Goal: Task Accomplishment & Management: Manage account settings

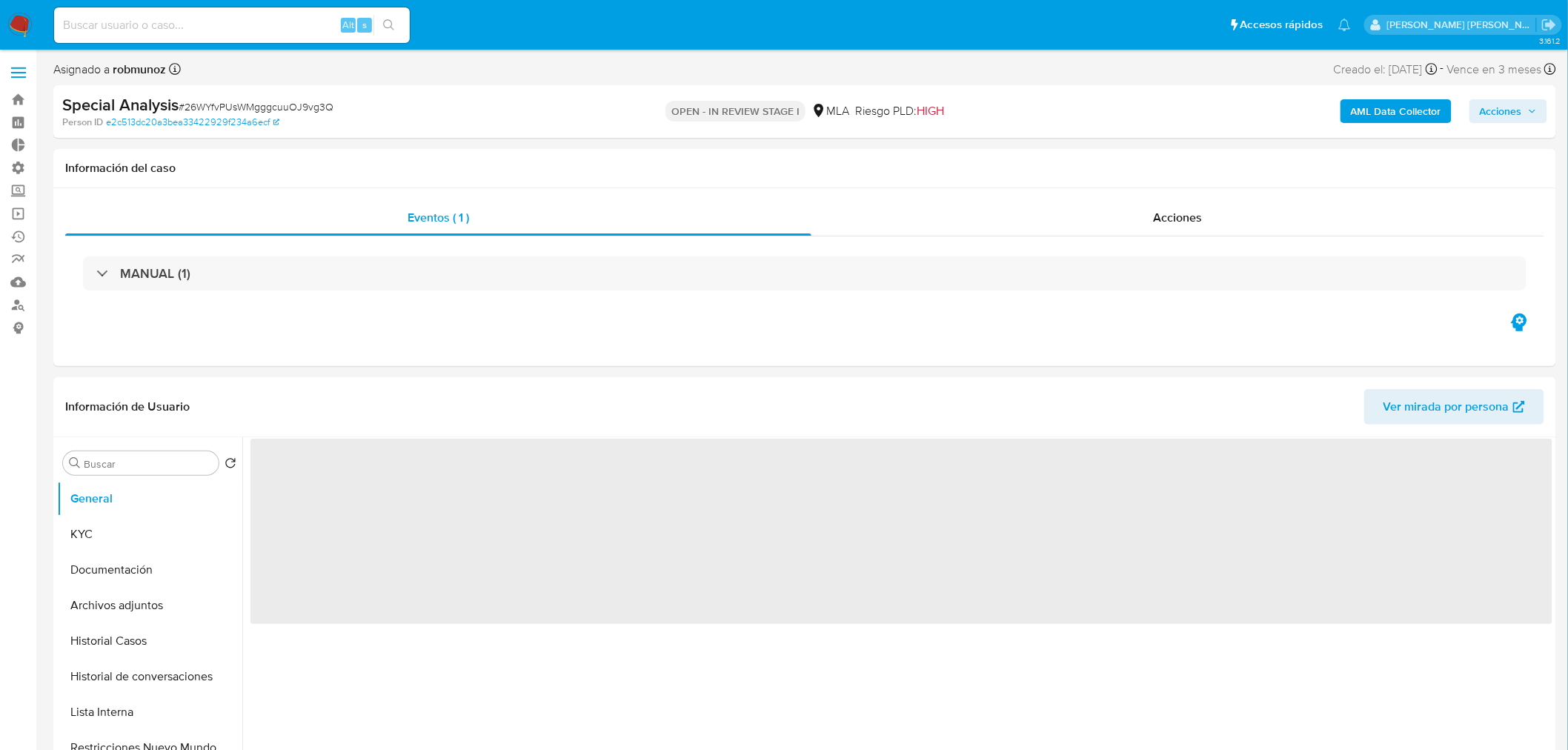
select select "10"
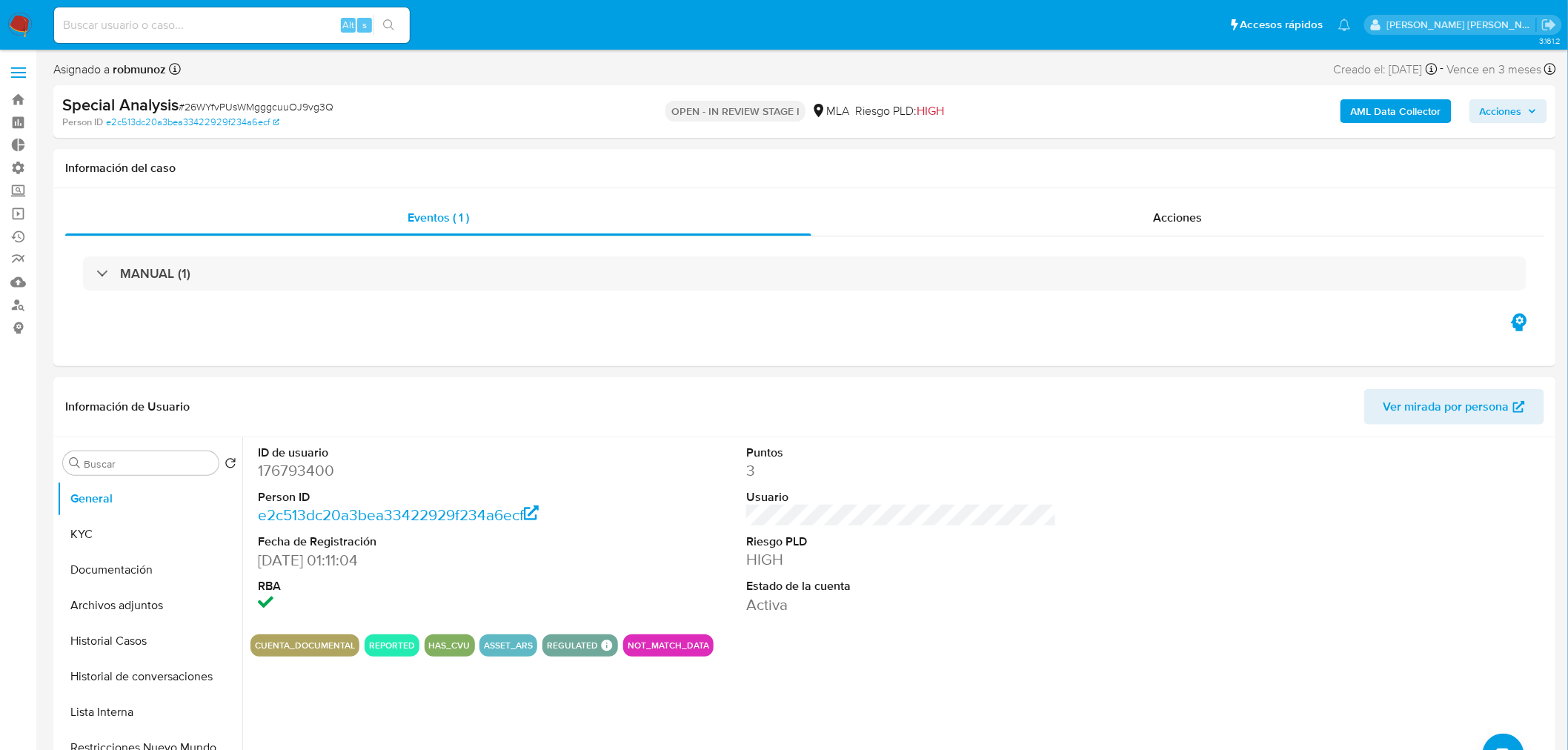
click at [27, 25] on img at bounding box center [20, 25] width 25 height 25
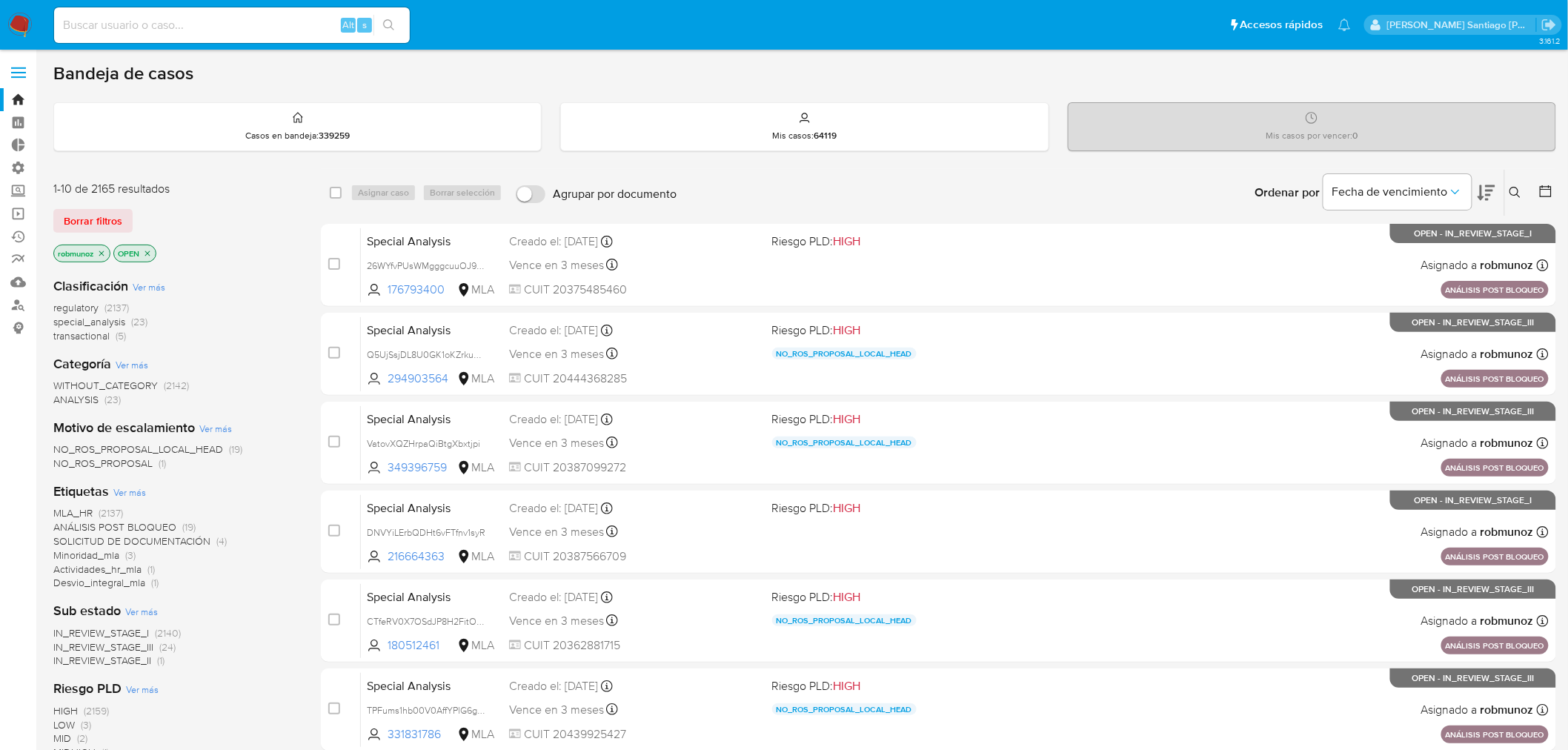
click at [1511, 198] on button at bounding box center [1517, 192] width 25 height 18
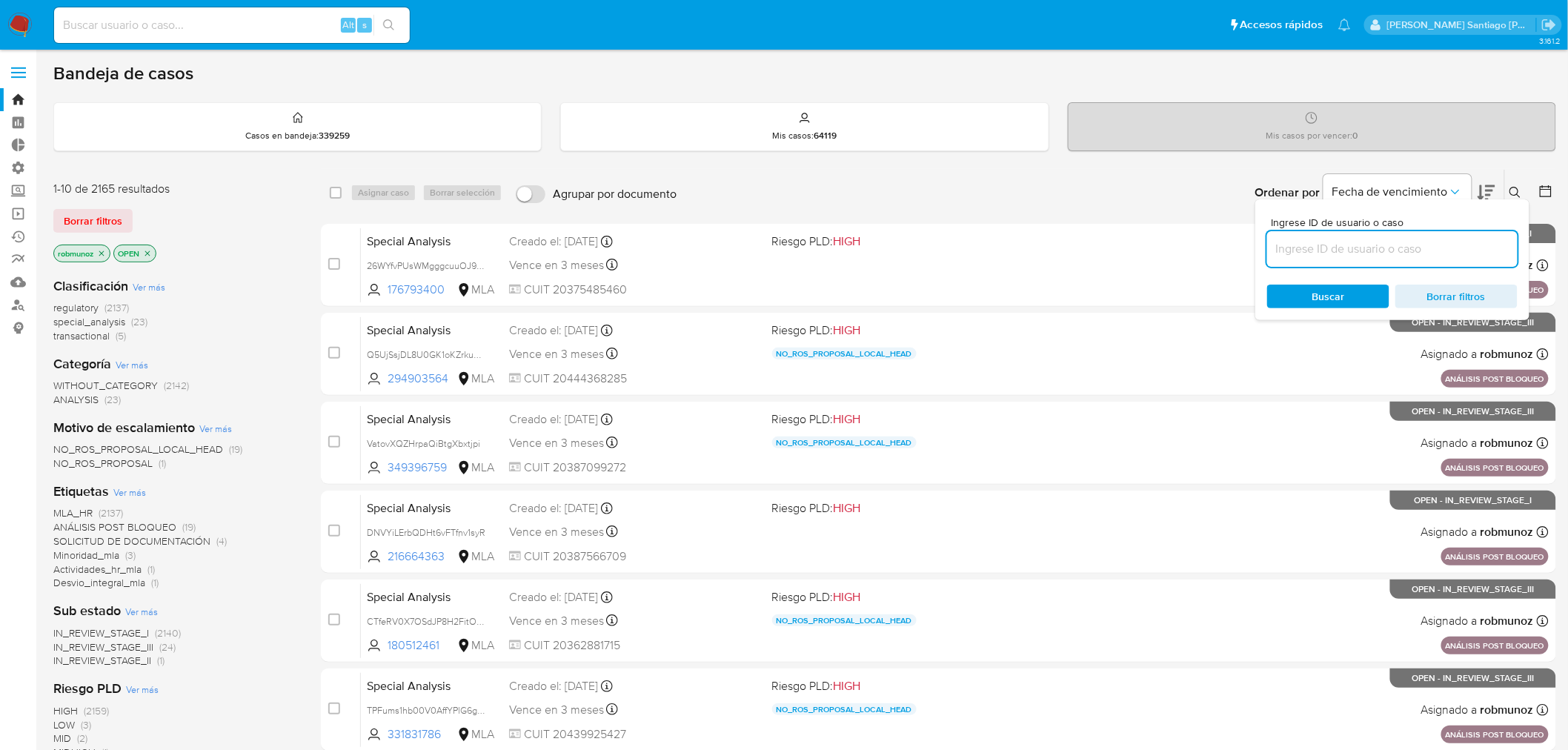
click at [1328, 247] on input at bounding box center [1393, 249] width 251 height 19
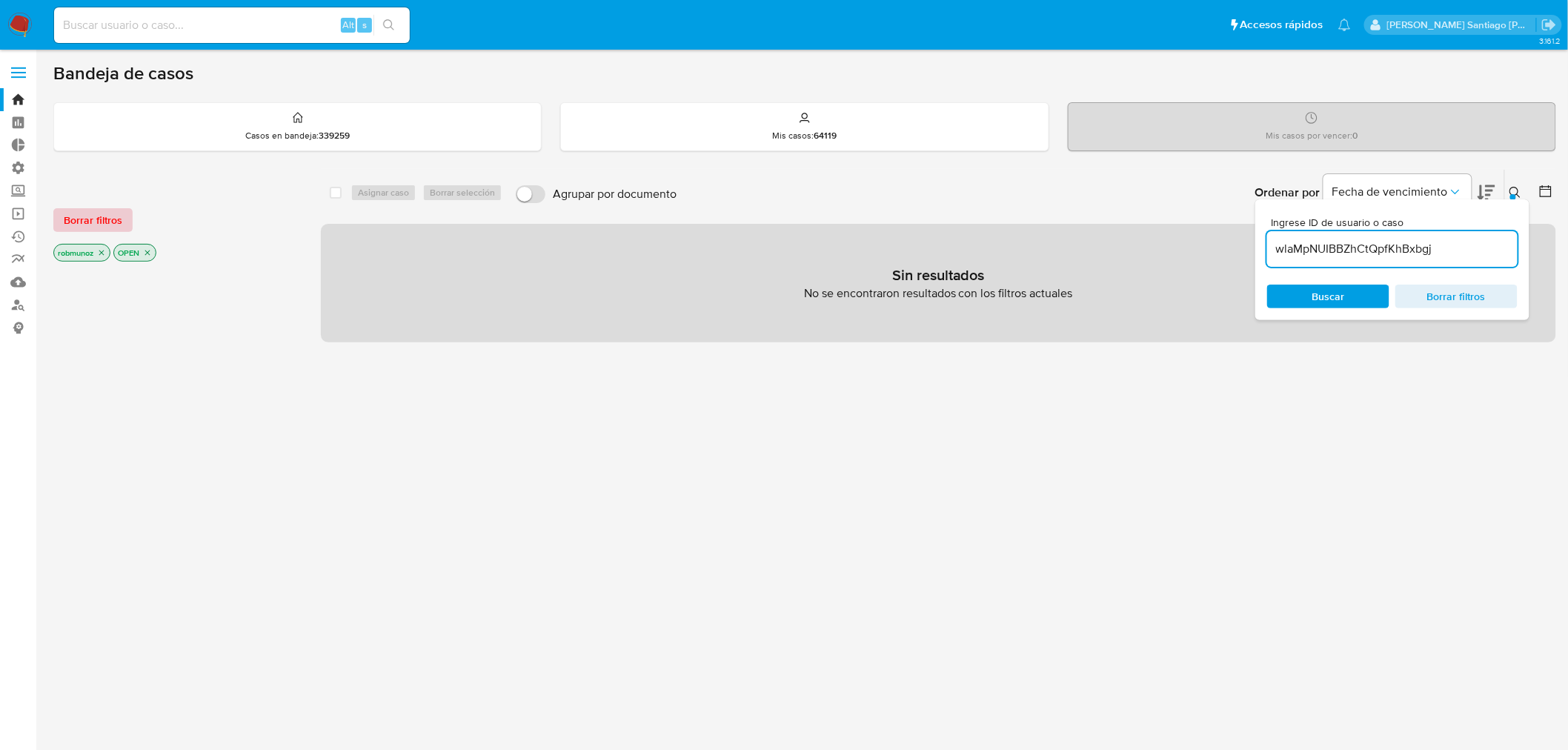
click at [127, 212] on button "Borrar filtros" at bounding box center [93, 220] width 79 height 24
click at [1448, 242] on input "wlaMpNUIBBZhCtQpfKhBxbgj" at bounding box center [1393, 249] width 251 height 19
type input "wlaMpNUIBBZhCtQpfKhBxbgj"
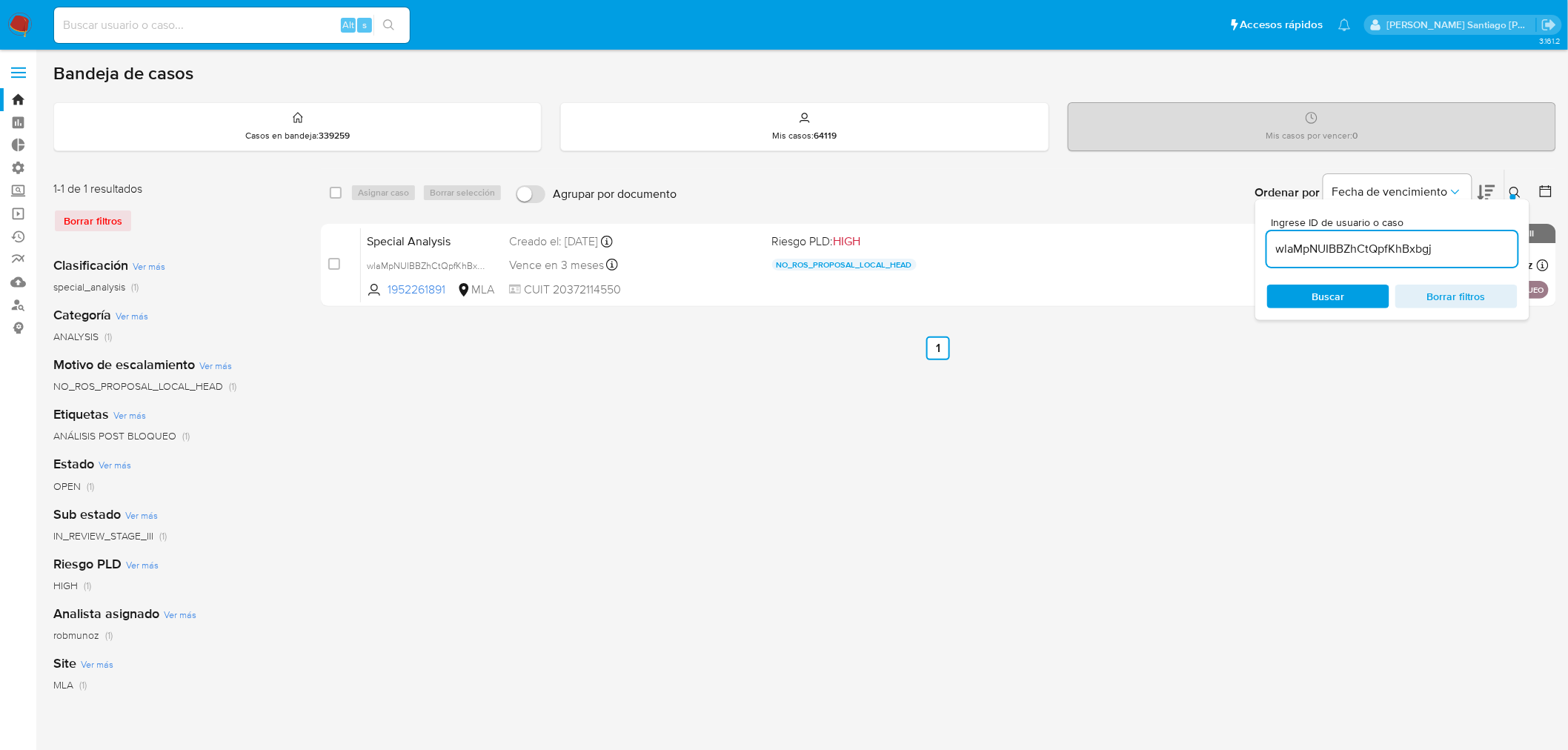
click at [1522, 184] on button at bounding box center [1517, 192] width 25 height 18
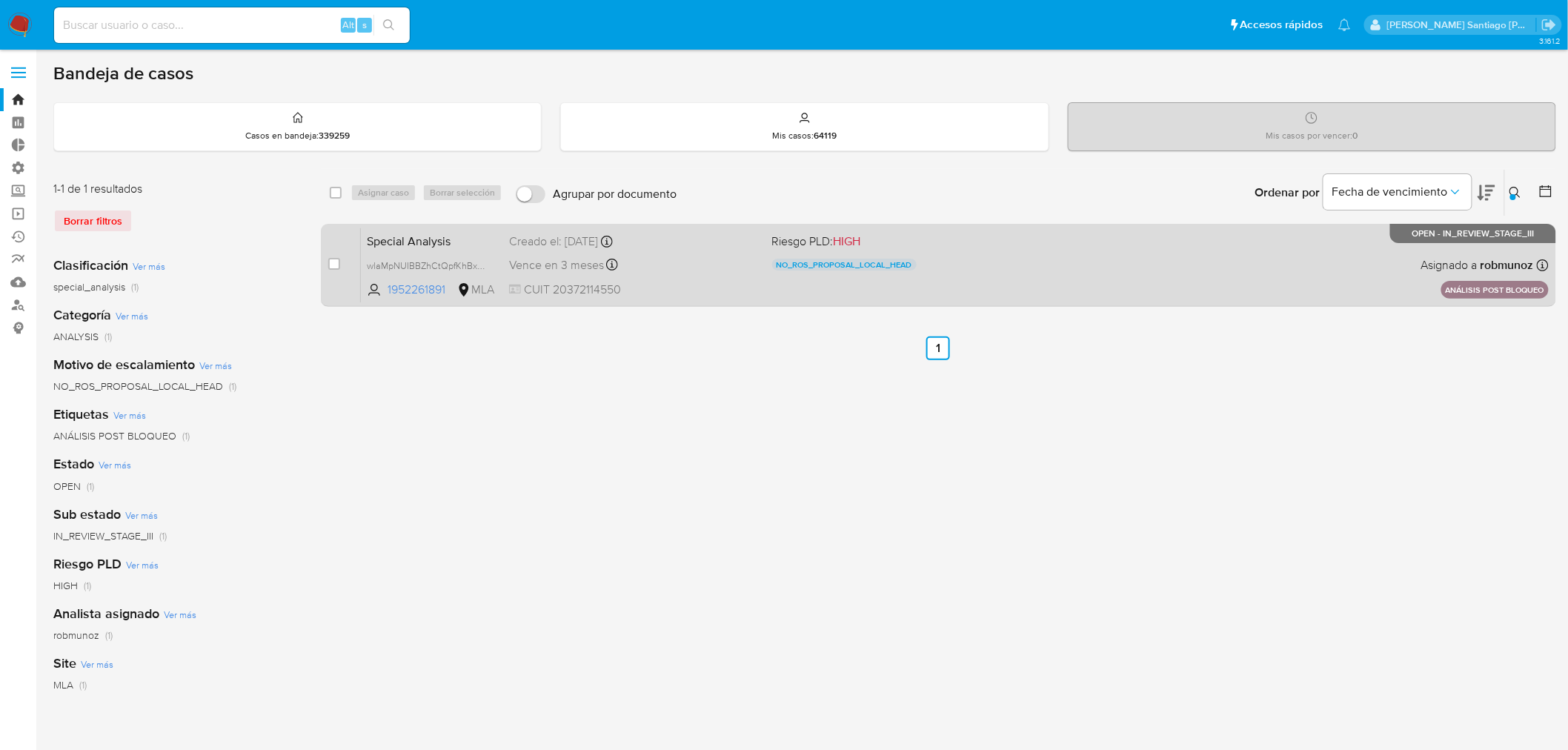
click at [1025, 277] on div "Special Analysis wlaMpNUIBBZhCtQpfKhBxbgj 1952261891 MLA Riesgo PLD: HIGH NO_RO…" at bounding box center [955, 264] width 1188 height 75
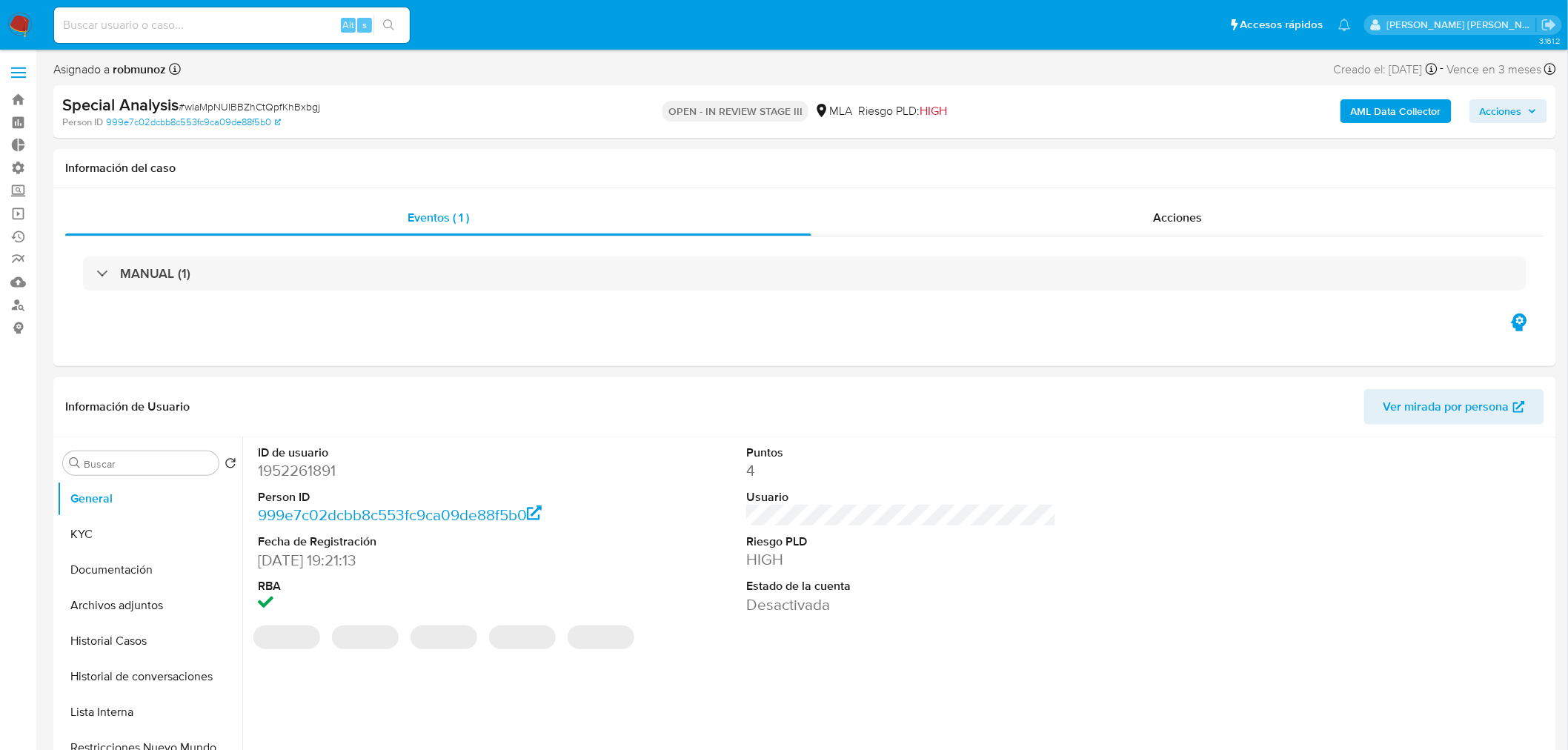
click at [1513, 107] on span "Acciones" at bounding box center [1501, 110] width 42 height 24
select select "10"
drag, startPoint x: 1208, startPoint y: 158, endPoint x: 1159, endPoint y: 167, distance: 49.8
click at [1203, 158] on div "Enviar comentario Alt c Resolución del caso Alt r" at bounding box center [1192, 158] width 685 height 39
click at [1159, 165] on div "Resolución del caso Alt r" at bounding box center [1106, 158] width 142 height 39
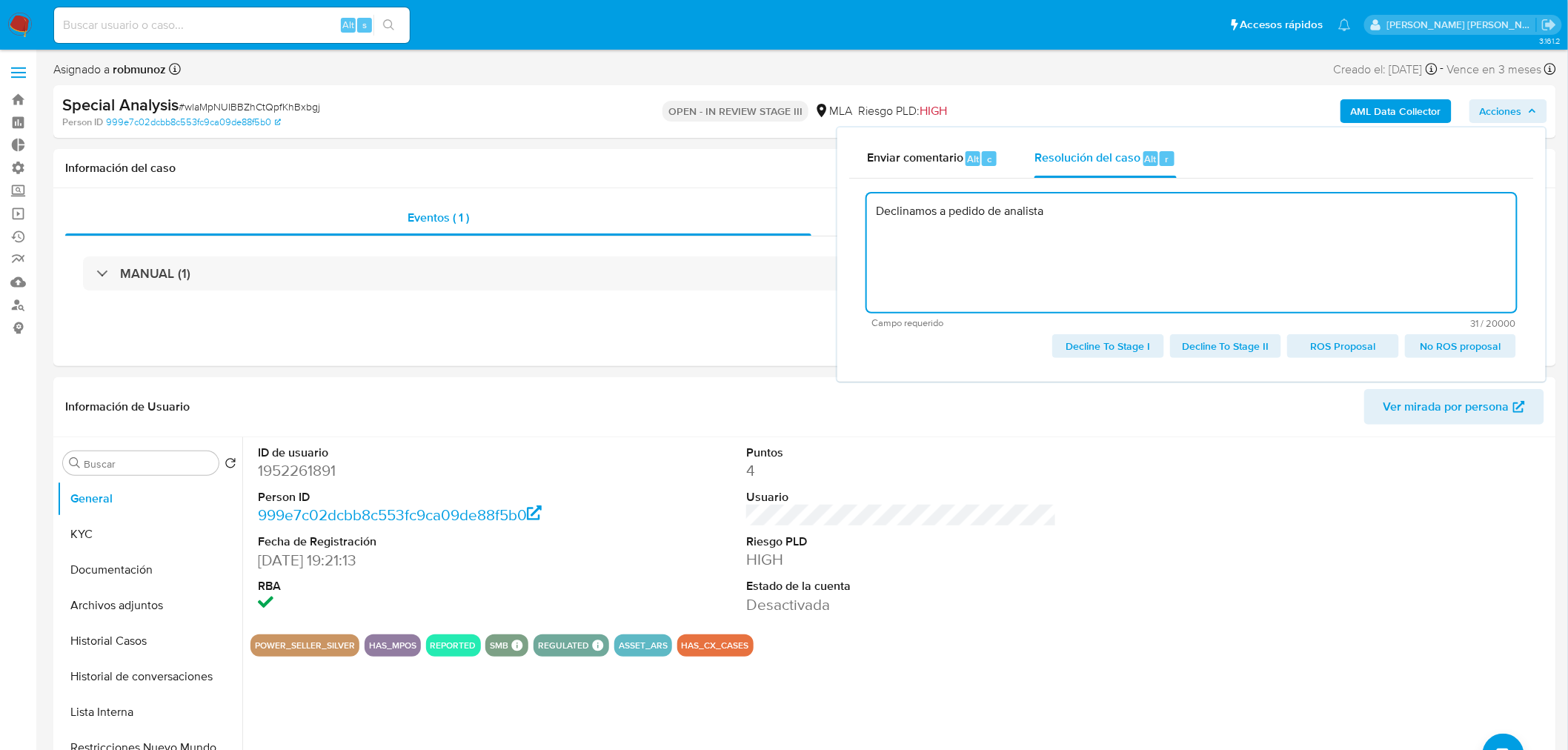
click at [1114, 339] on span "Decline To Stage I" at bounding box center [1108, 346] width 91 height 21
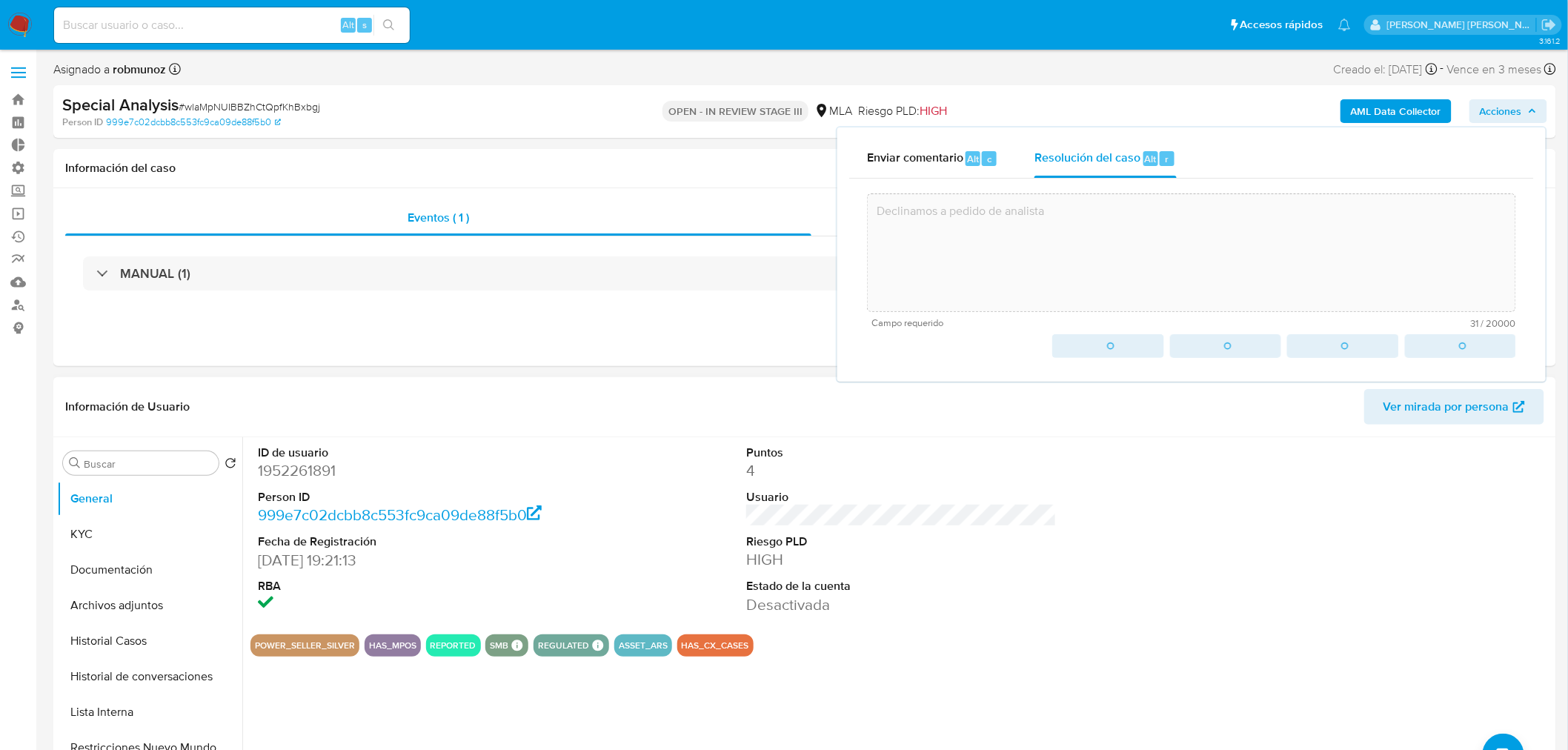
type textarea "Declinamos a pedido de analista"
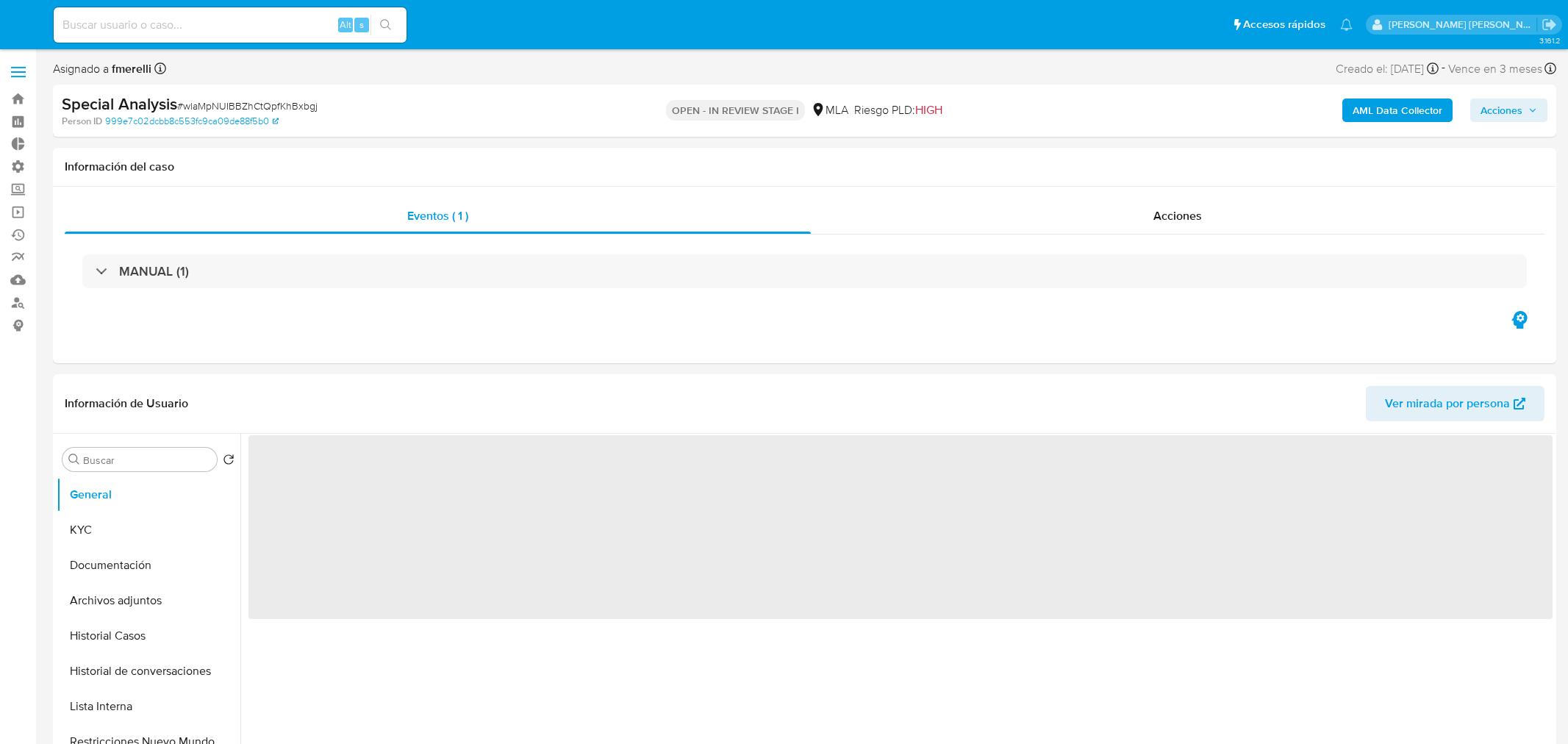
select select "10"
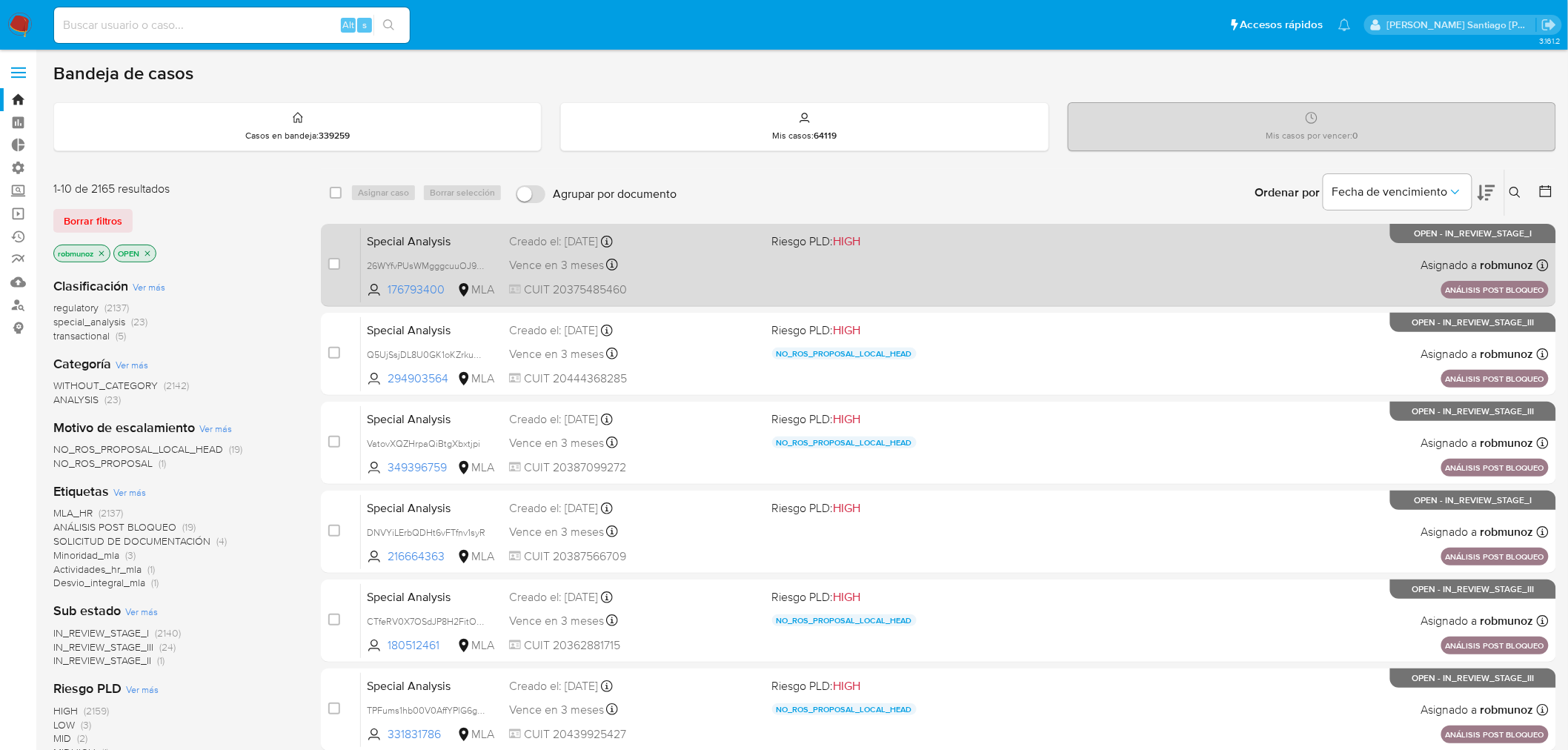
click at [1170, 254] on div "Special Analysis 26WYfvPUsWMgggcuuOJ9vg3Q 176793400 MLA Riesgo PLD: HIGH Creado…" at bounding box center [955, 264] width 1188 height 75
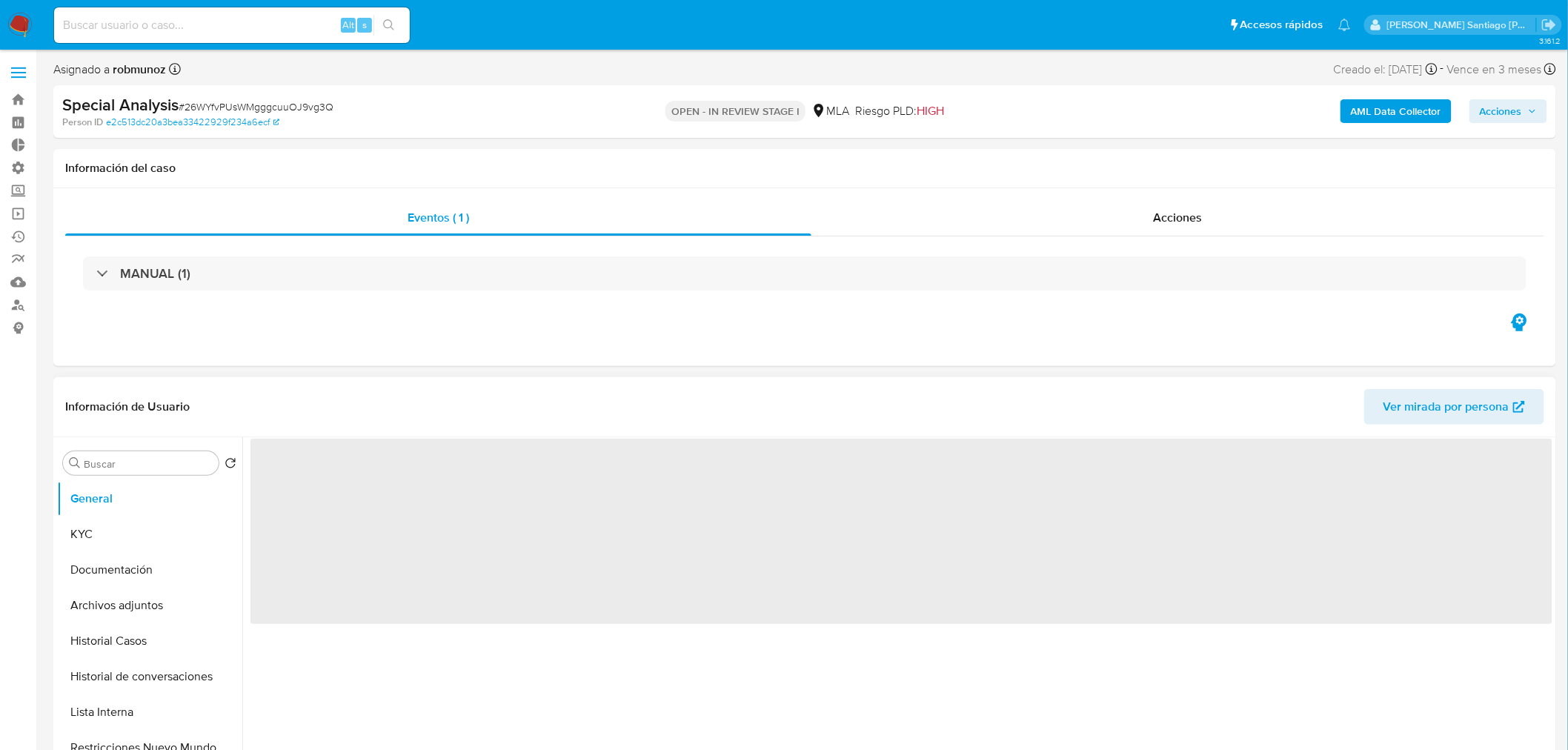
select select "10"
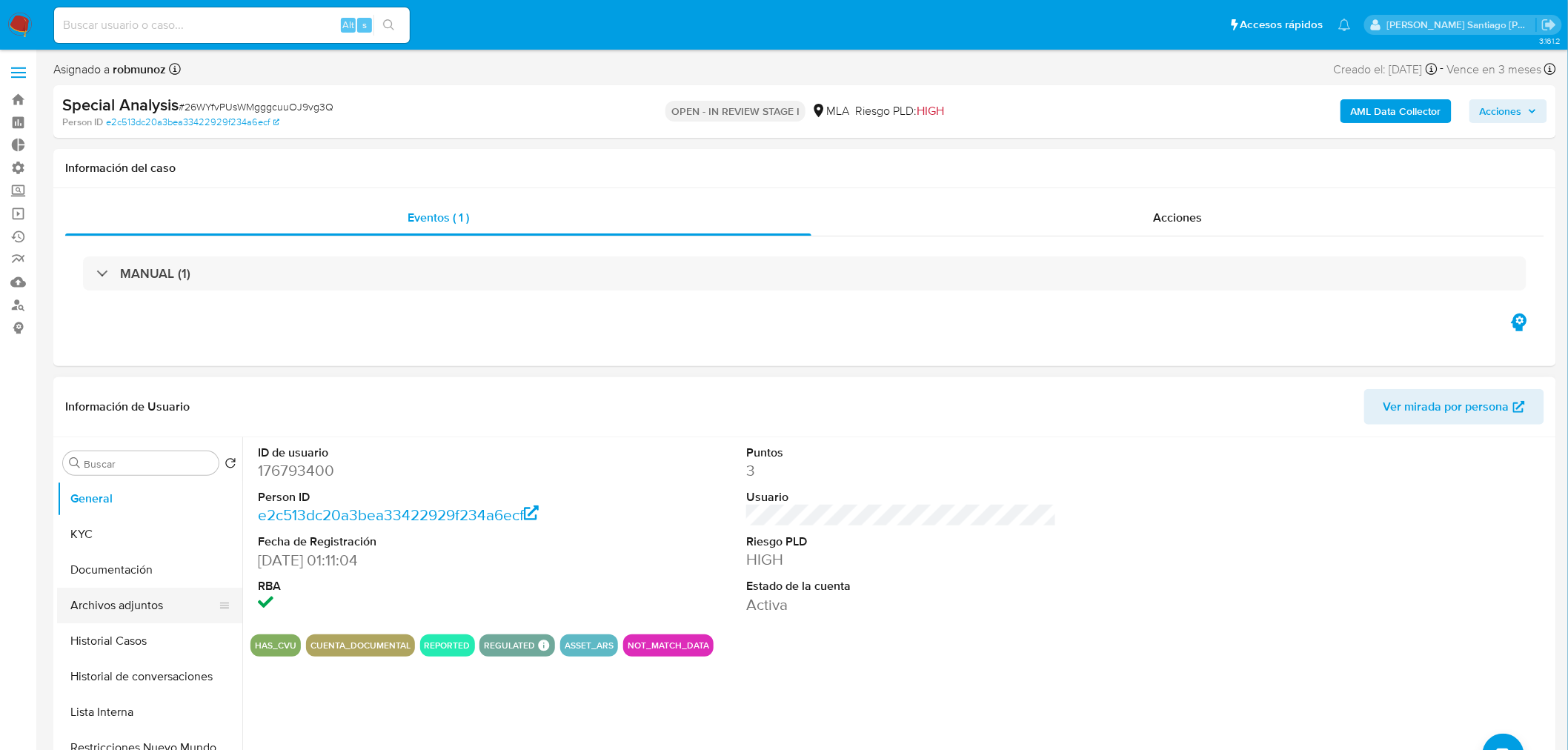
click at [145, 592] on button "Archivos adjuntos" at bounding box center [143, 606] width 174 height 36
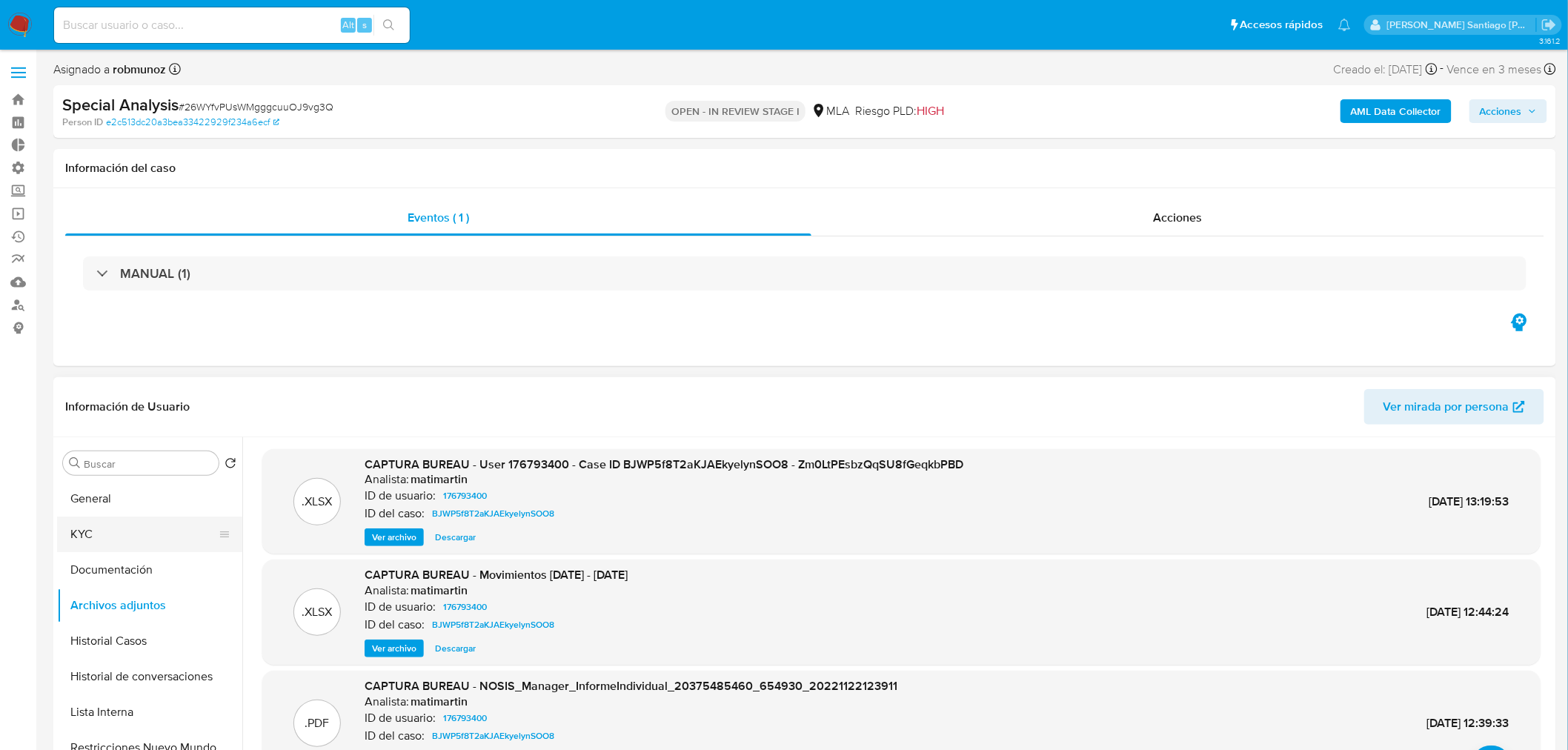
click at [108, 537] on button "KYC" at bounding box center [143, 534] width 174 height 36
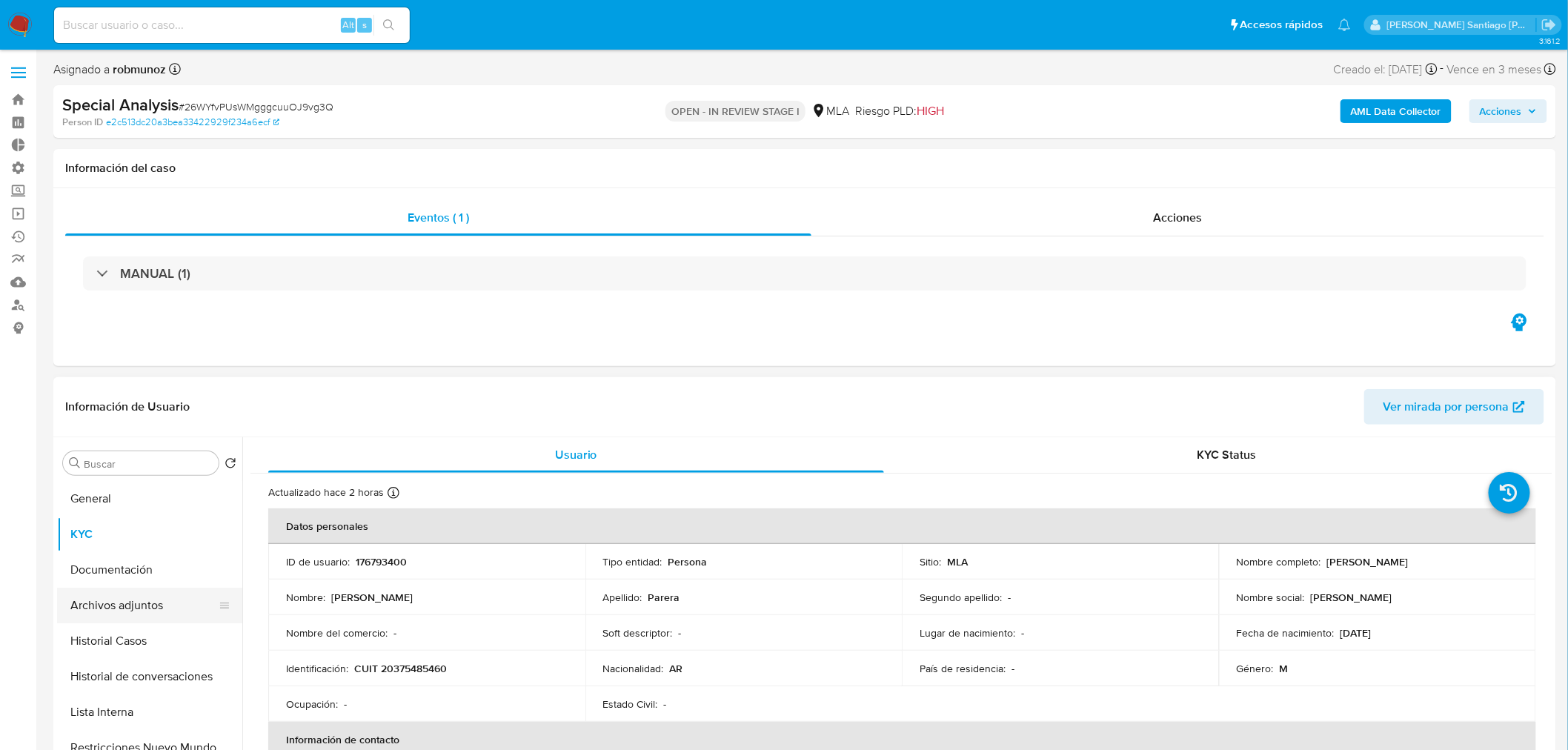
click at [132, 609] on button "Archivos adjuntos" at bounding box center [143, 606] width 174 height 36
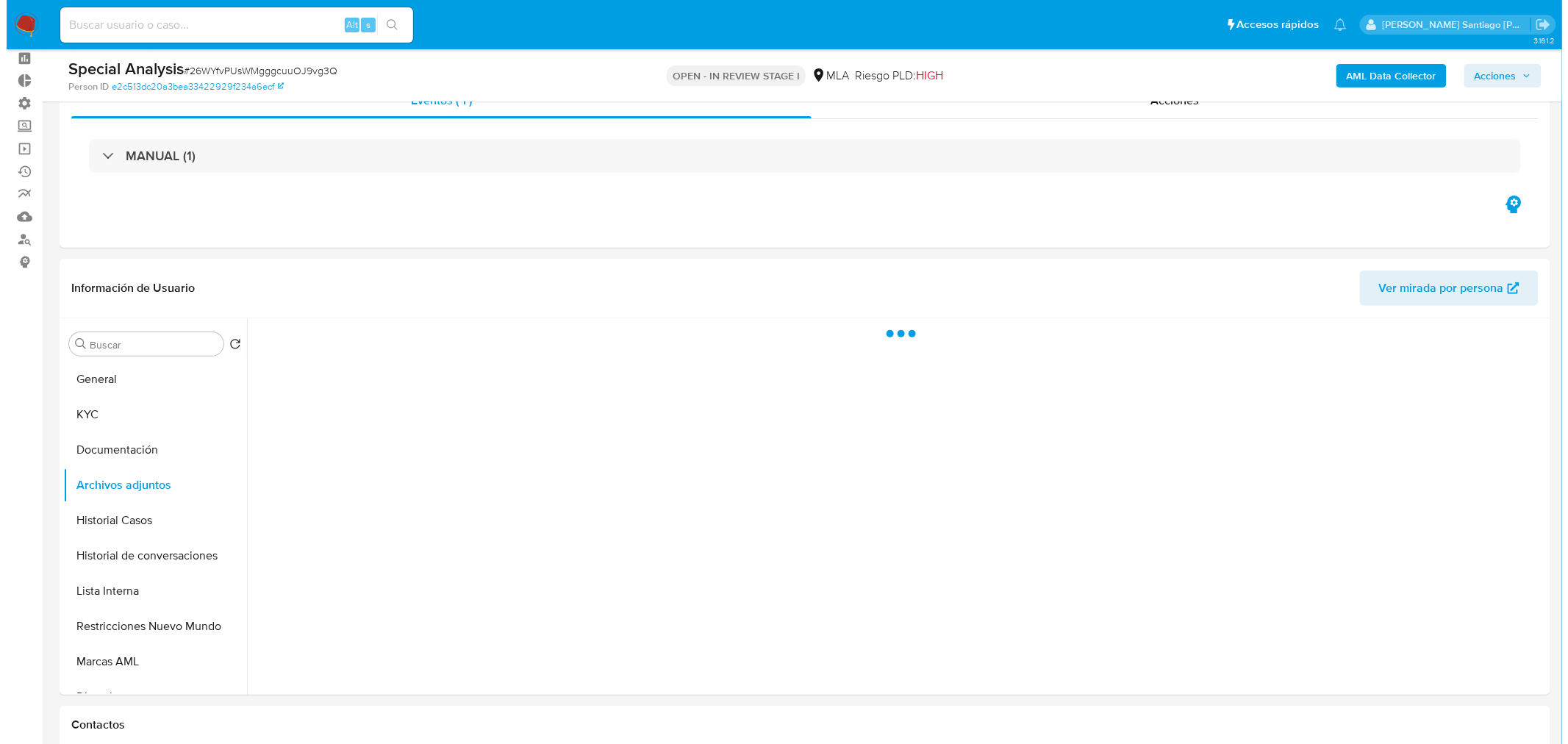
scroll to position [163, 0]
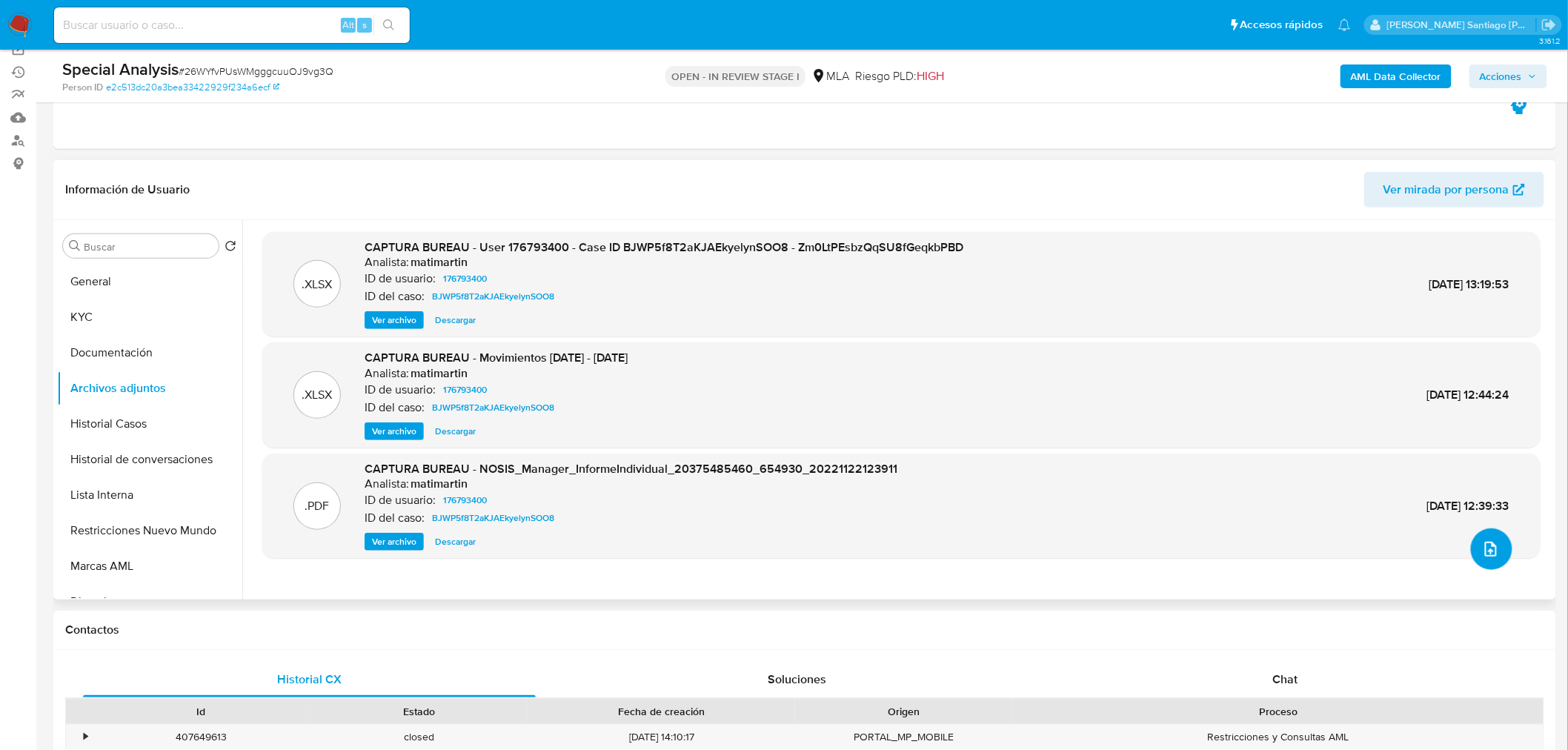
click at [1491, 555] on icon "upload-file" at bounding box center [1491, 549] width 18 height 18
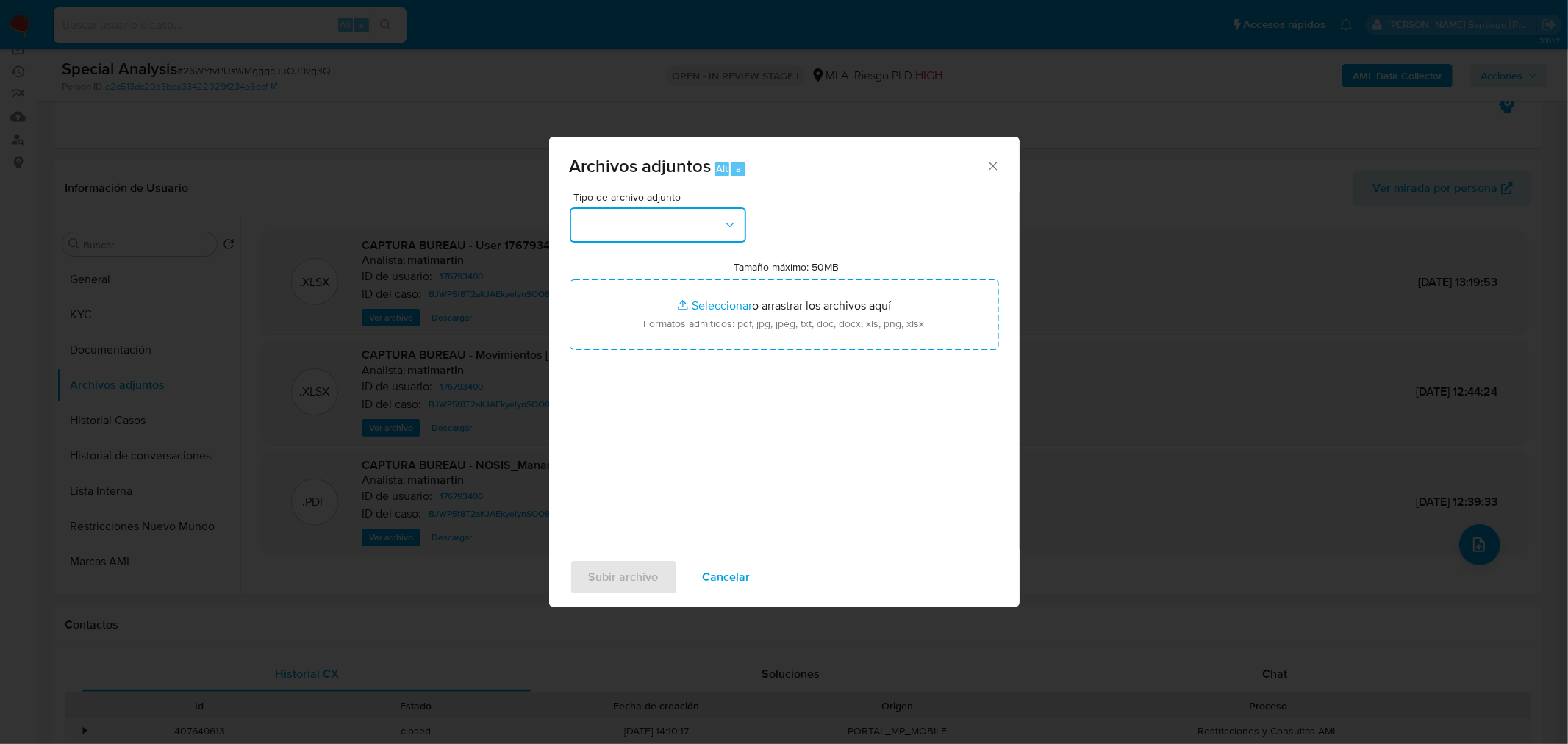
drag, startPoint x: 667, startPoint y: 225, endPoint x: 667, endPoint y: 235, distance: 10.0
click at [667, 226] on button "button" at bounding box center [658, 226] width 177 height 36
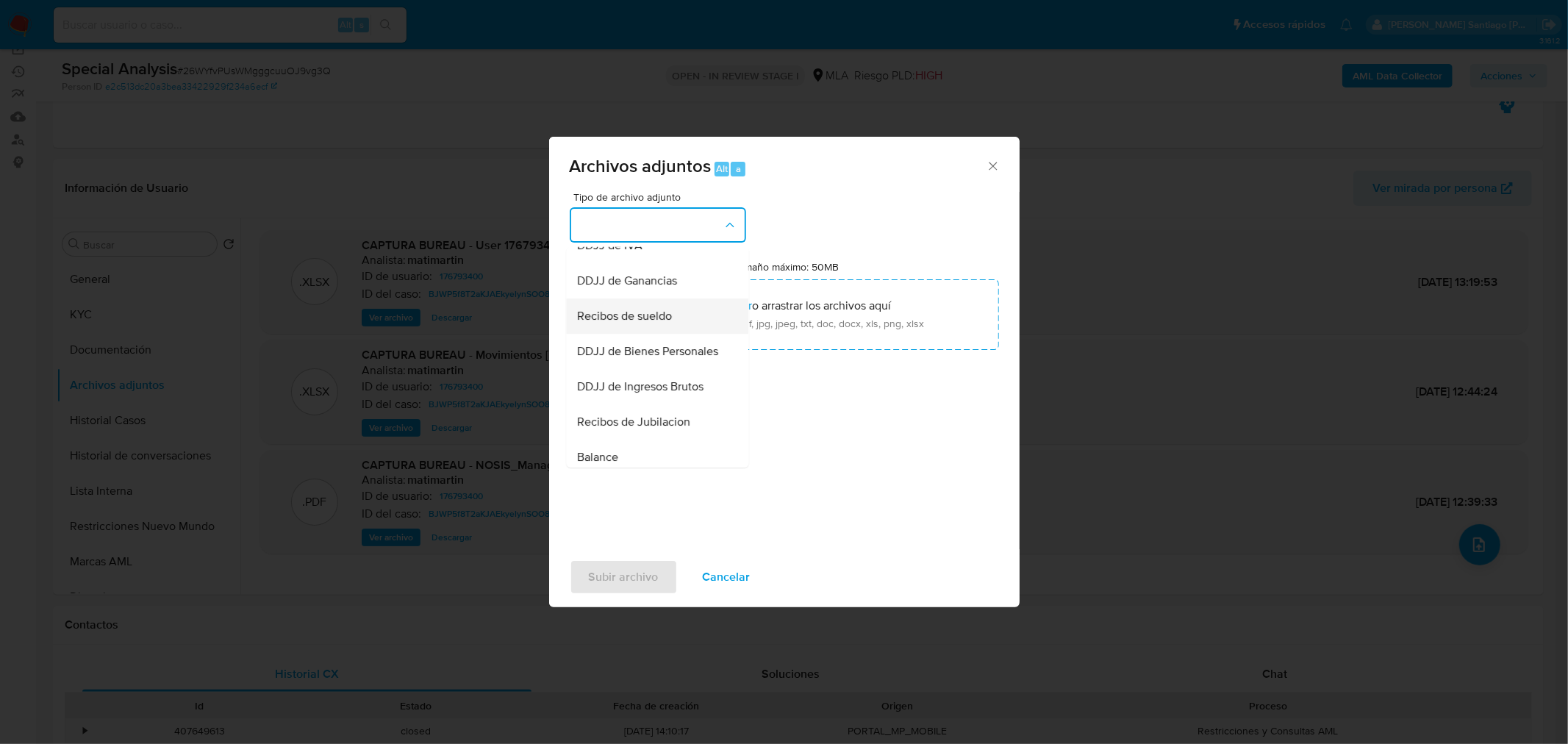
click at [650, 323] on span "Recibos de sueldo" at bounding box center [624, 315] width 95 height 15
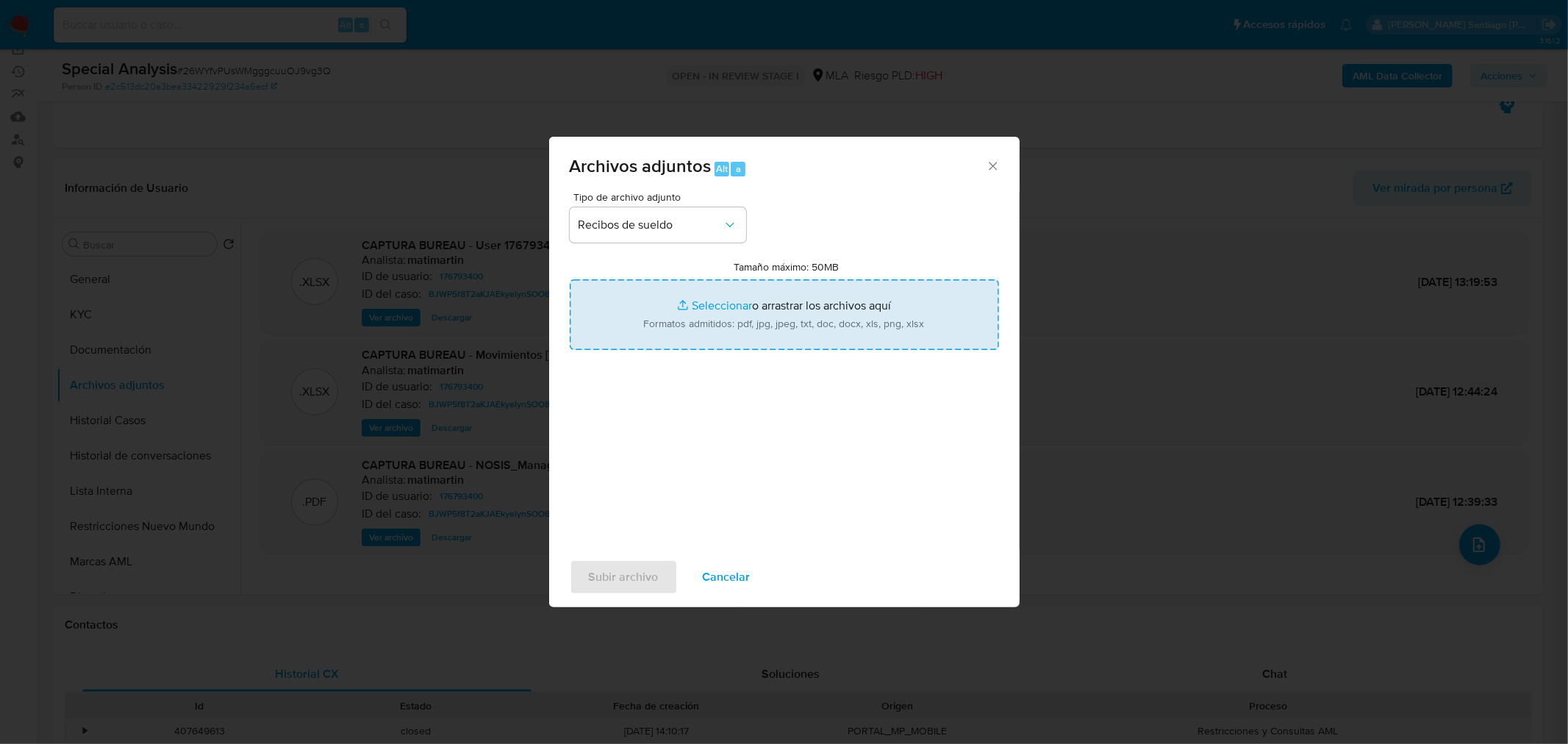
click at [701, 312] on input "Tamaño máximo: 50MB Seleccionar archivos" at bounding box center [784, 314] width 430 height 70
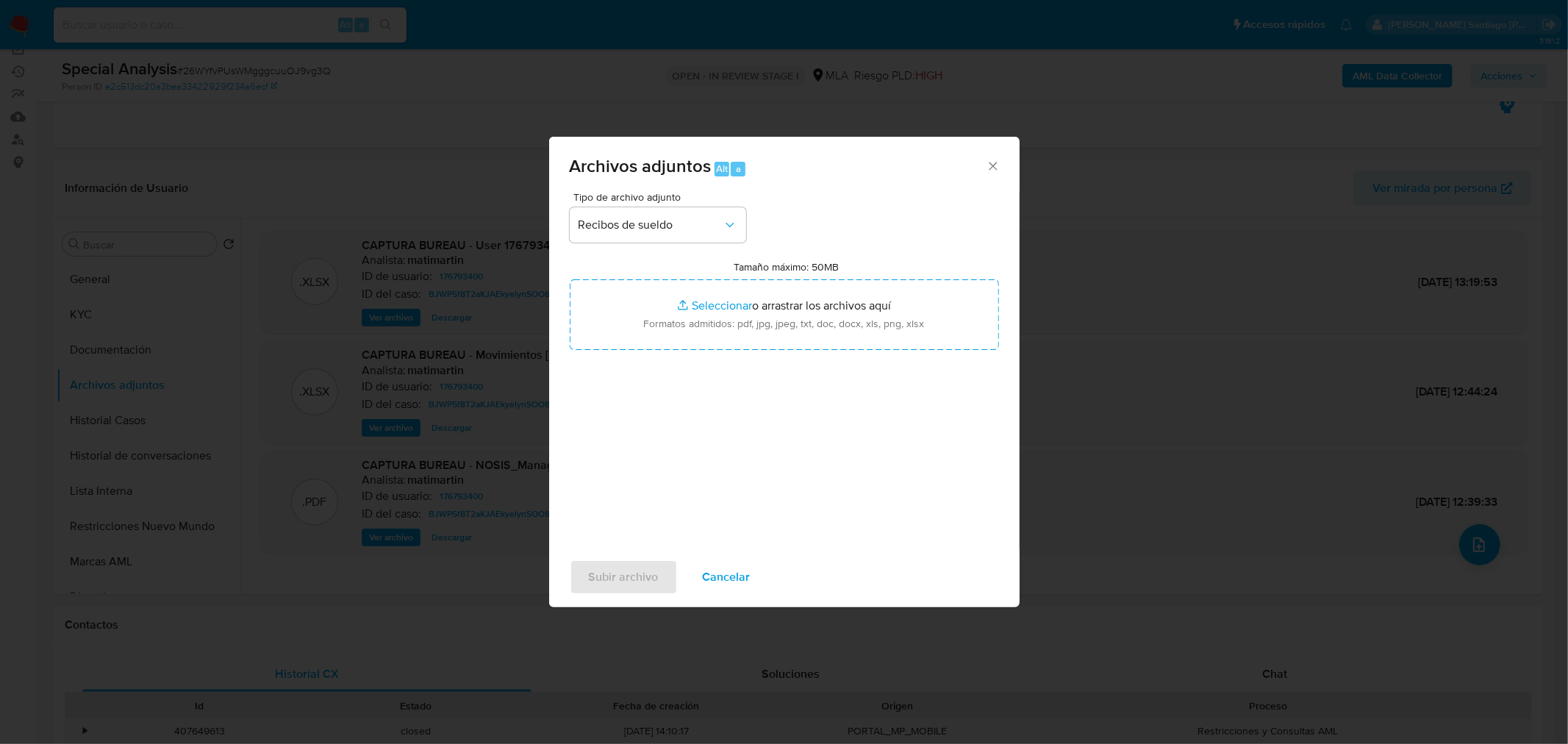
type input "C:\fakepath\SUELDO_AGOSTO_PARERA__SUTEP2.jpeg"
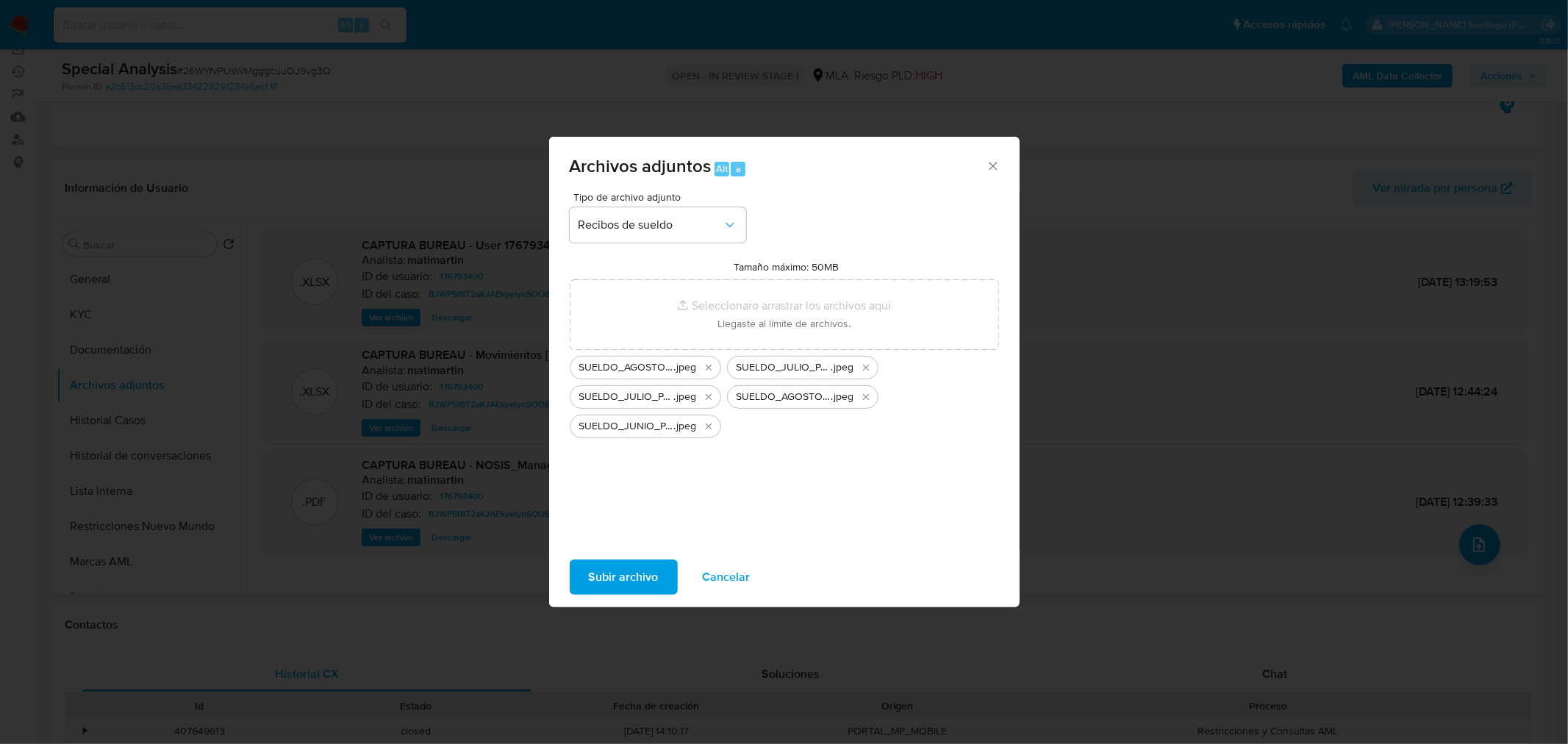
click at [645, 582] on span "Subir archivo" at bounding box center [623, 576] width 70 height 33
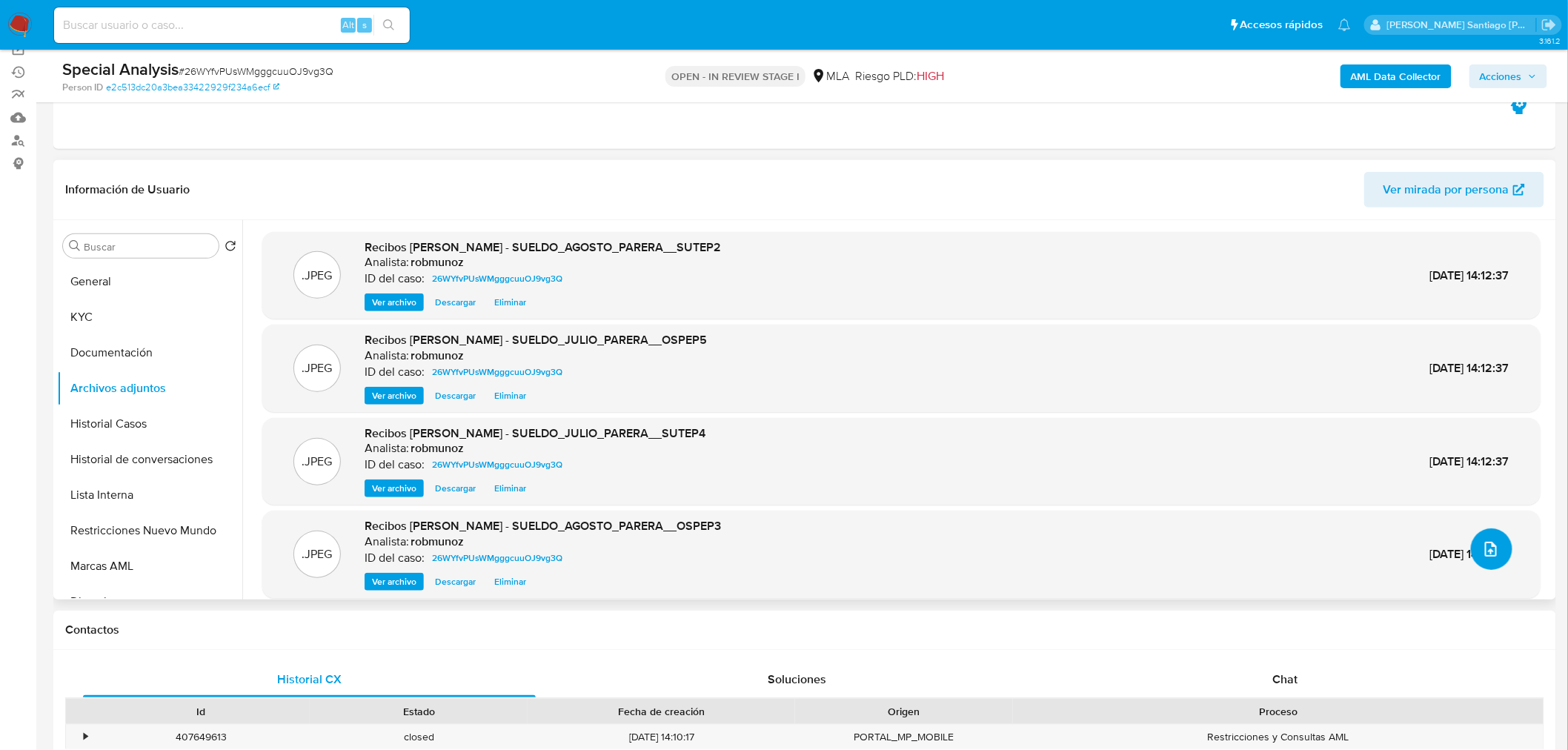
click at [1488, 567] on button "upload-file" at bounding box center [1492, 549] width 42 height 42
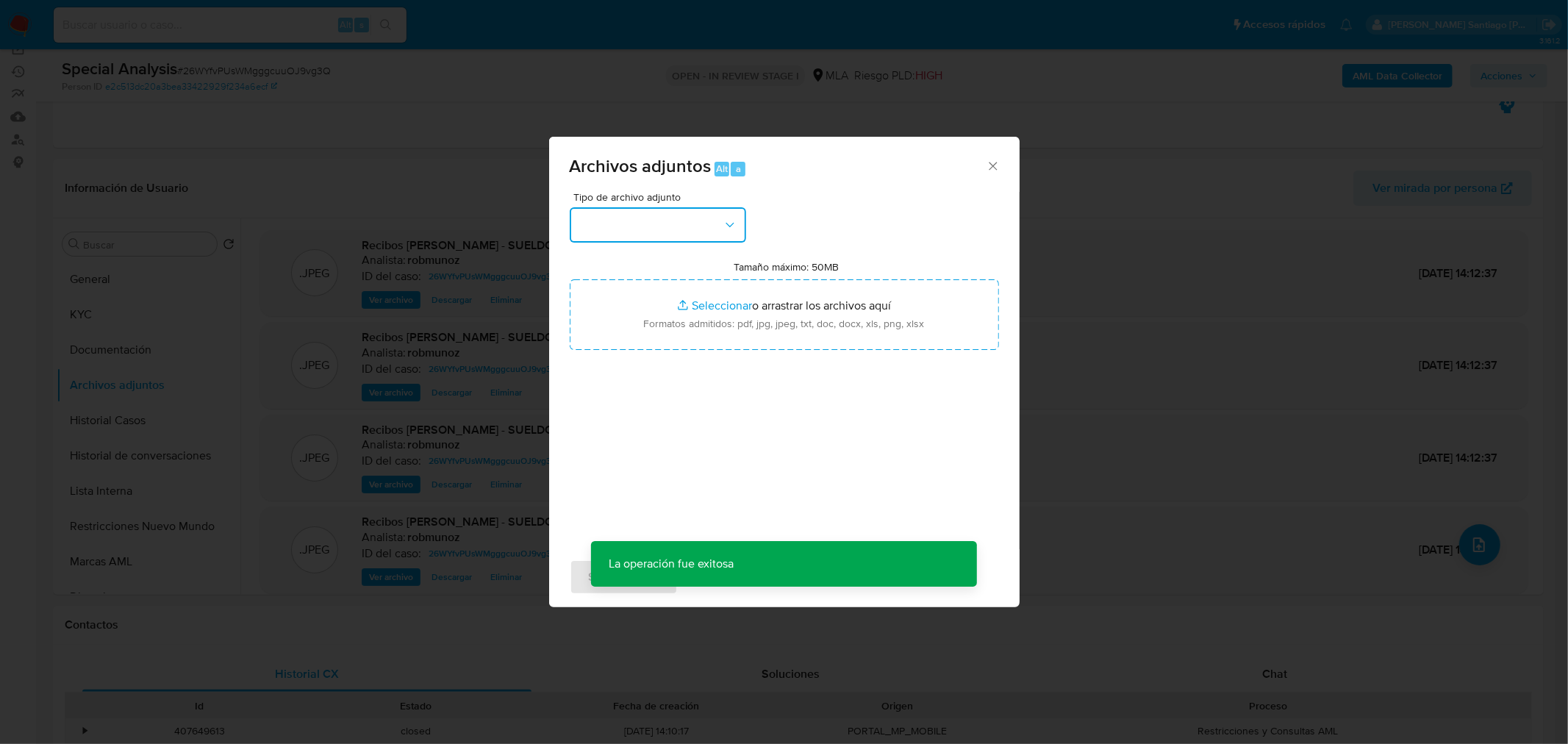
click at [719, 226] on button "button" at bounding box center [658, 226] width 177 height 36
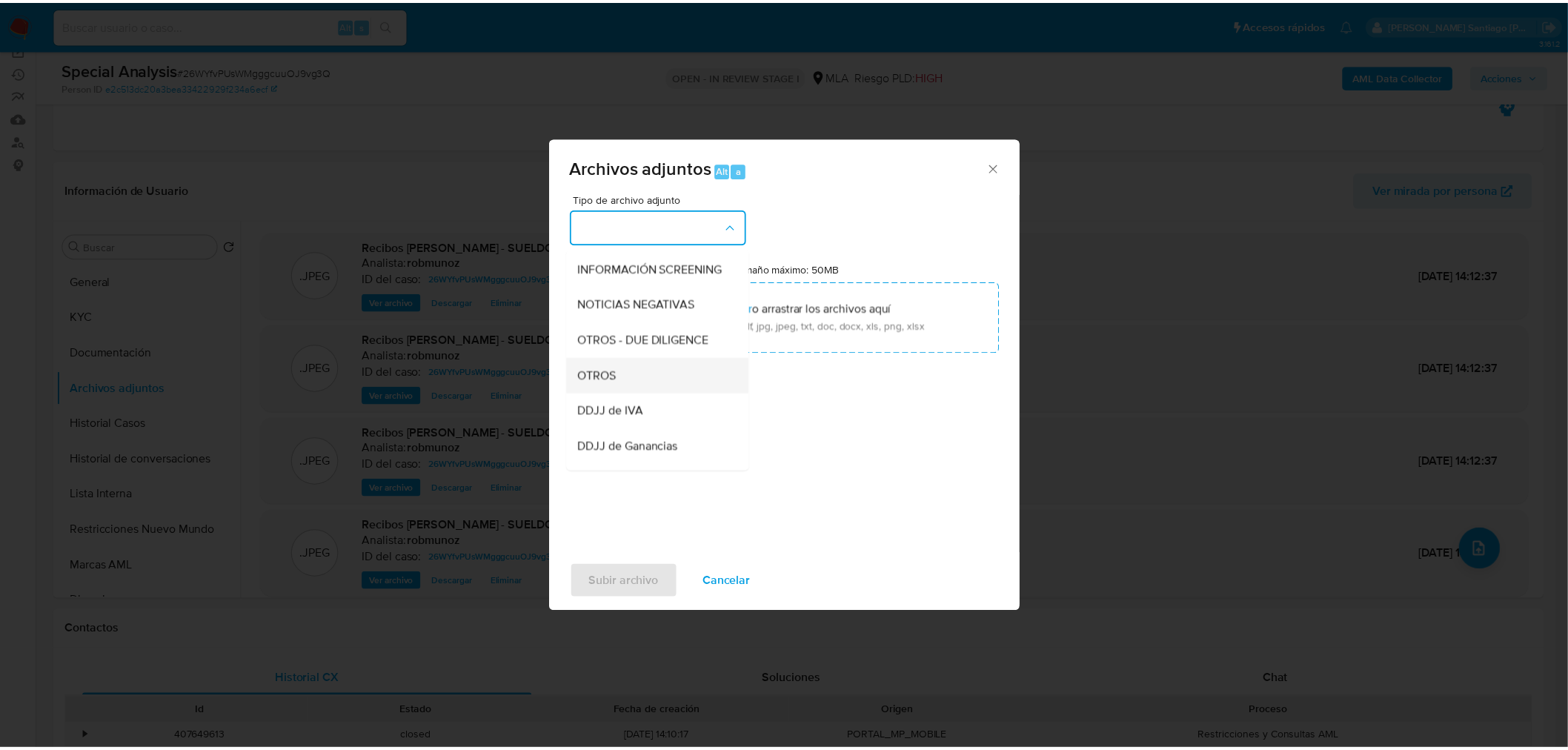
scroll to position [258, 0]
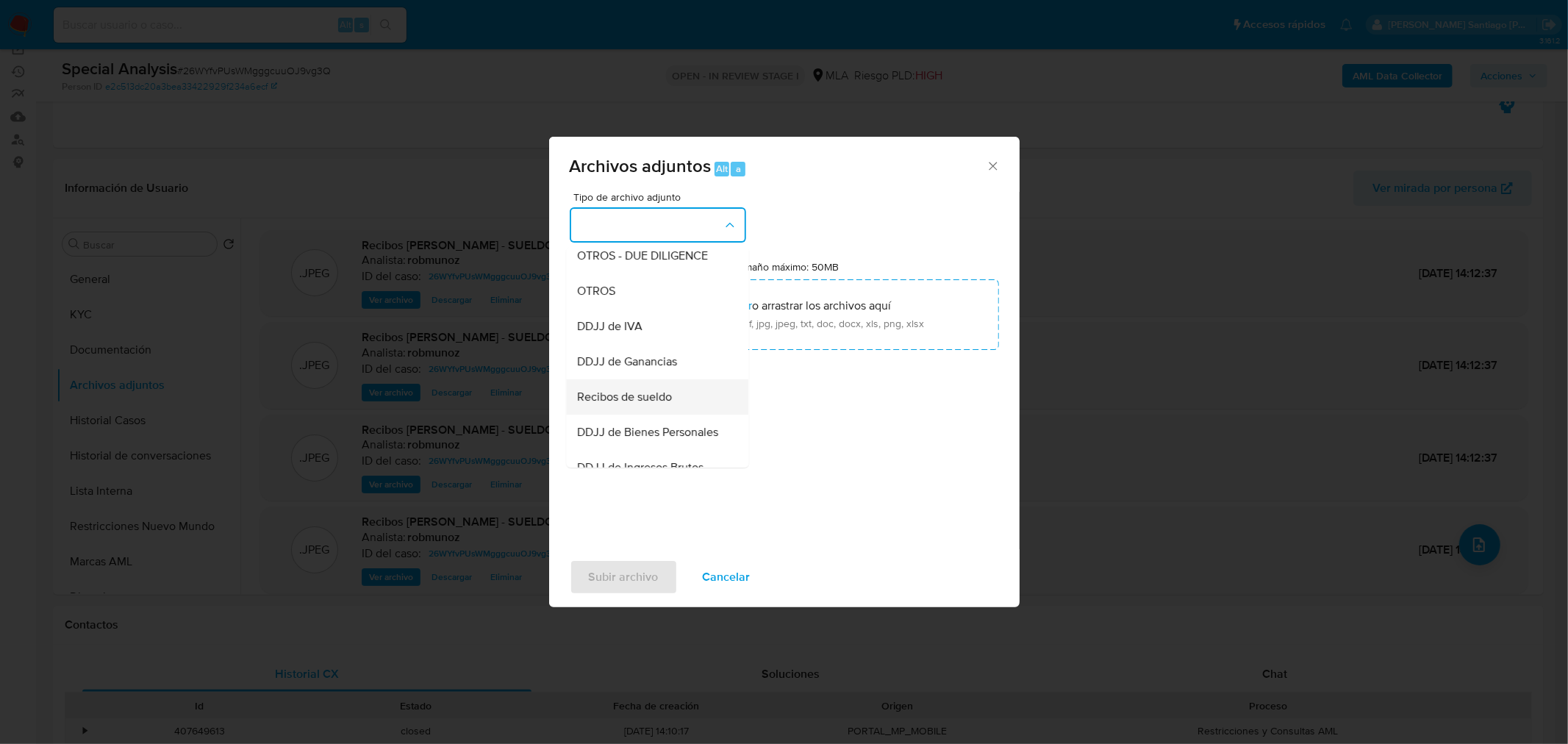
click at [673, 402] on div "Recibos de sueldo" at bounding box center [652, 397] width 150 height 36
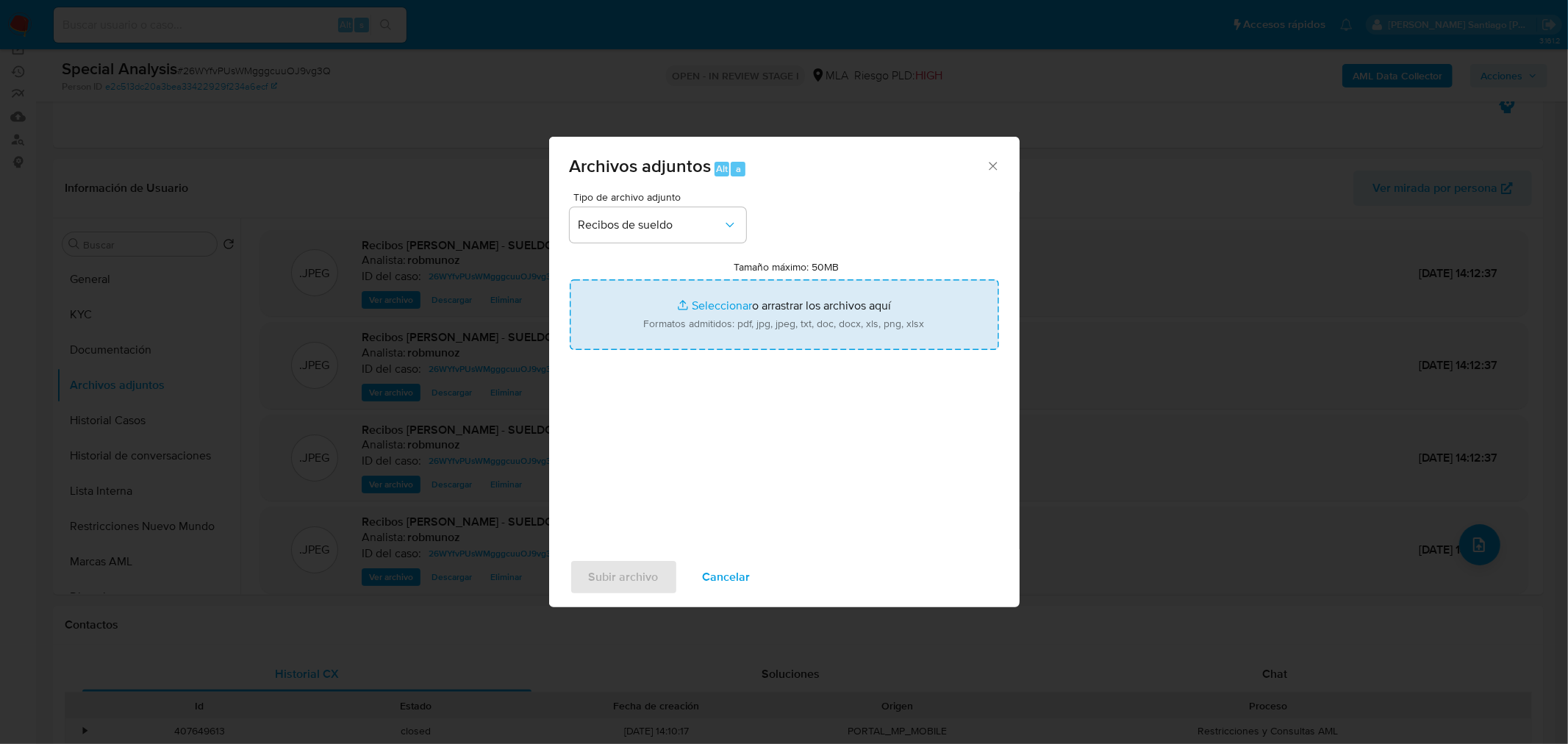
click at [681, 328] on input "Tamaño máximo: 50MB Seleccionar archivos" at bounding box center [784, 314] width 430 height 70
type input "C:\fakepath\SUELDO_JUNIO_PARERA__SUTEP7.jpeg"
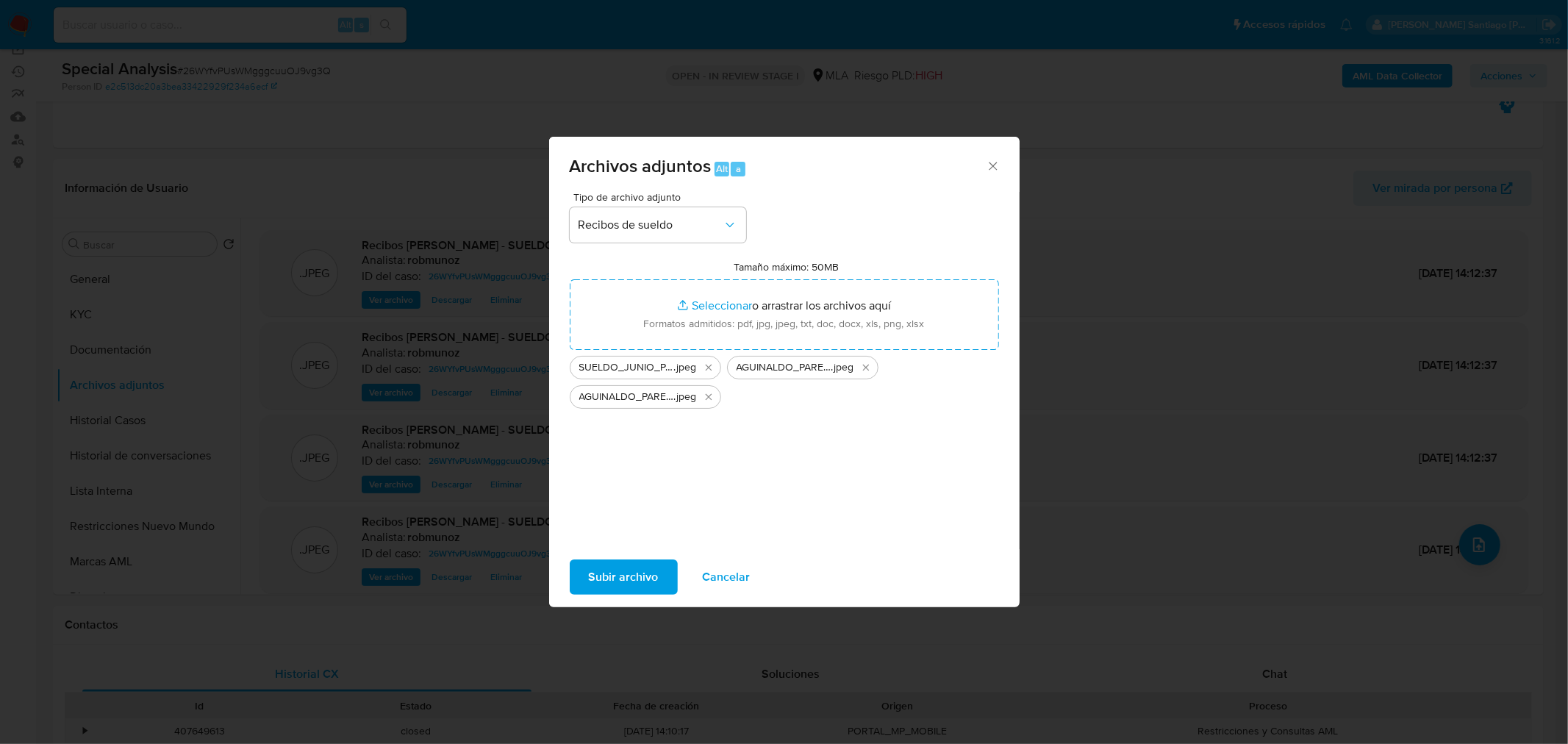
click at [663, 574] on button "Subir archivo" at bounding box center [623, 577] width 108 height 36
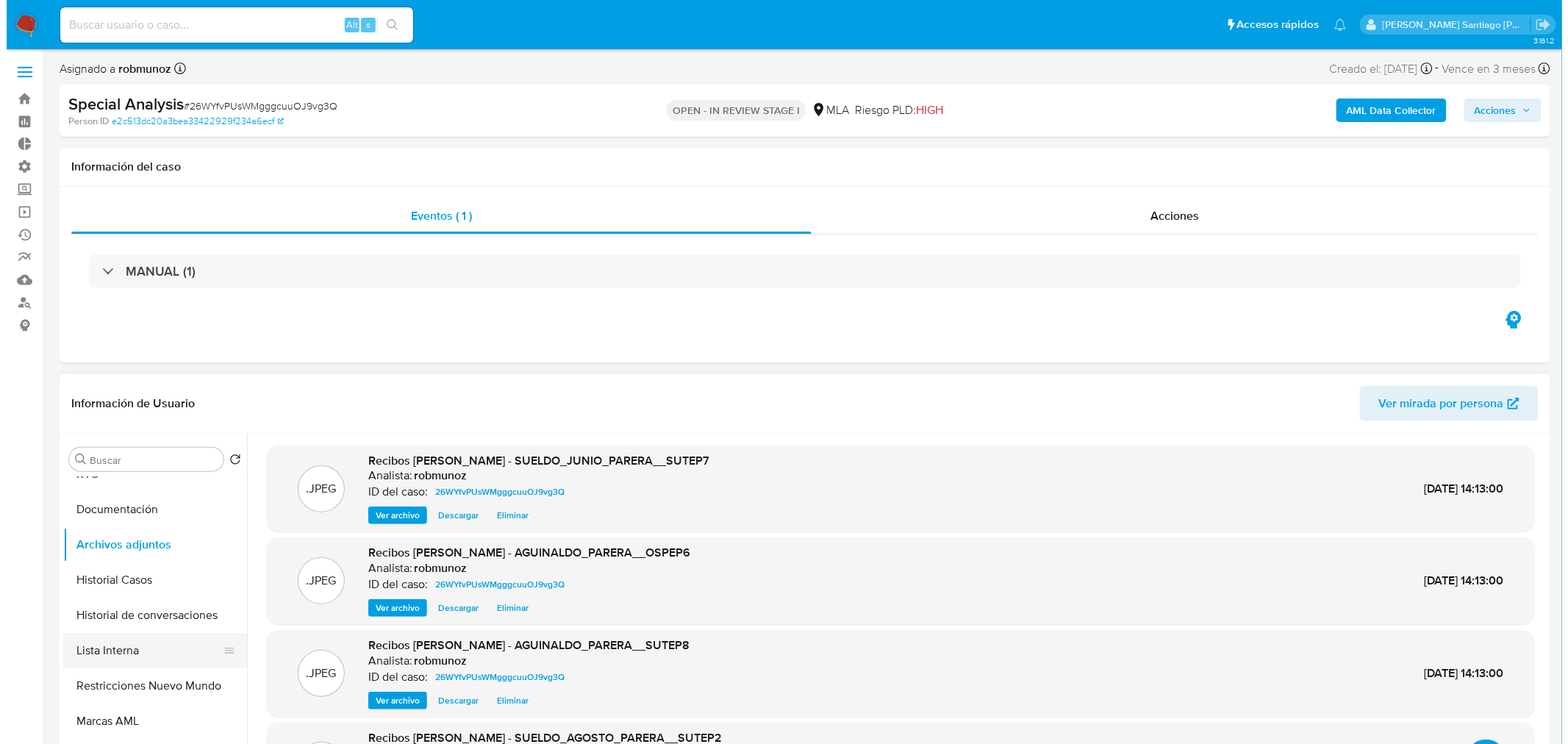
scroll to position [81, 0]
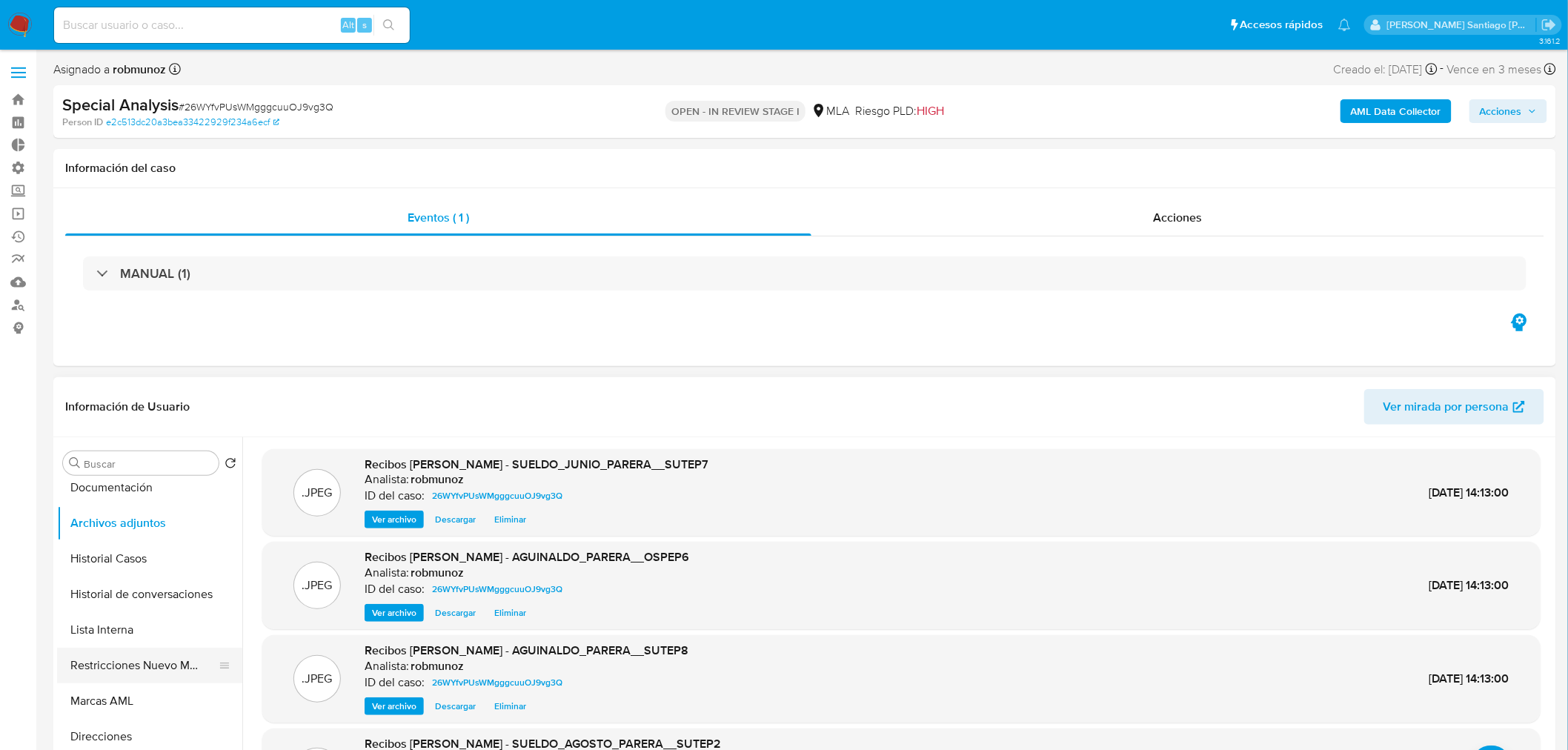
click at [195, 672] on button "Restricciones Nuevo Mundo" at bounding box center [143, 666] width 174 height 36
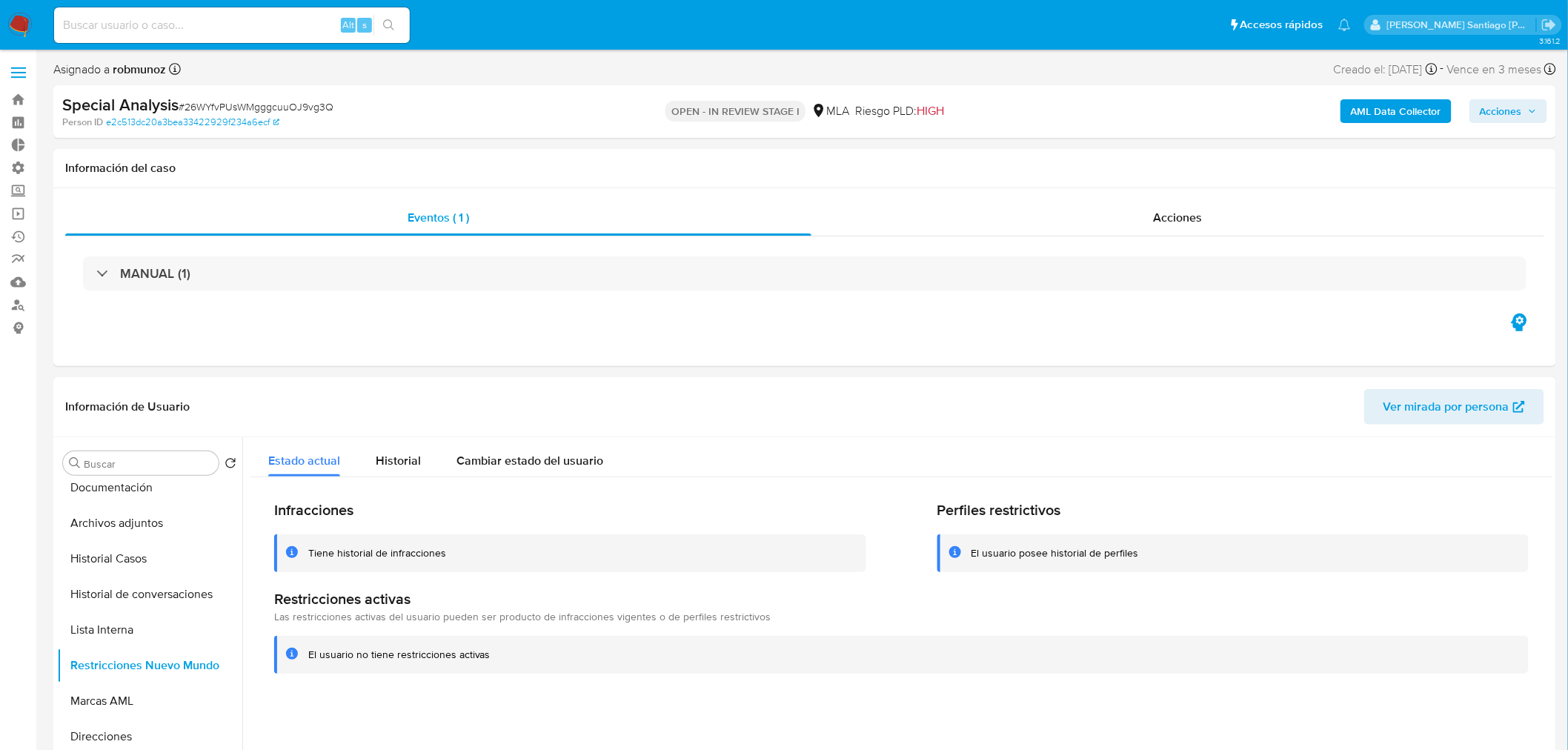
click at [1511, 107] on span "Acciones" at bounding box center [1501, 110] width 42 height 24
click at [1053, 171] on div "Resolución del caso Alt r" at bounding box center [1106, 158] width 142 height 39
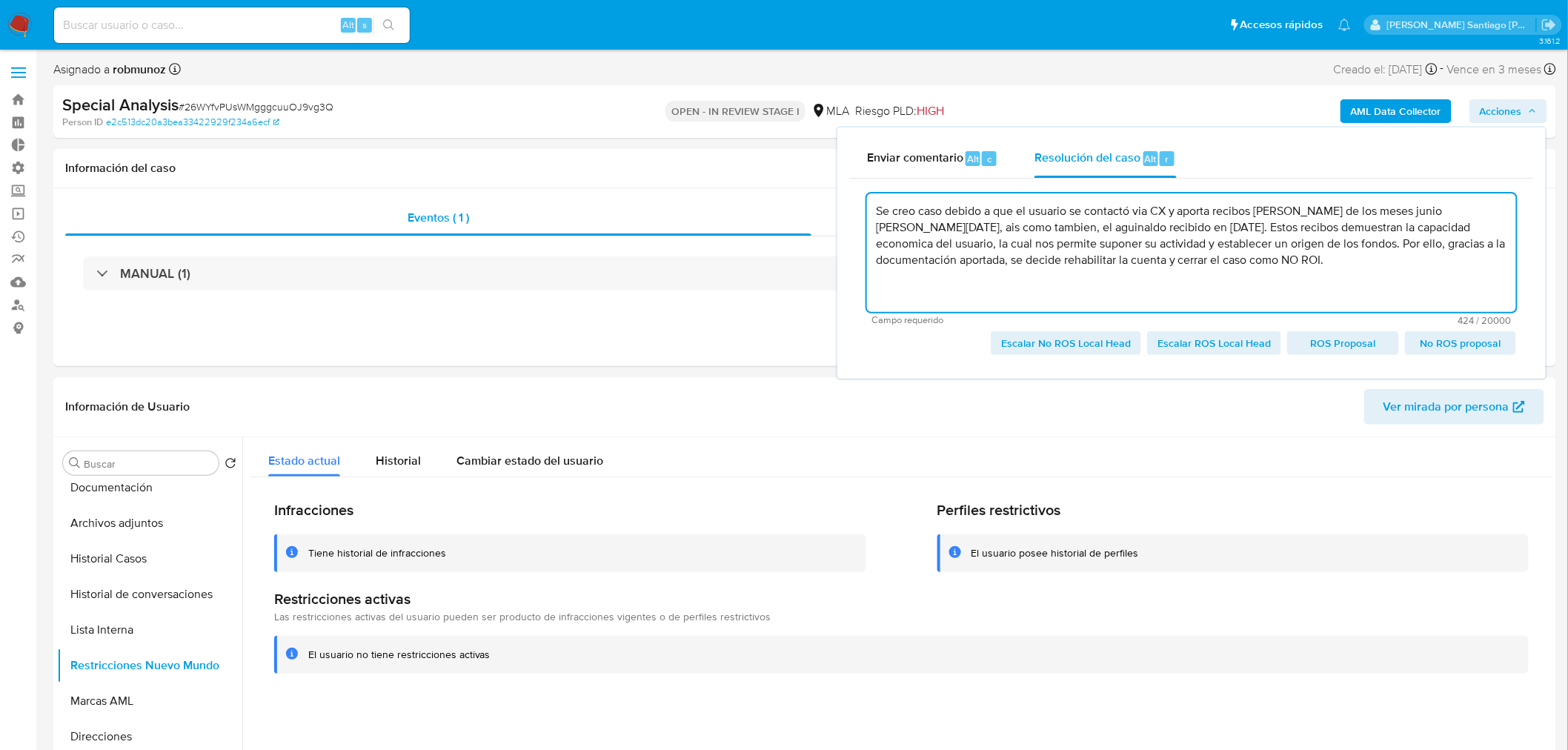
click at [1098, 337] on span "Escalar No ROS Local Head" at bounding box center [1065, 343] width 129 height 21
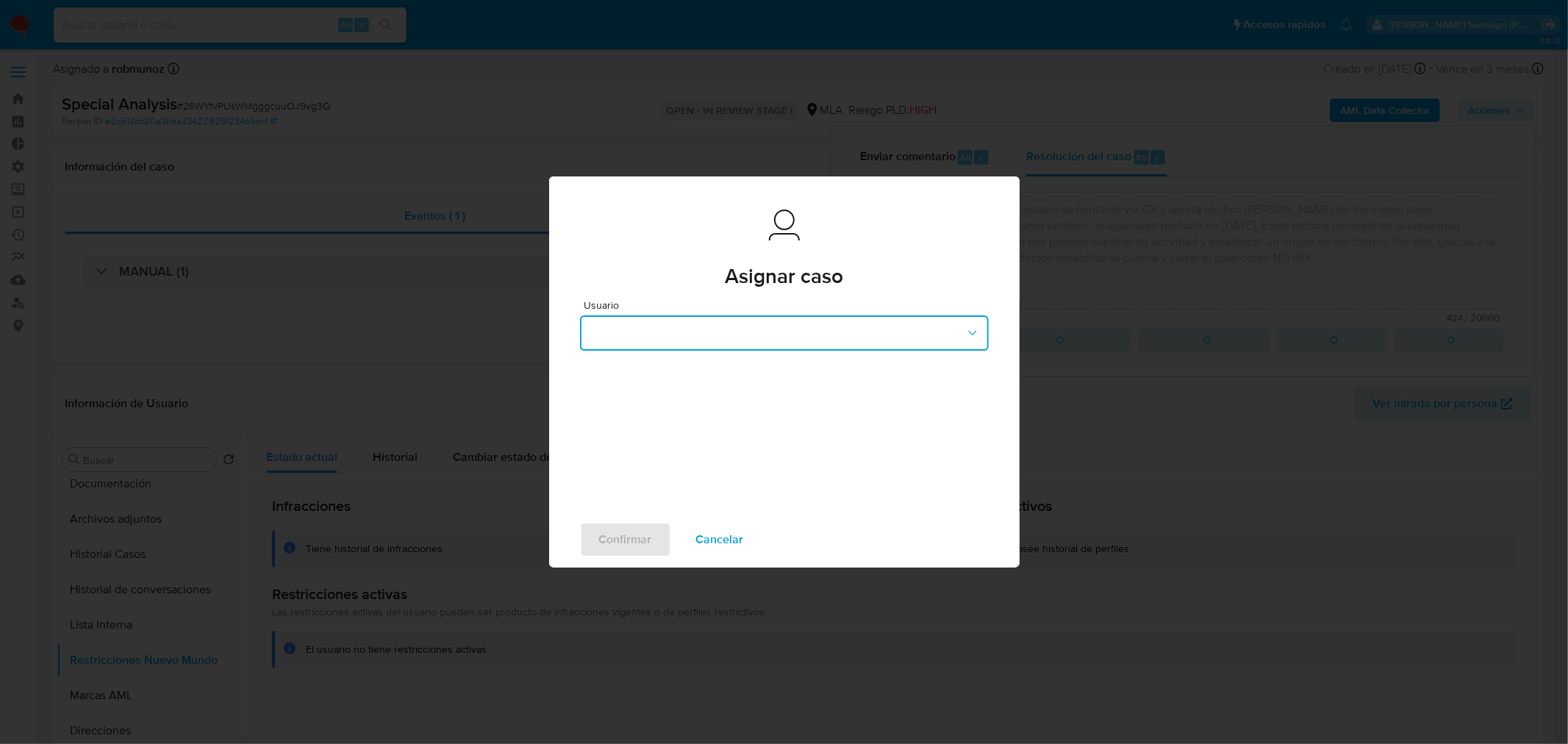
click at [768, 337] on button "button" at bounding box center [784, 333] width 409 height 36
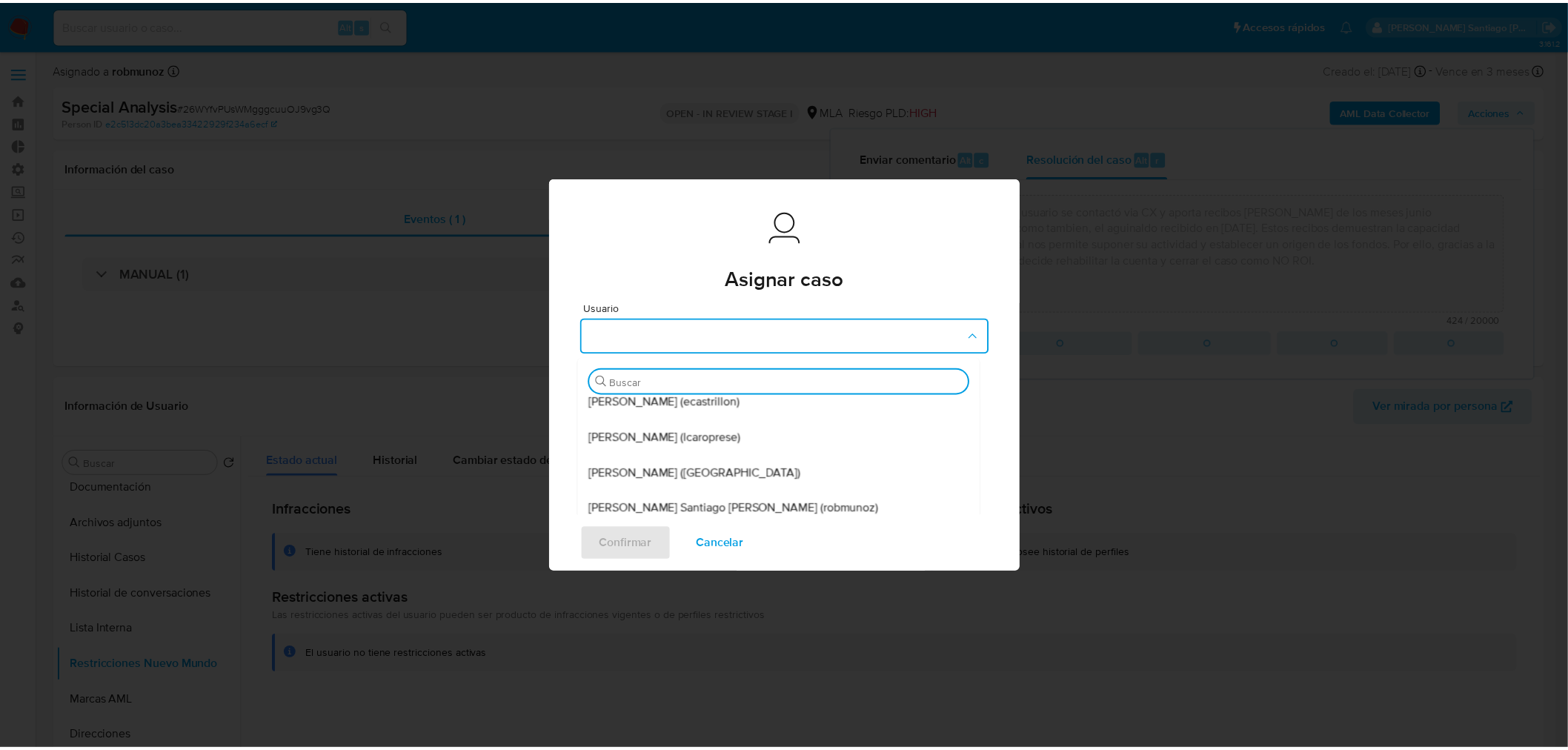
scroll to position [302, 0]
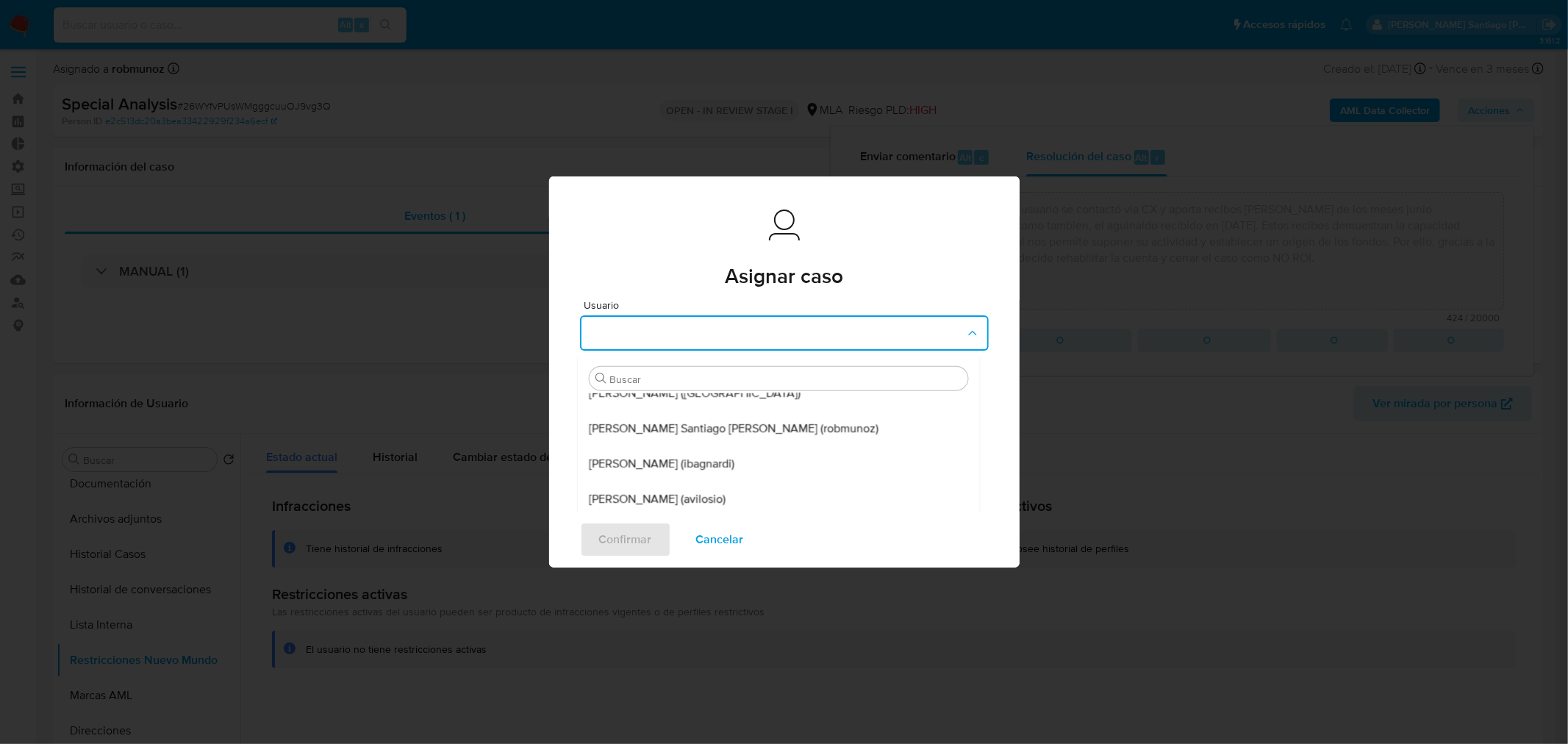
click at [723, 428] on span "Roberto Santiago Munoz (robmunoz)" at bounding box center [733, 429] width 289 height 15
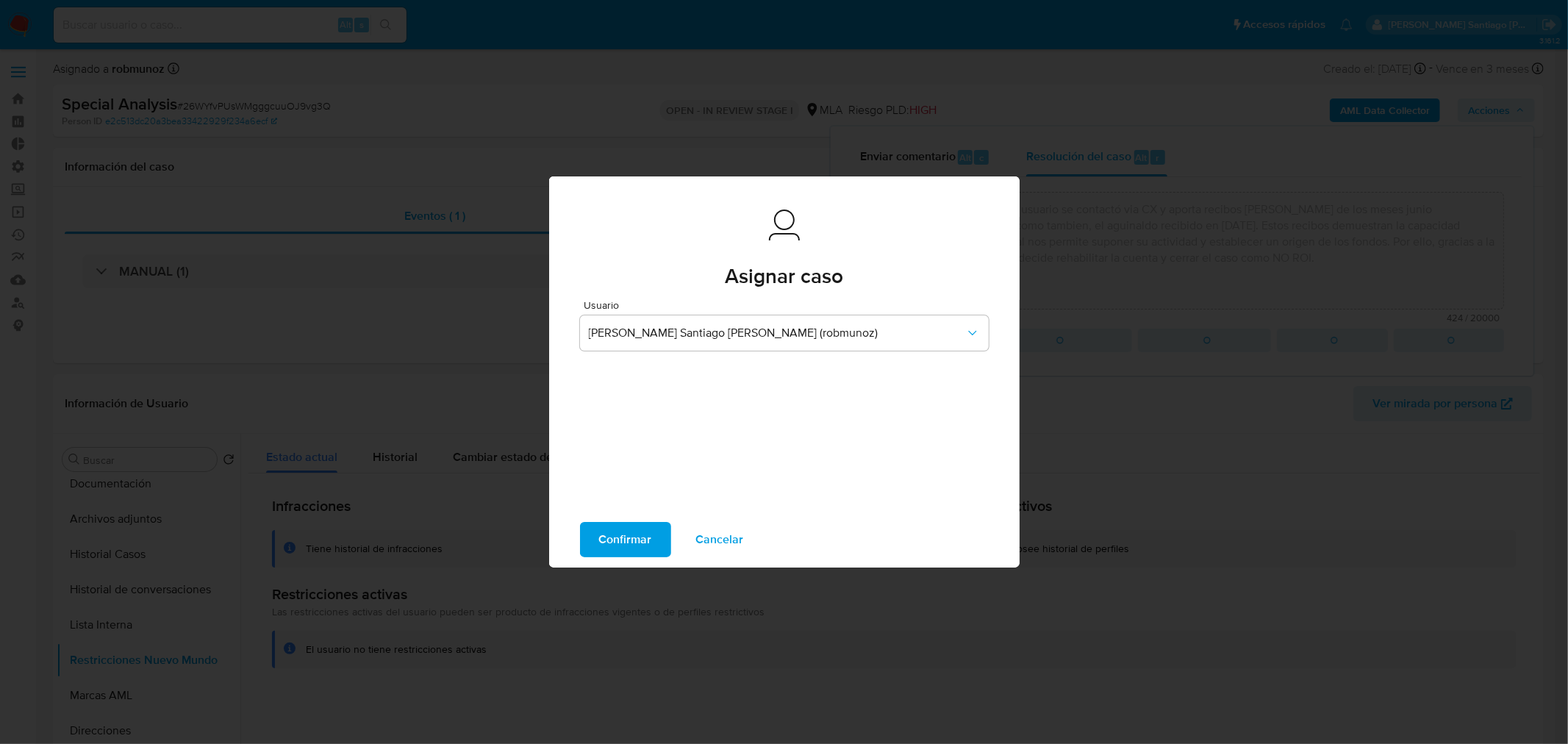
click at [636, 541] on span "Confirmar" at bounding box center [625, 539] width 53 height 33
type textarea "Se creo caso debido a que el usuario se contactó via CX y aporta recibos de sue…"
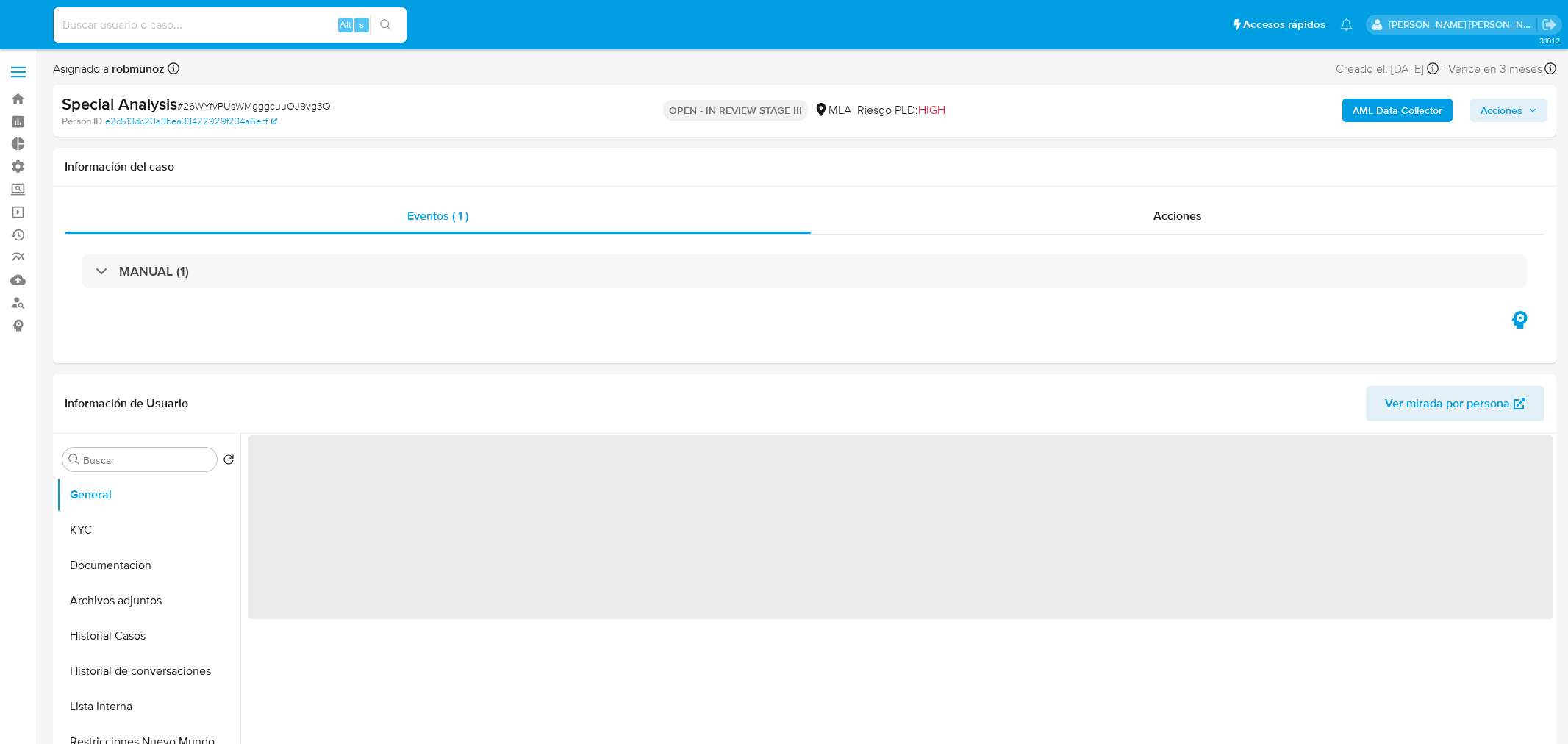
select select "10"
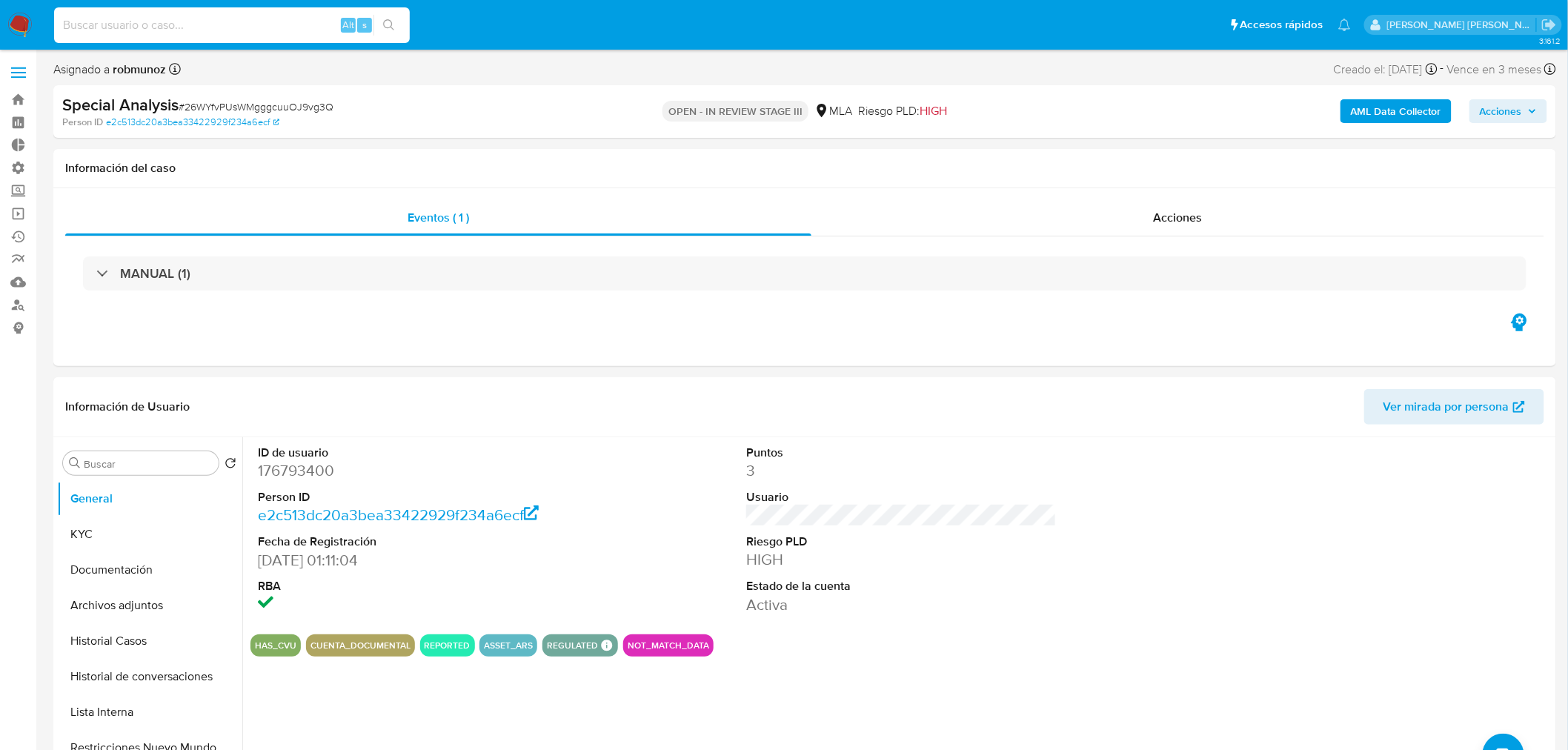
click at [296, 20] on input at bounding box center [231, 25] width 356 height 19
paste input "58eqCW3YVx0ovvS9hesusD6u"
type input "58eqCW3YVx0ovvS9hesusD6u"
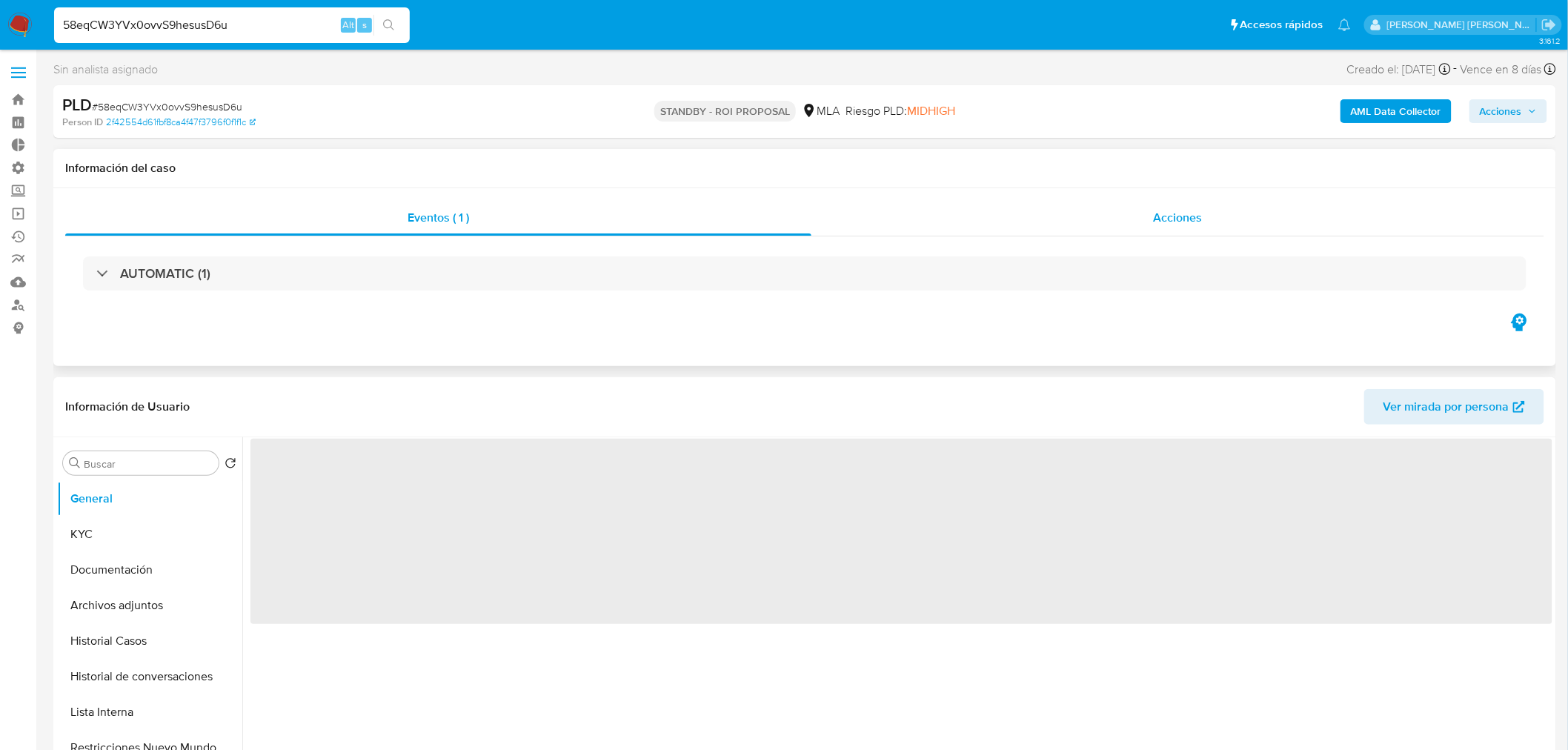
select select "10"
drag, startPoint x: 1220, startPoint y: 228, endPoint x: 1211, endPoint y: 237, distance: 12.7
click at [1219, 228] on div "Acciones" at bounding box center [1178, 218] width 734 height 36
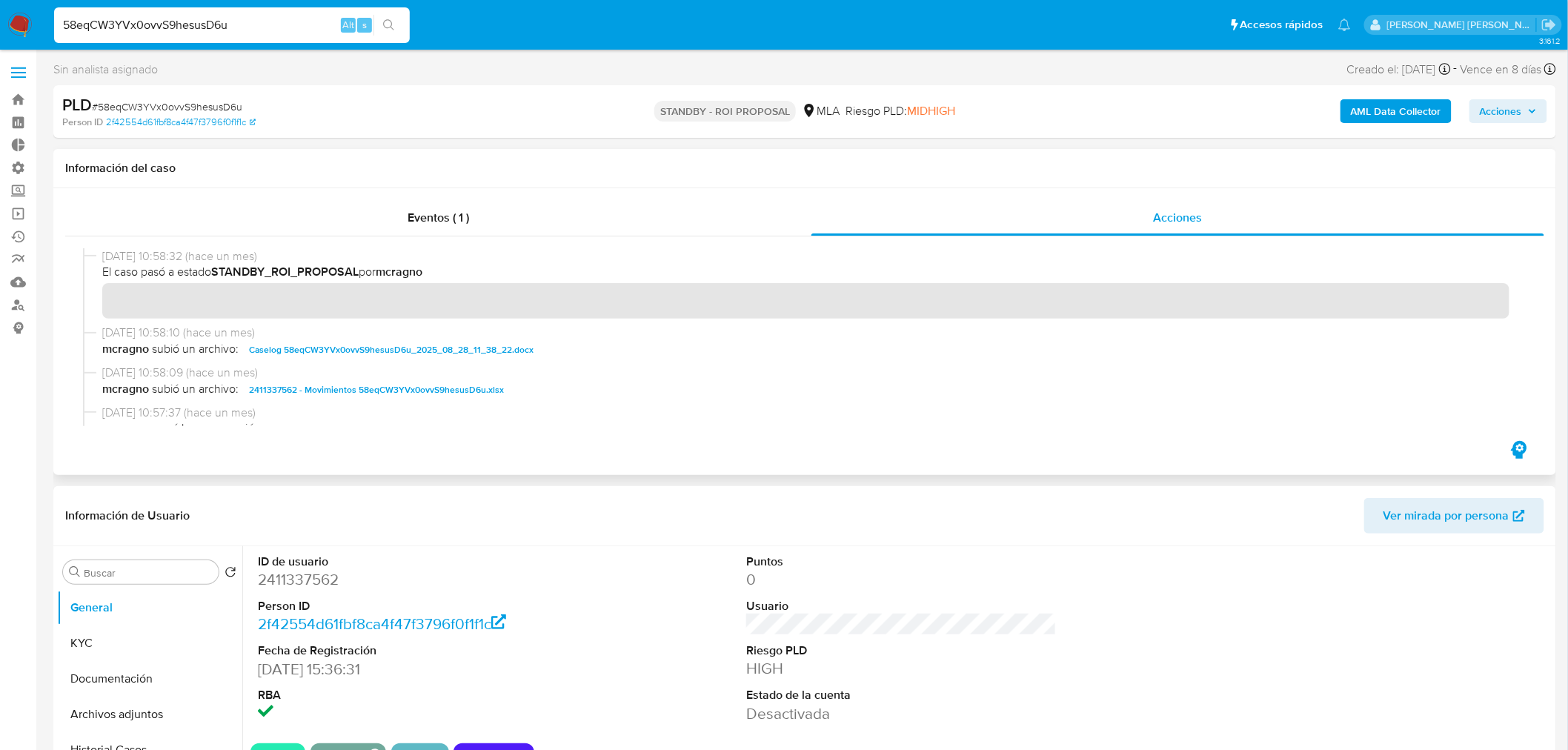
click at [500, 345] on span "Caselog 58eqCW3YVx0ovvS9hesusD6u_2025_08_28_11_38_22.docx" at bounding box center [392, 349] width 285 height 18
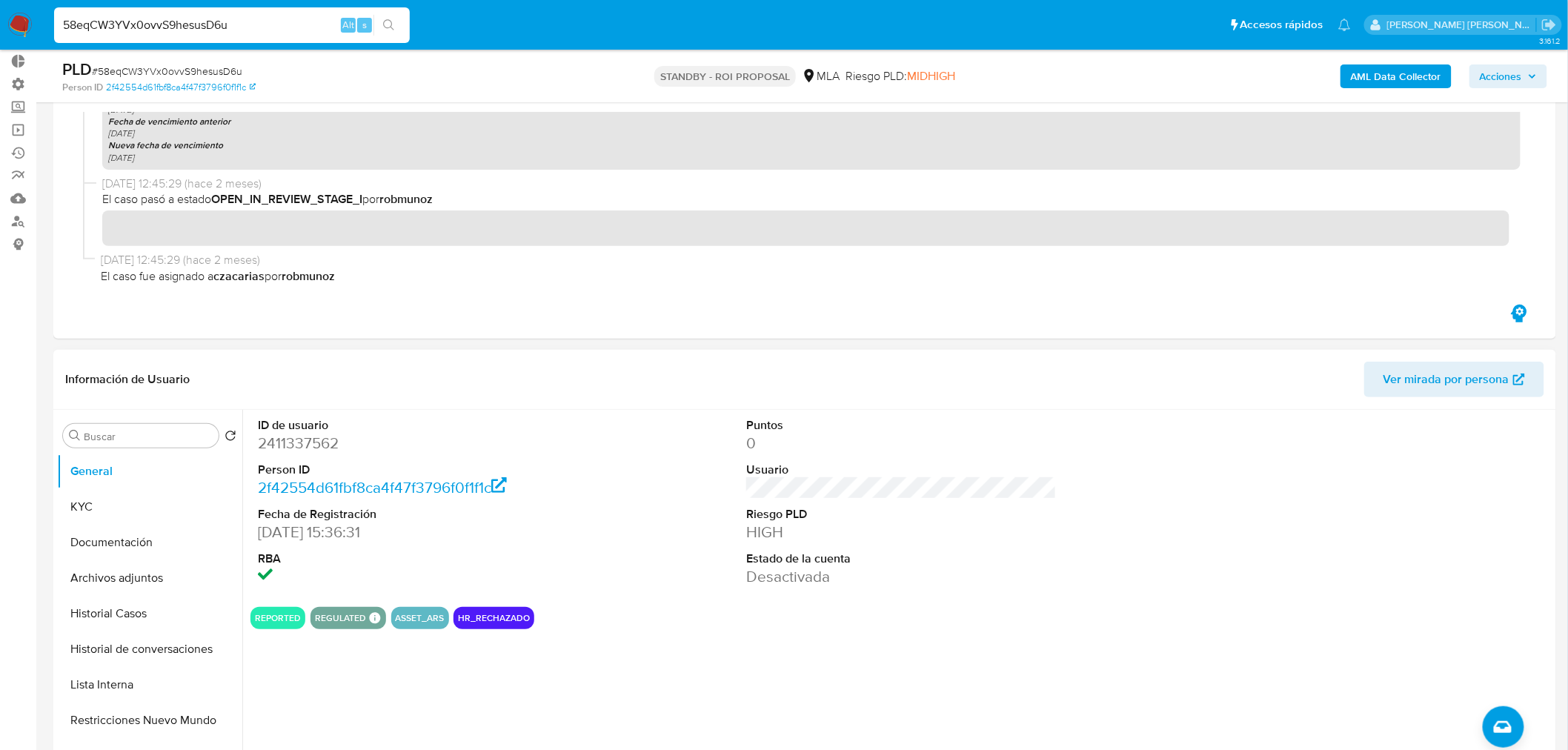
scroll to position [164, 0]
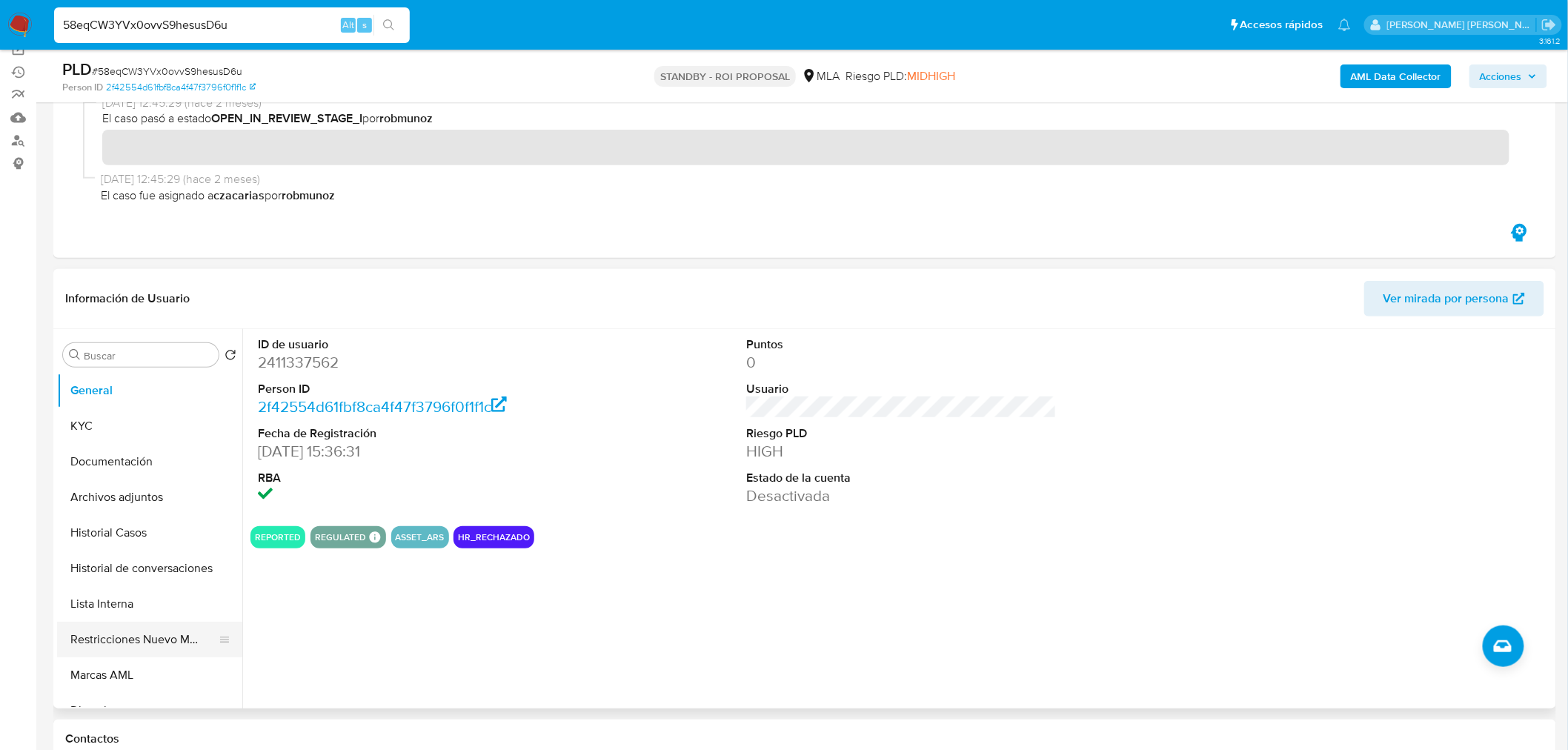
click at [169, 649] on button "Restricciones Nuevo Mundo" at bounding box center [143, 640] width 174 height 36
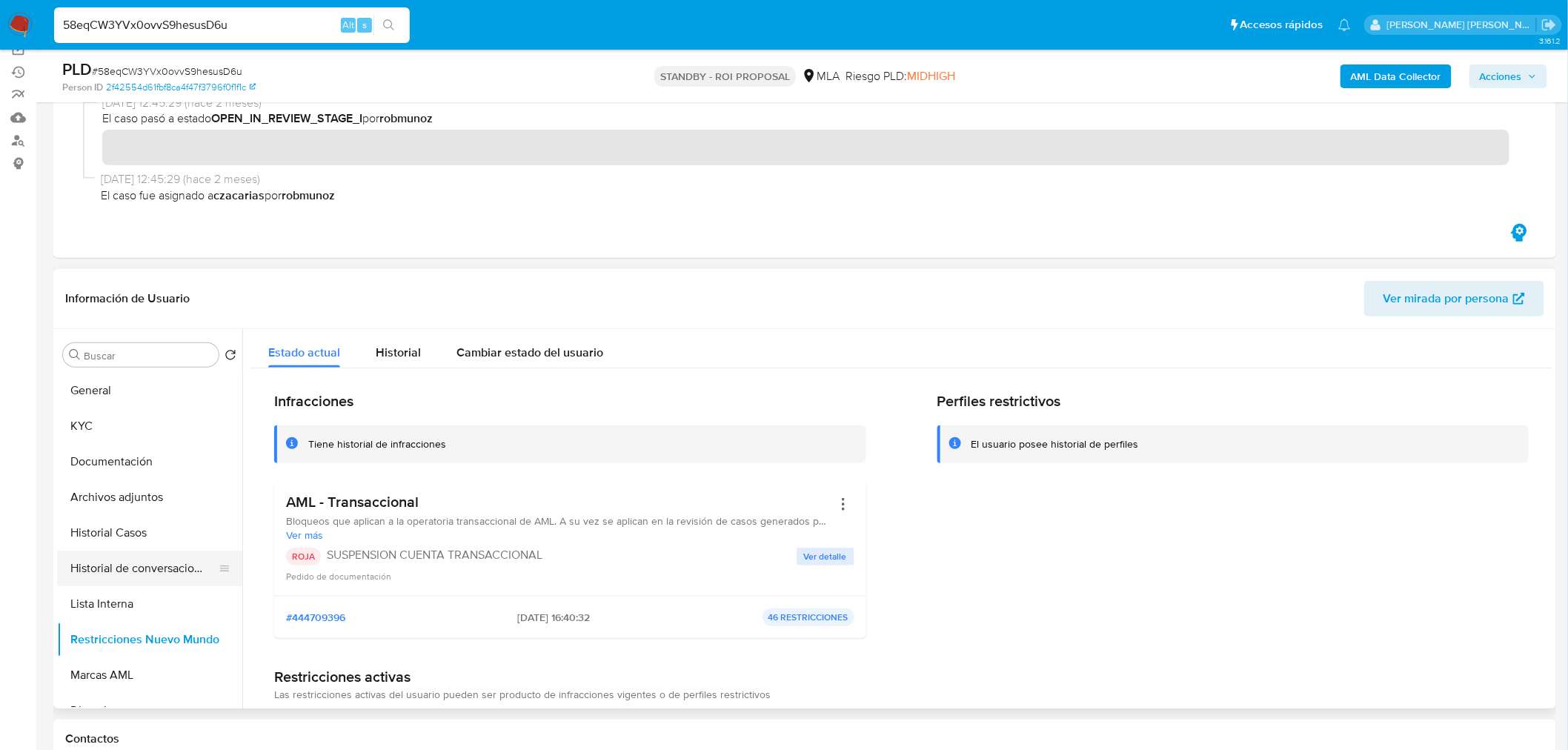
click at [168, 558] on button "Historial de conversaciones" at bounding box center [143, 569] width 174 height 36
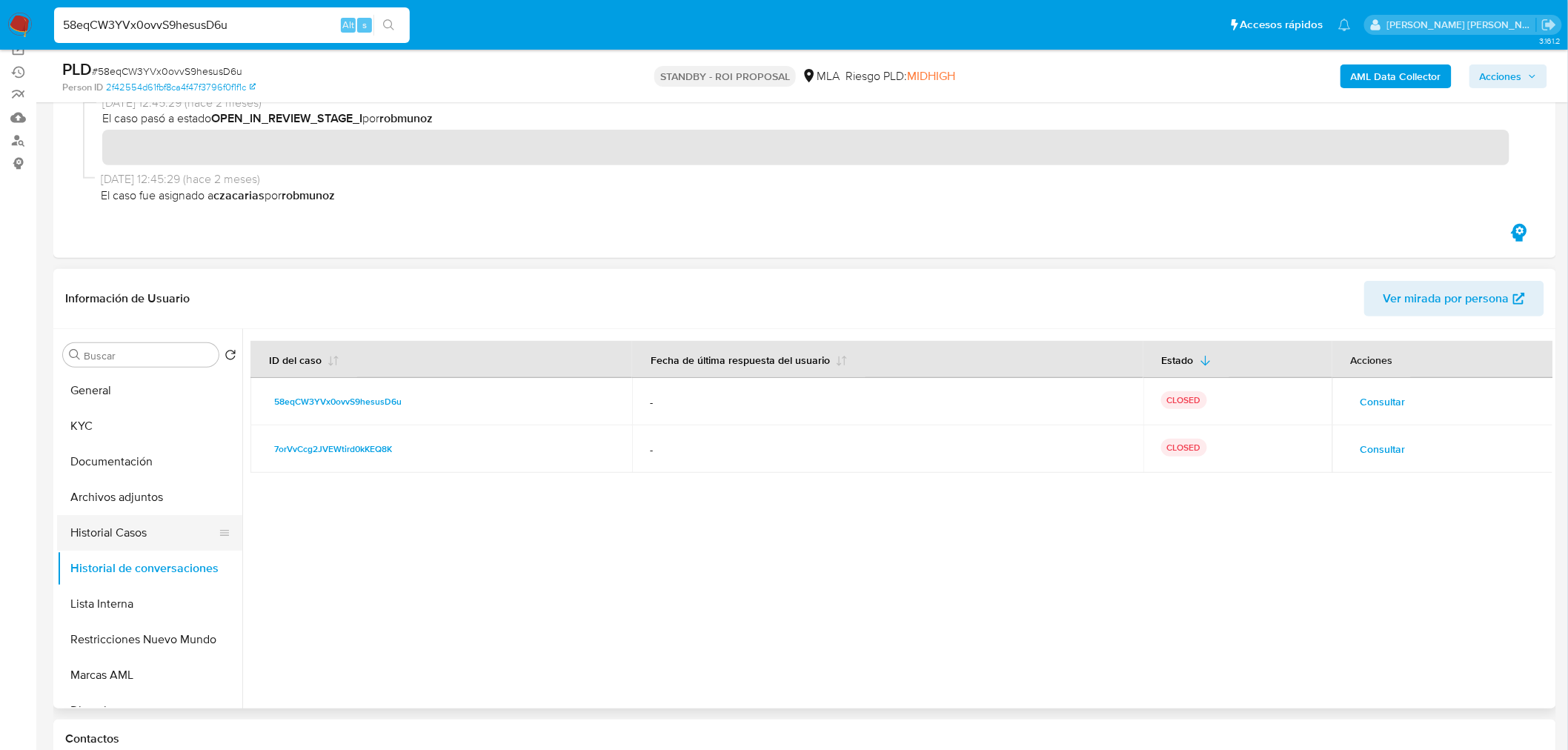
click at [140, 516] on button "Historial Casos" at bounding box center [143, 533] width 174 height 36
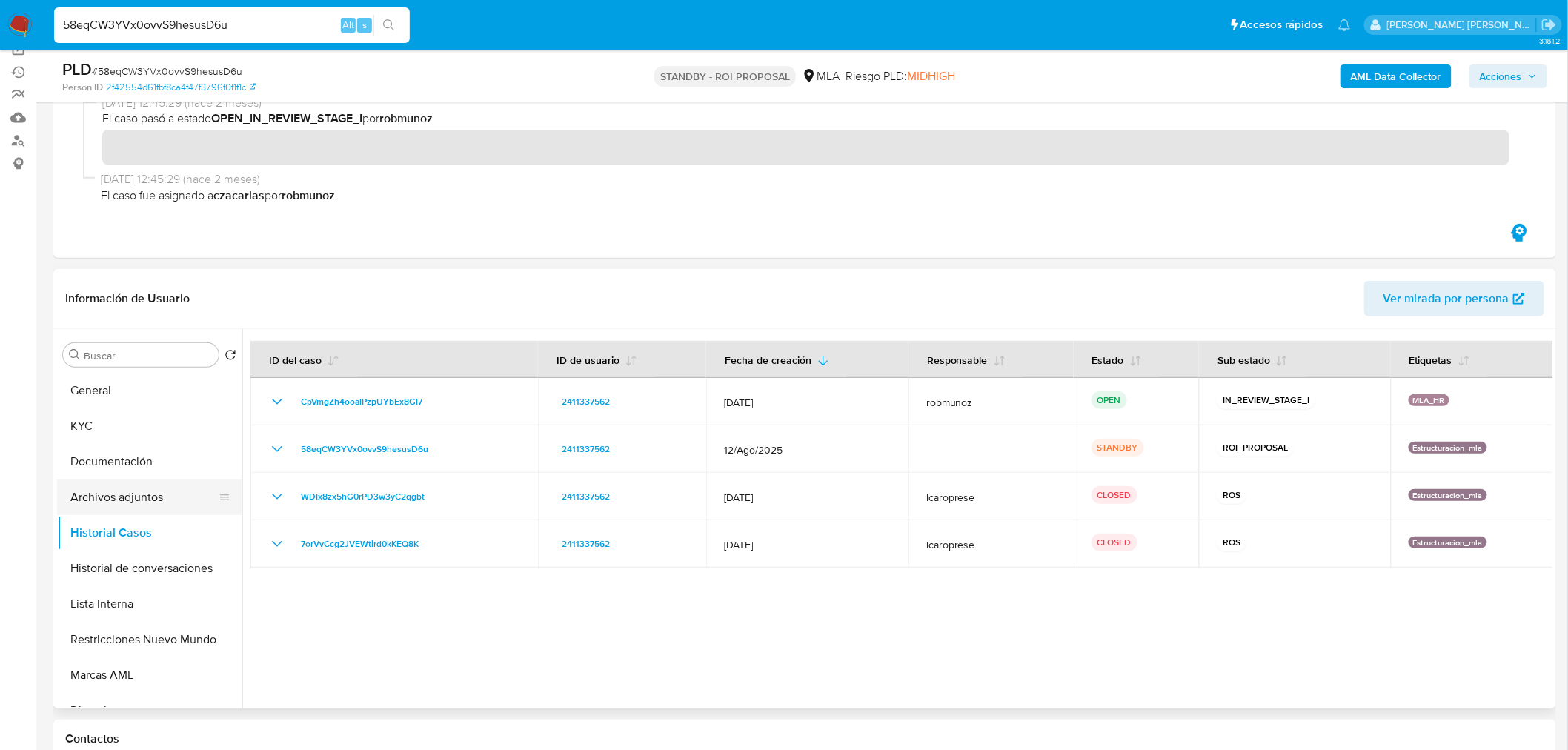
click at [134, 505] on button "Archivos adjuntos" at bounding box center [143, 497] width 174 height 36
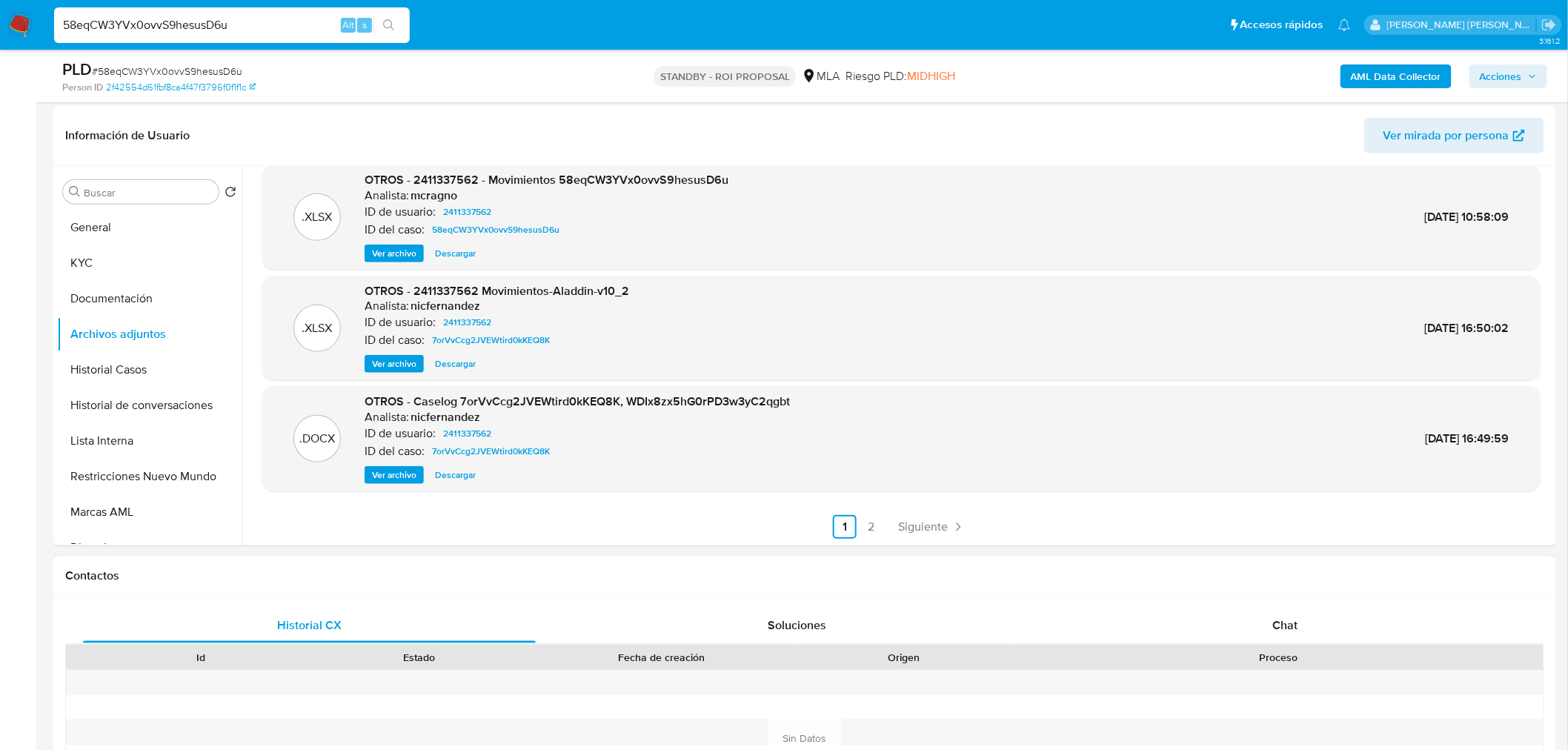
scroll to position [329, 0]
click at [867, 532] on link "2" at bounding box center [871, 525] width 24 height 24
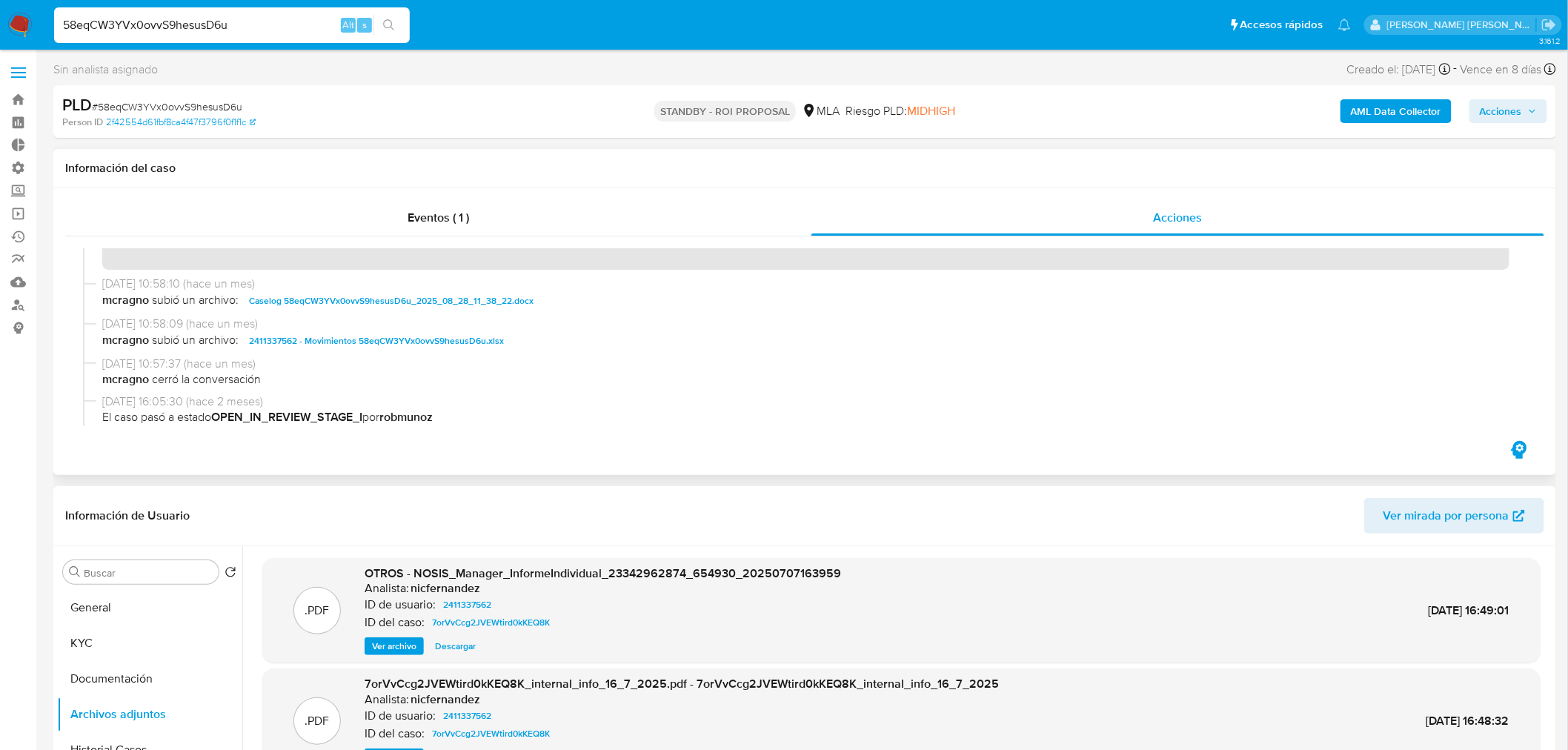
scroll to position [0, 0]
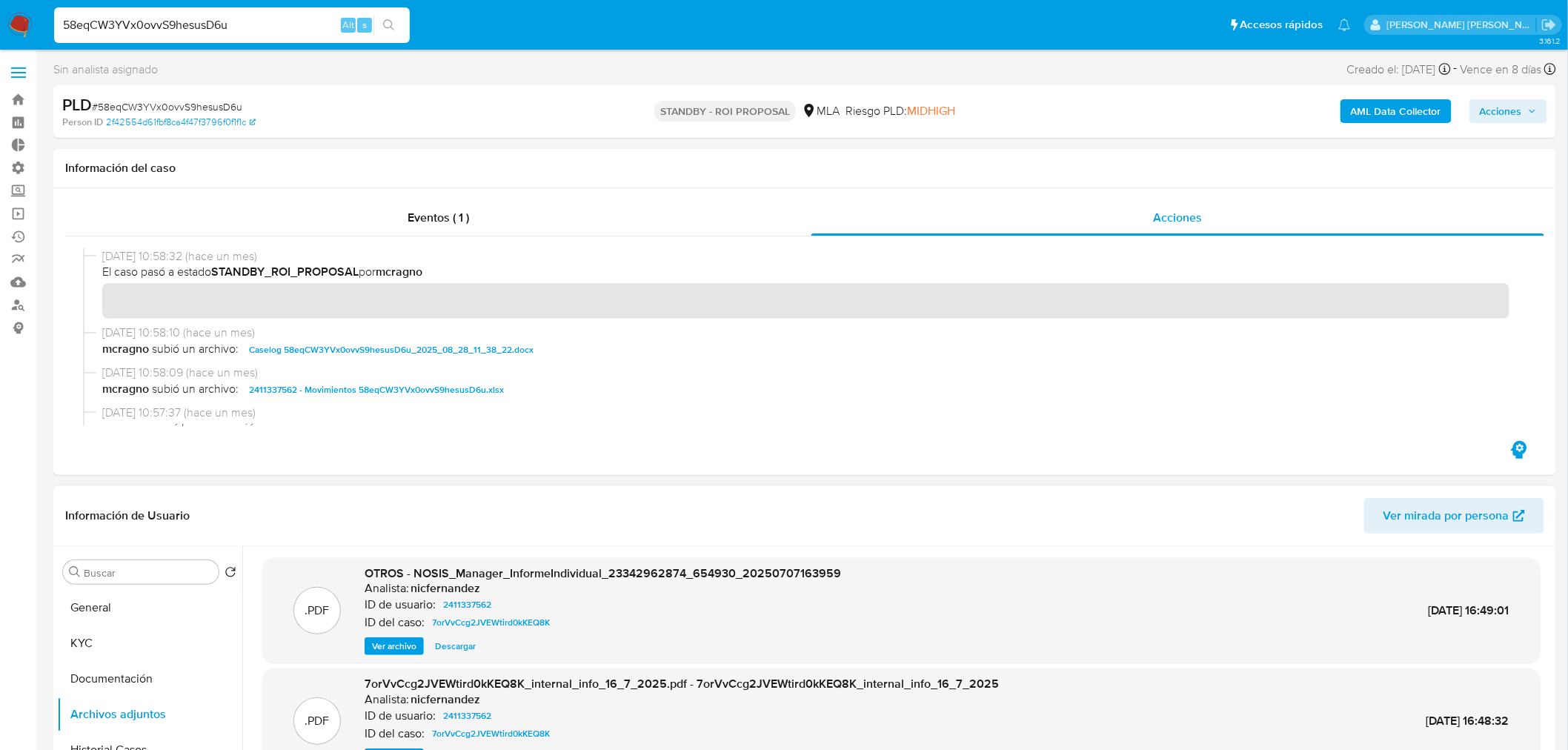
click at [166, 102] on span "# 58eqCW3YVx0ovvS9hesusD6u" at bounding box center [166, 107] width 150 height 15
copy span "58eqCW3YVx0ovvS9hesusD6u"
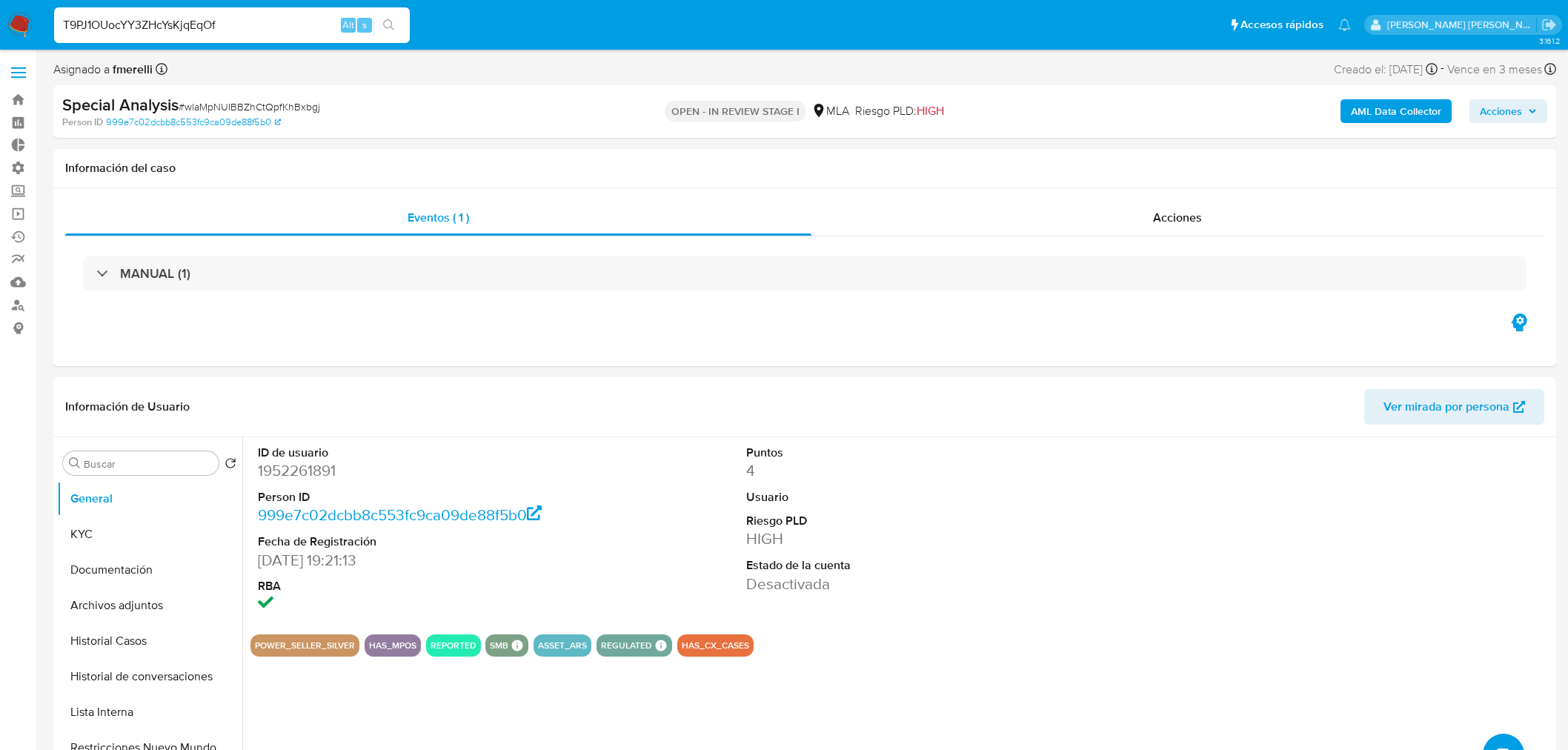
select select "10"
type input "T9PJ1OUocYY3ZHcYsKjqEqOf"
click at [393, 26] on icon "search-icon" at bounding box center [389, 25] width 12 height 12
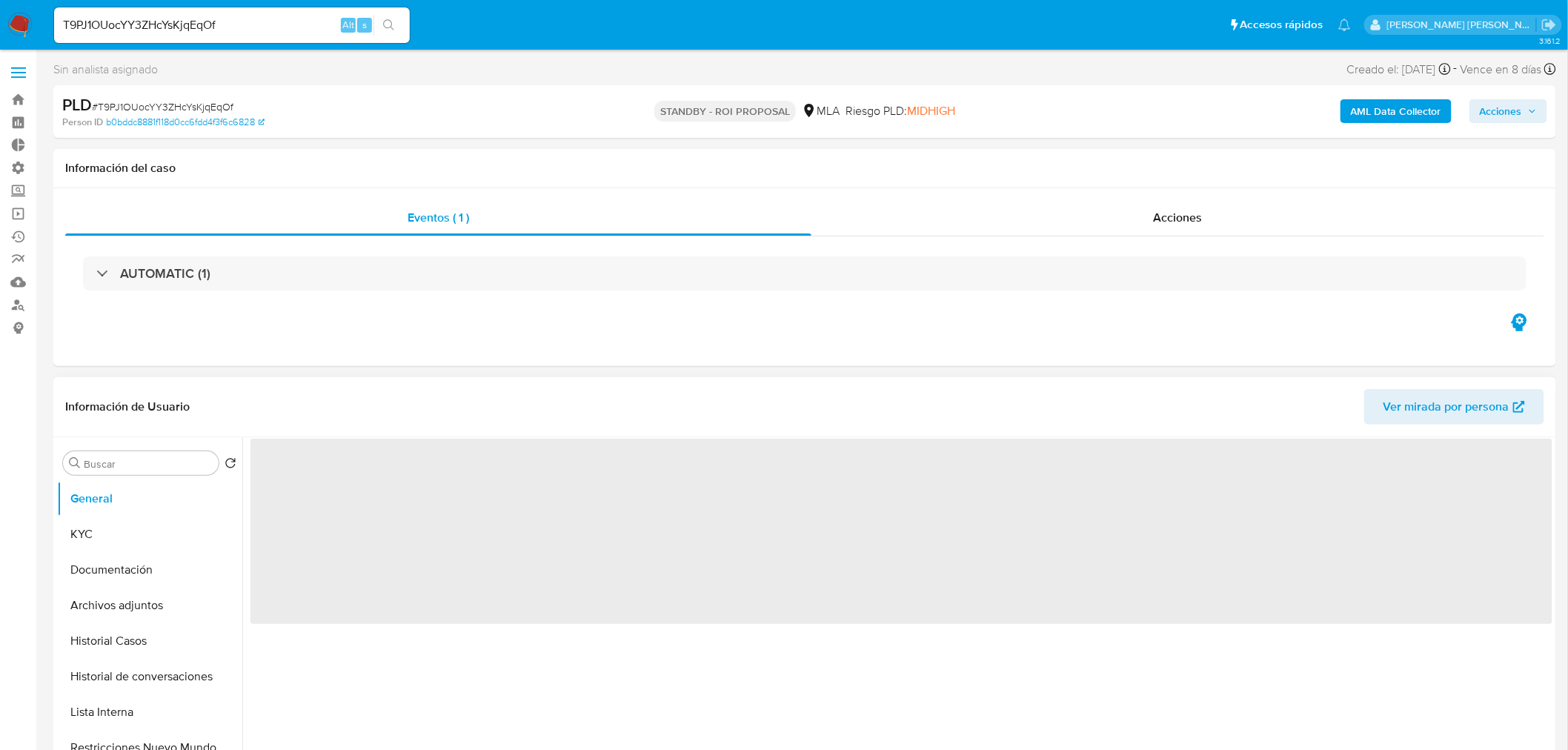
select select "10"
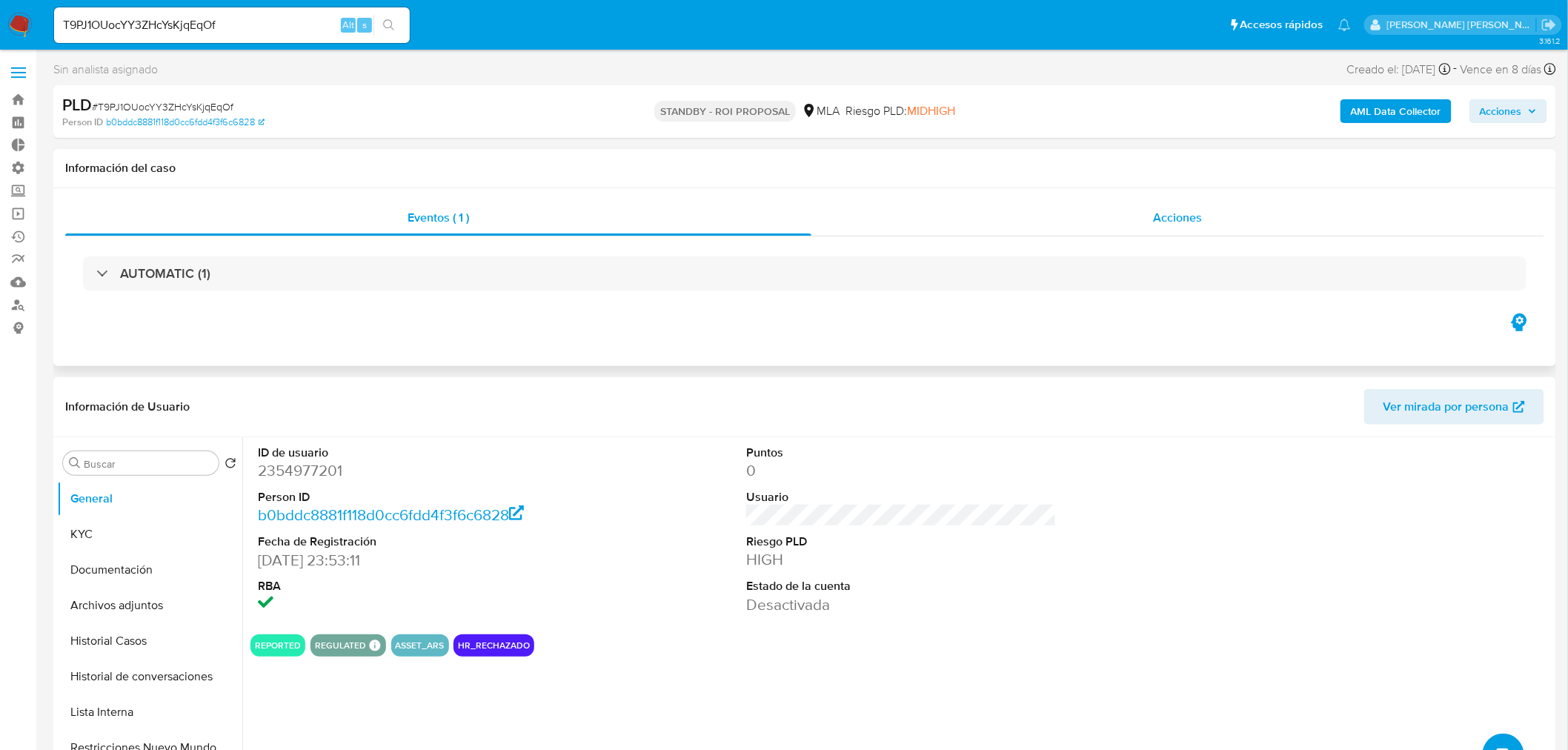
click at [1194, 220] on span "Acciones" at bounding box center [1177, 218] width 49 height 17
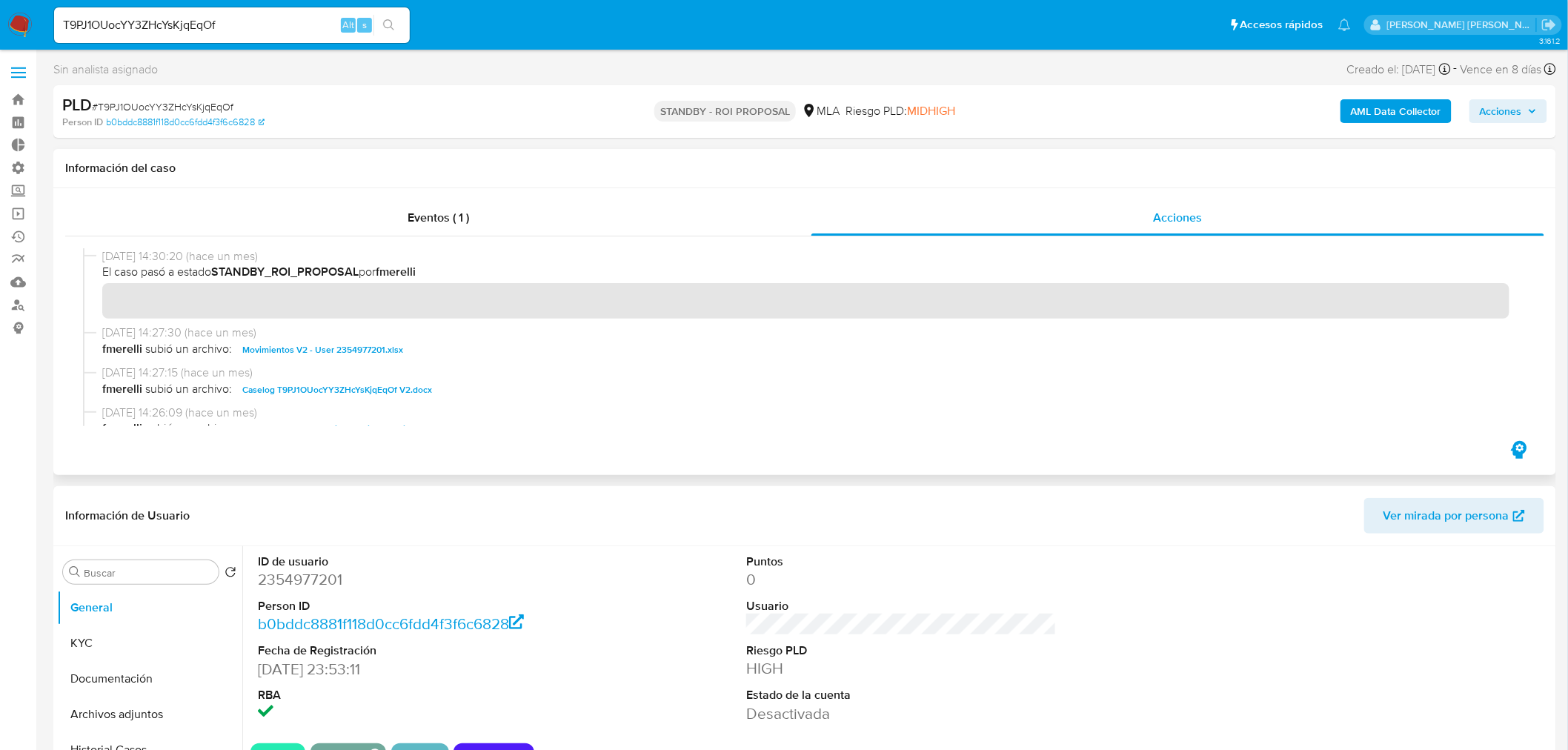
scroll to position [82, 0]
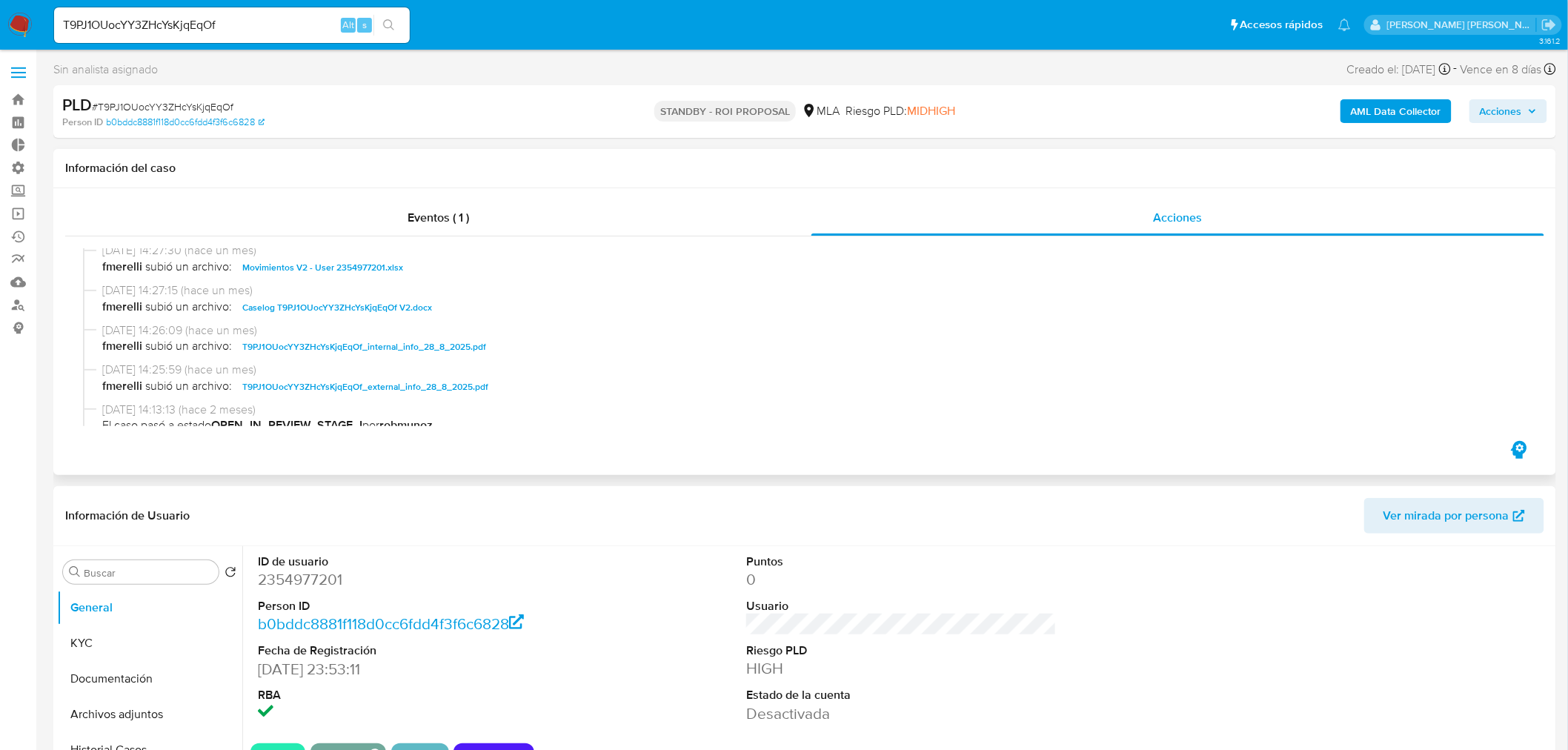
click at [392, 306] on span "Caselog T9PJ1OUocYY3ZHcYsKjqEqOf V2.docx" at bounding box center [337, 308] width 190 height 18
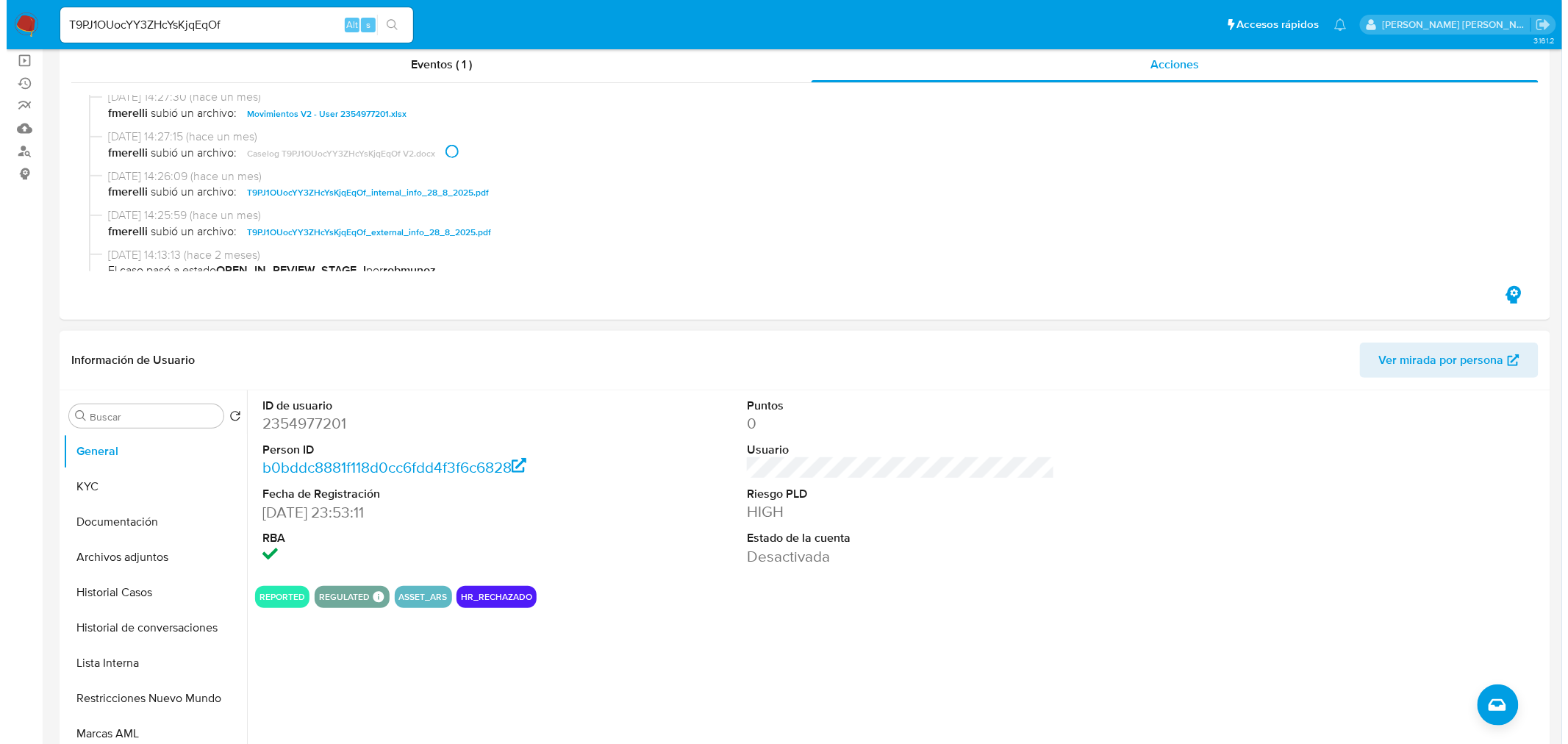
scroll to position [327, 0]
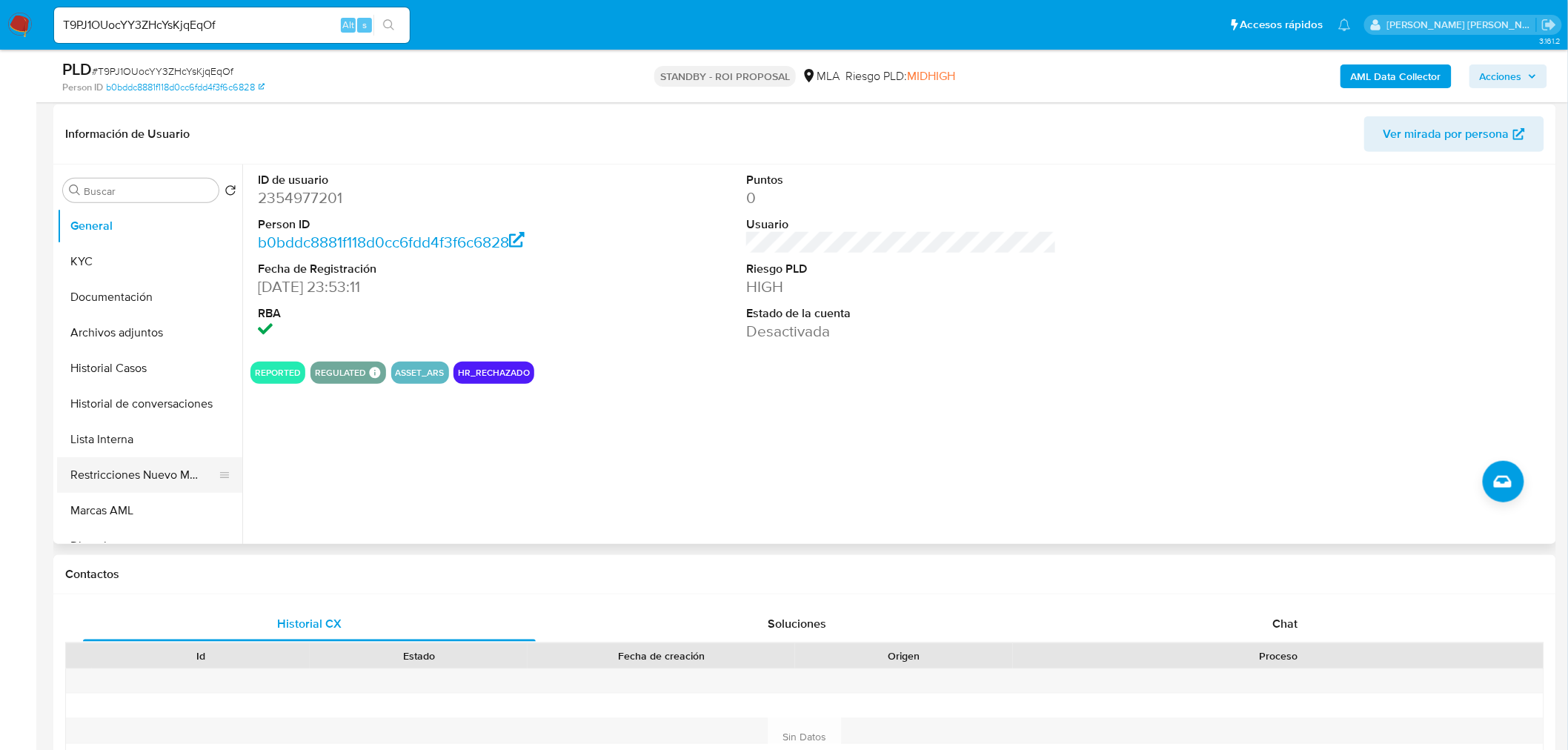
click at [190, 463] on button "Restricciones Nuevo Mundo" at bounding box center [143, 475] width 174 height 36
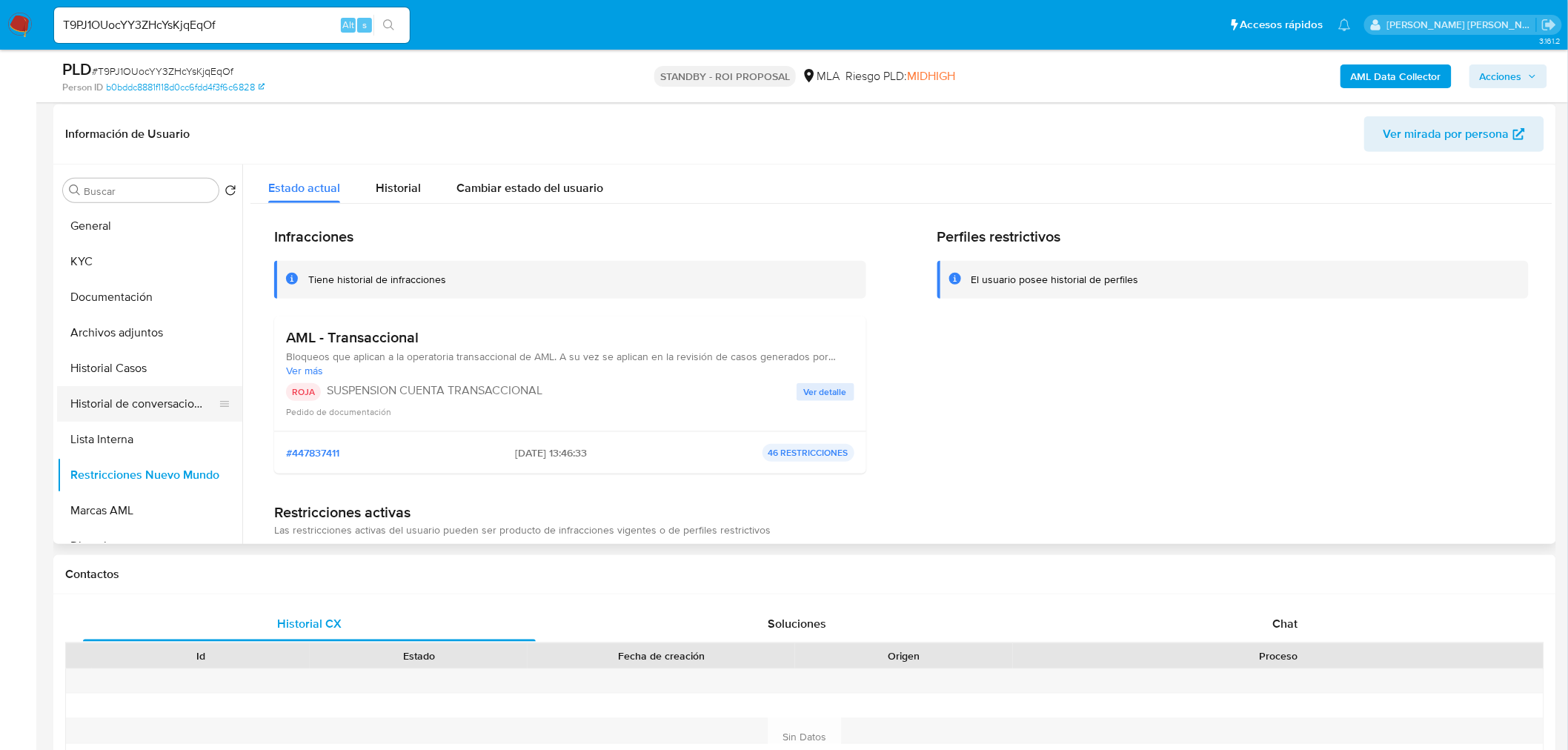
click at [115, 412] on button "Historial de conversaciones" at bounding box center [143, 404] width 174 height 36
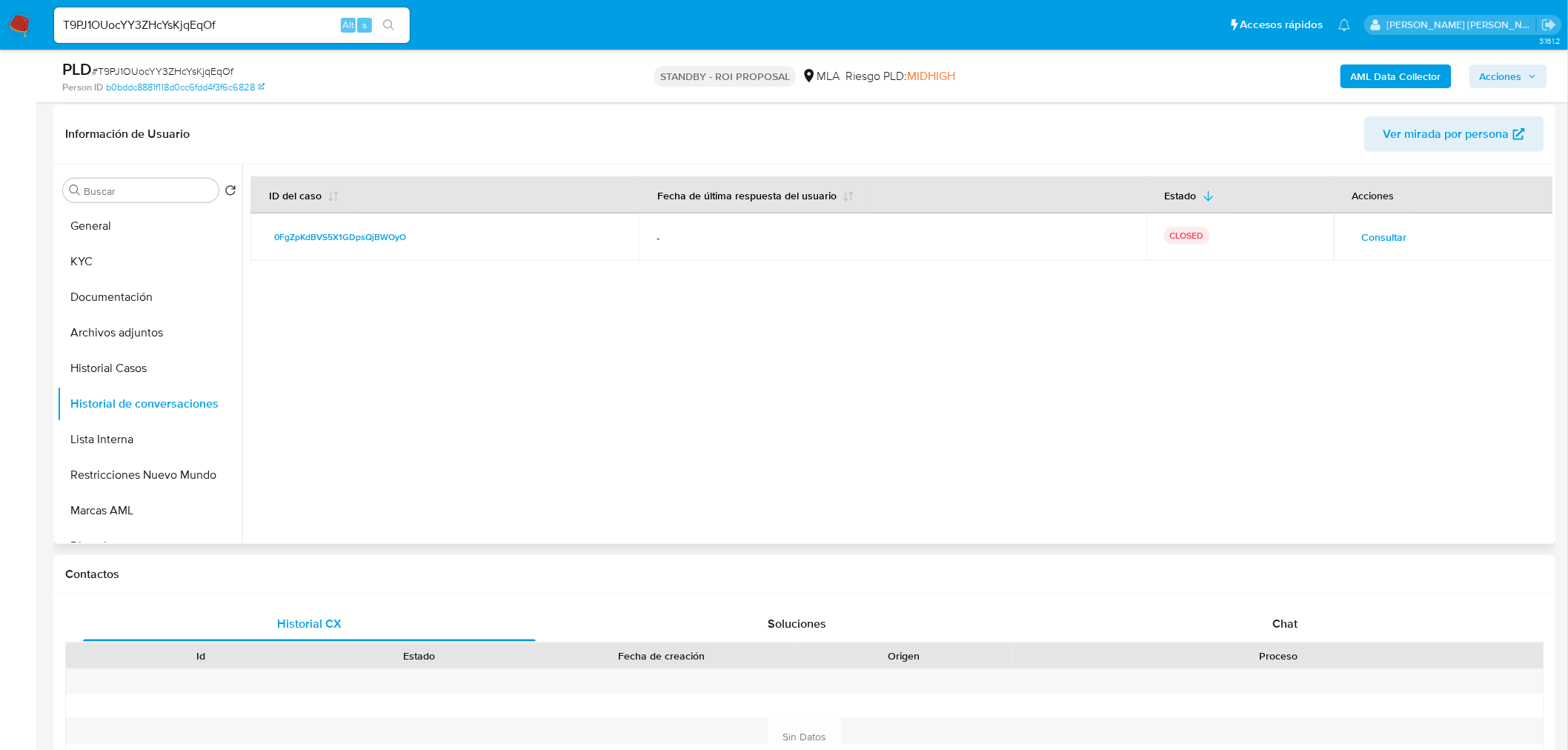
click at [1391, 233] on span "Consultar" at bounding box center [1385, 237] width 45 height 21
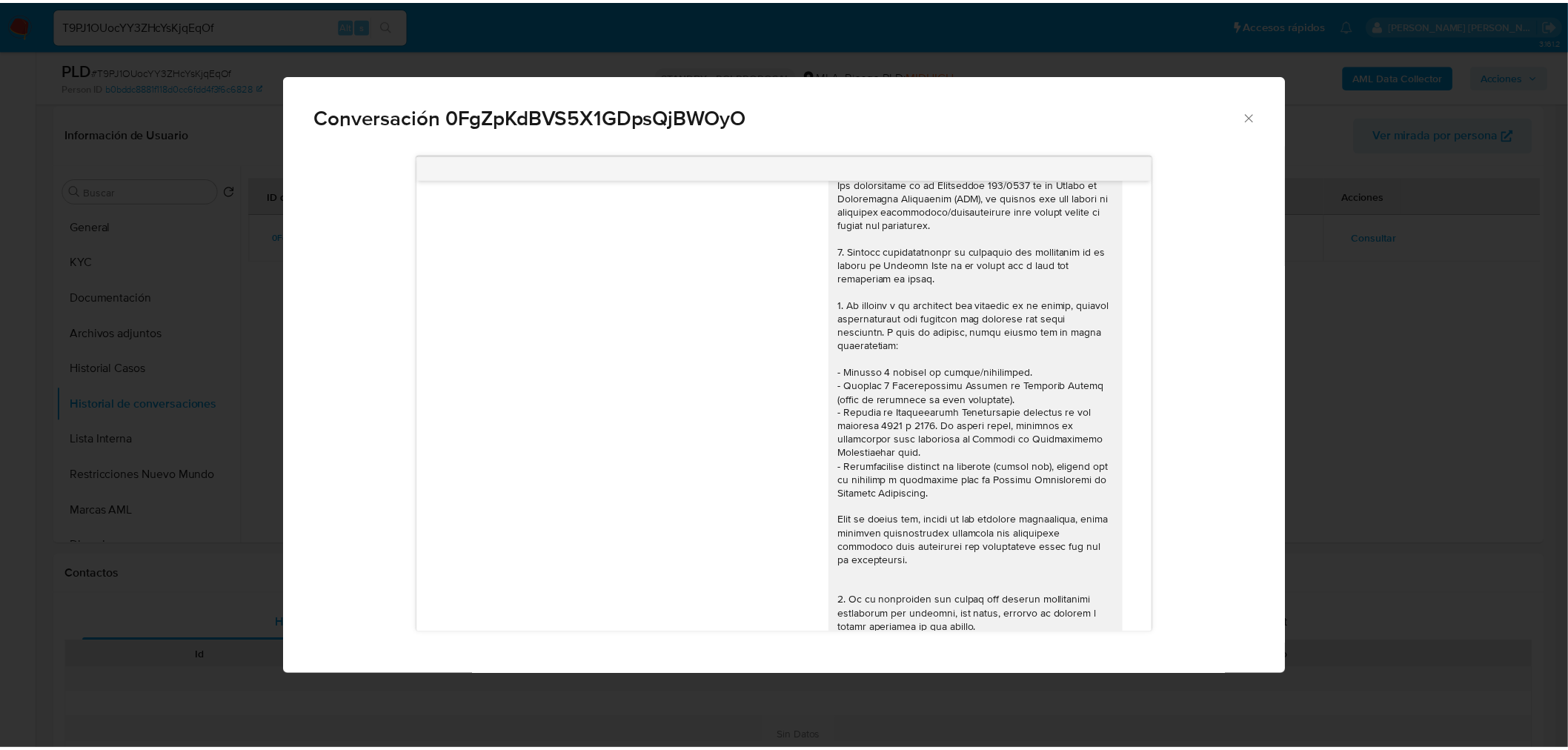
scroll to position [0, 0]
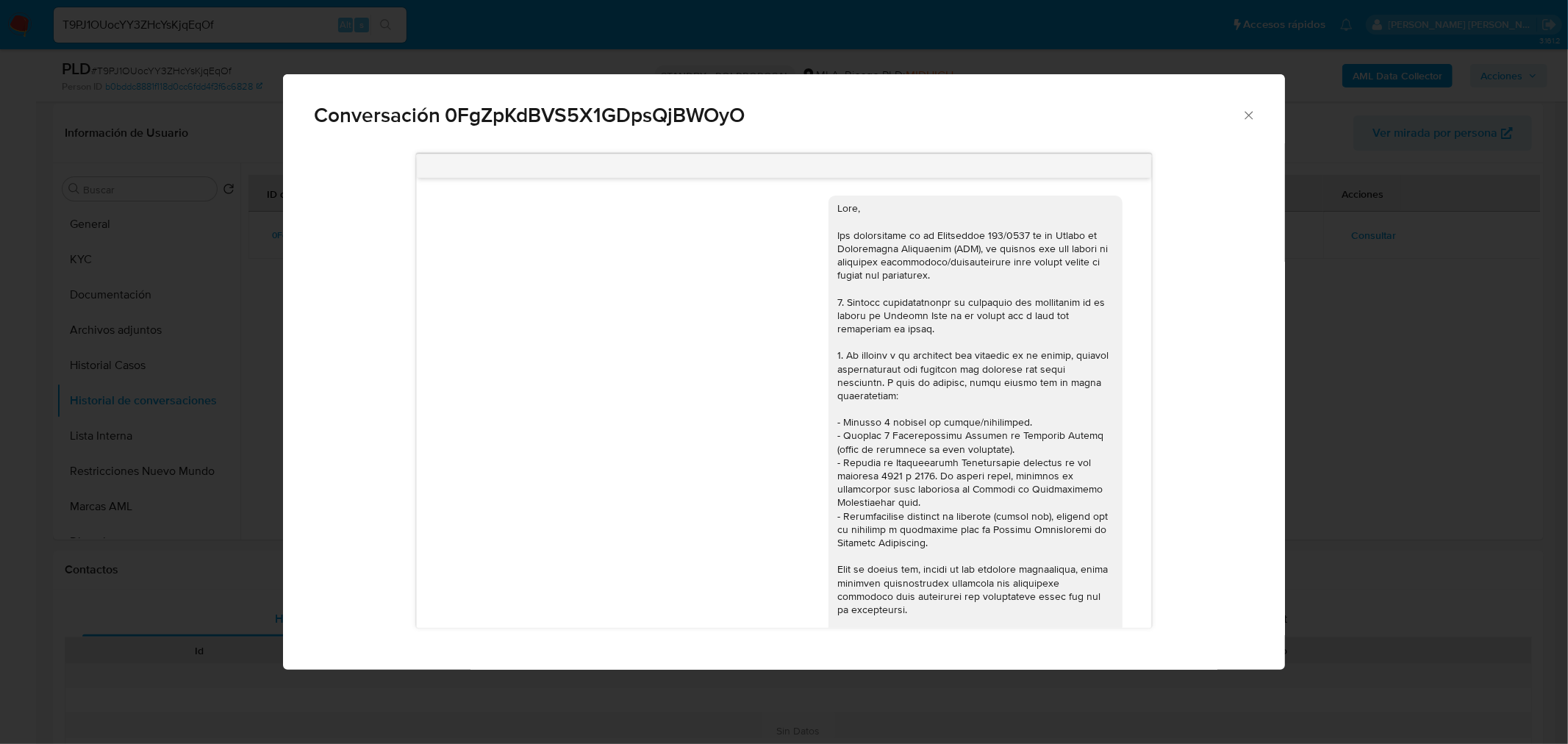
click at [1397, 379] on div "Conversación 0FgZpKdBVS5X1GDpsQjBWOyO 17/07/2025 19:57:53 Hola, Esperamos que t…" at bounding box center [784, 372] width 1568 height 744
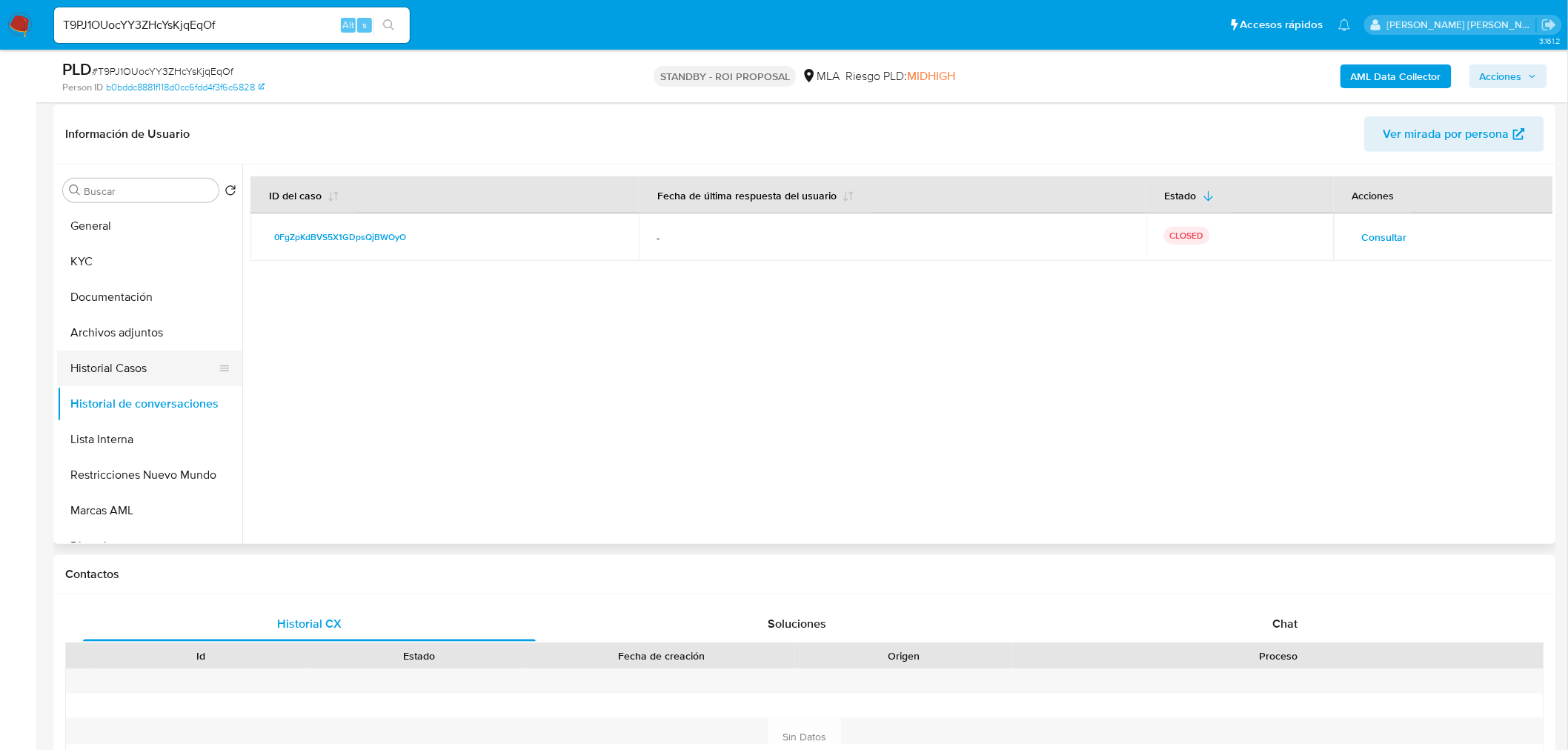
click at [139, 372] on button "Historial Casos" at bounding box center [143, 369] width 174 height 36
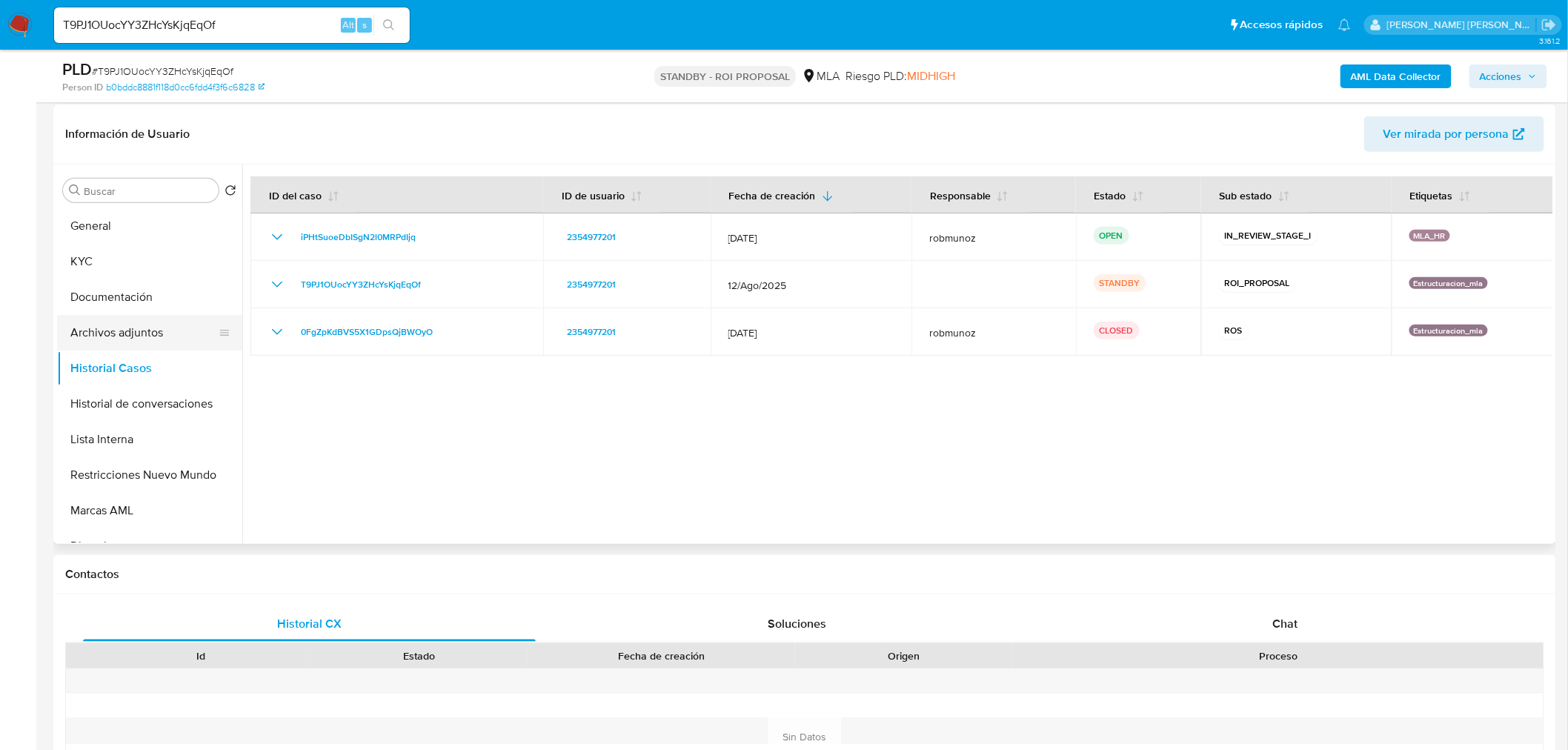
click at [122, 333] on button "Archivos adjuntos" at bounding box center [143, 333] width 174 height 36
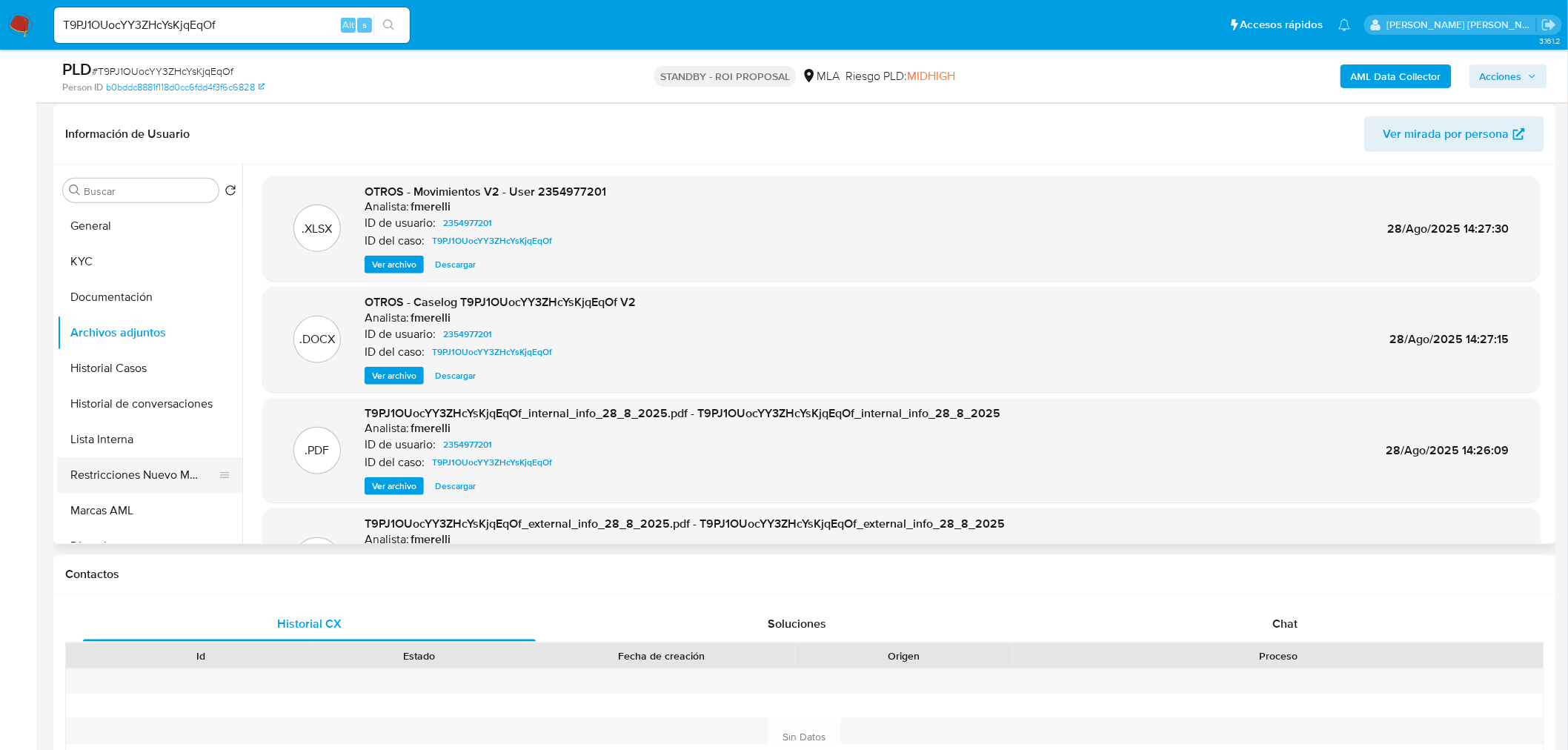
click at [122, 480] on button "Restricciones Nuevo Mundo" at bounding box center [143, 475] width 174 height 36
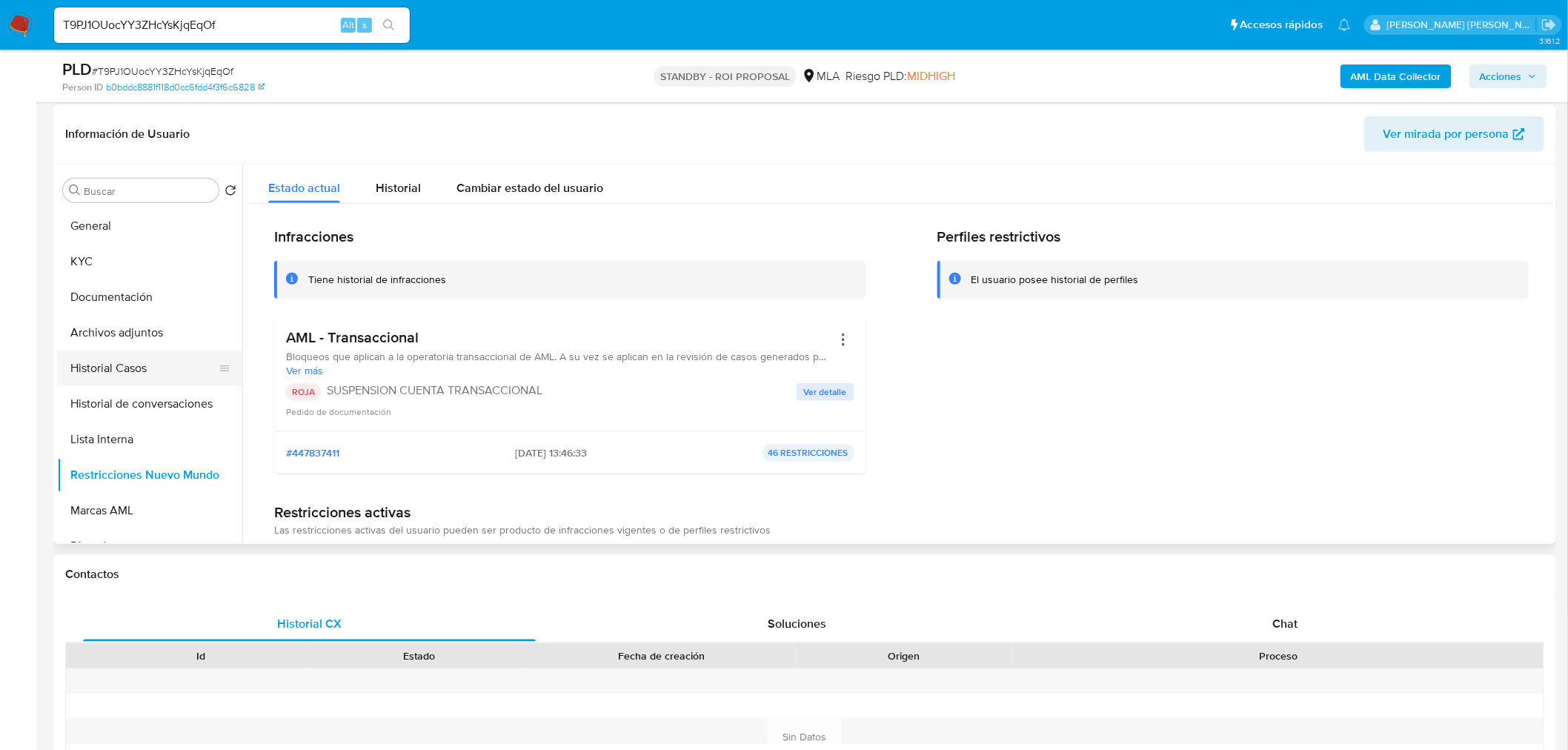
click at [143, 366] on button "Historial Casos" at bounding box center [143, 369] width 174 height 36
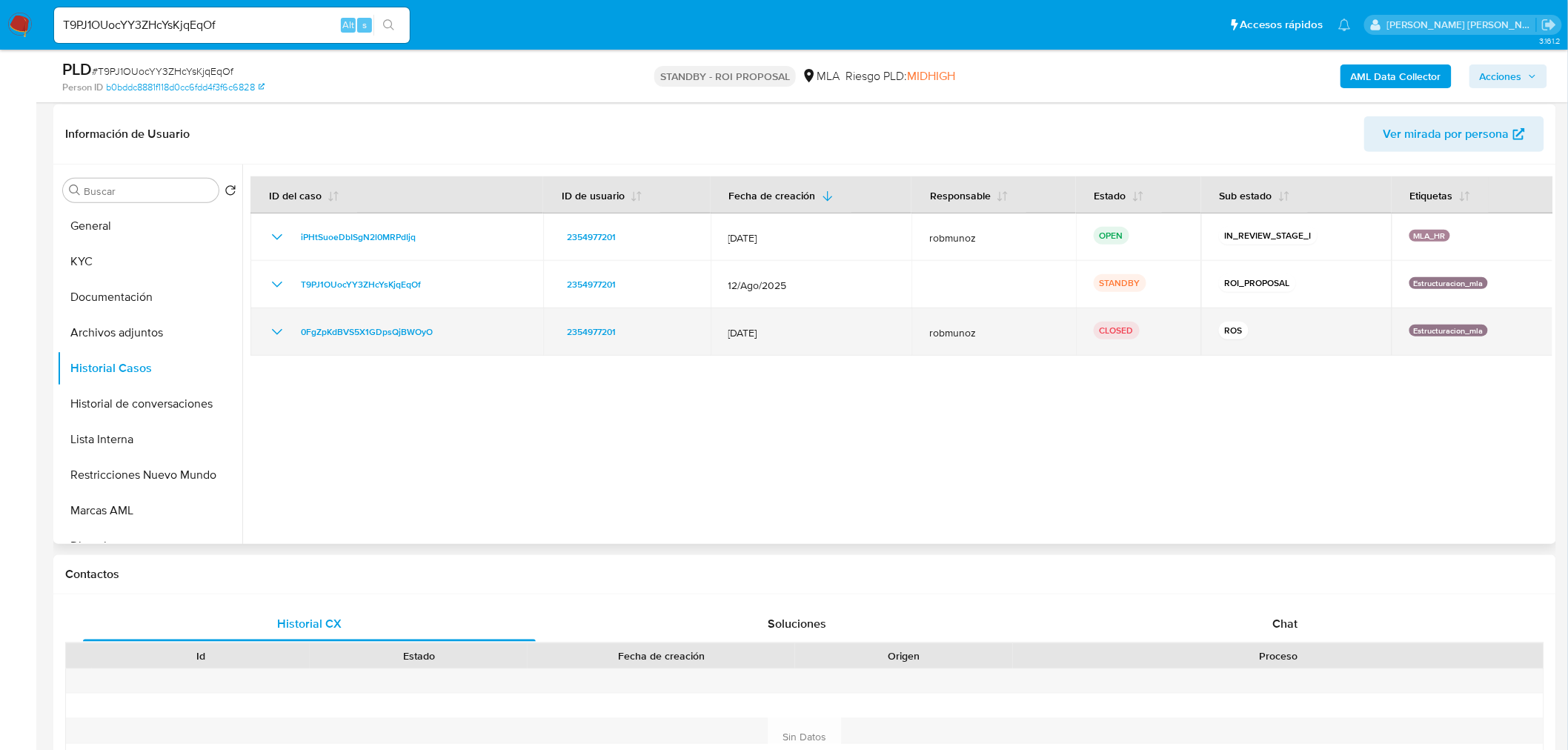
click at [282, 337] on icon "Mostrar/Ocultar" at bounding box center [276, 331] width 18 height 18
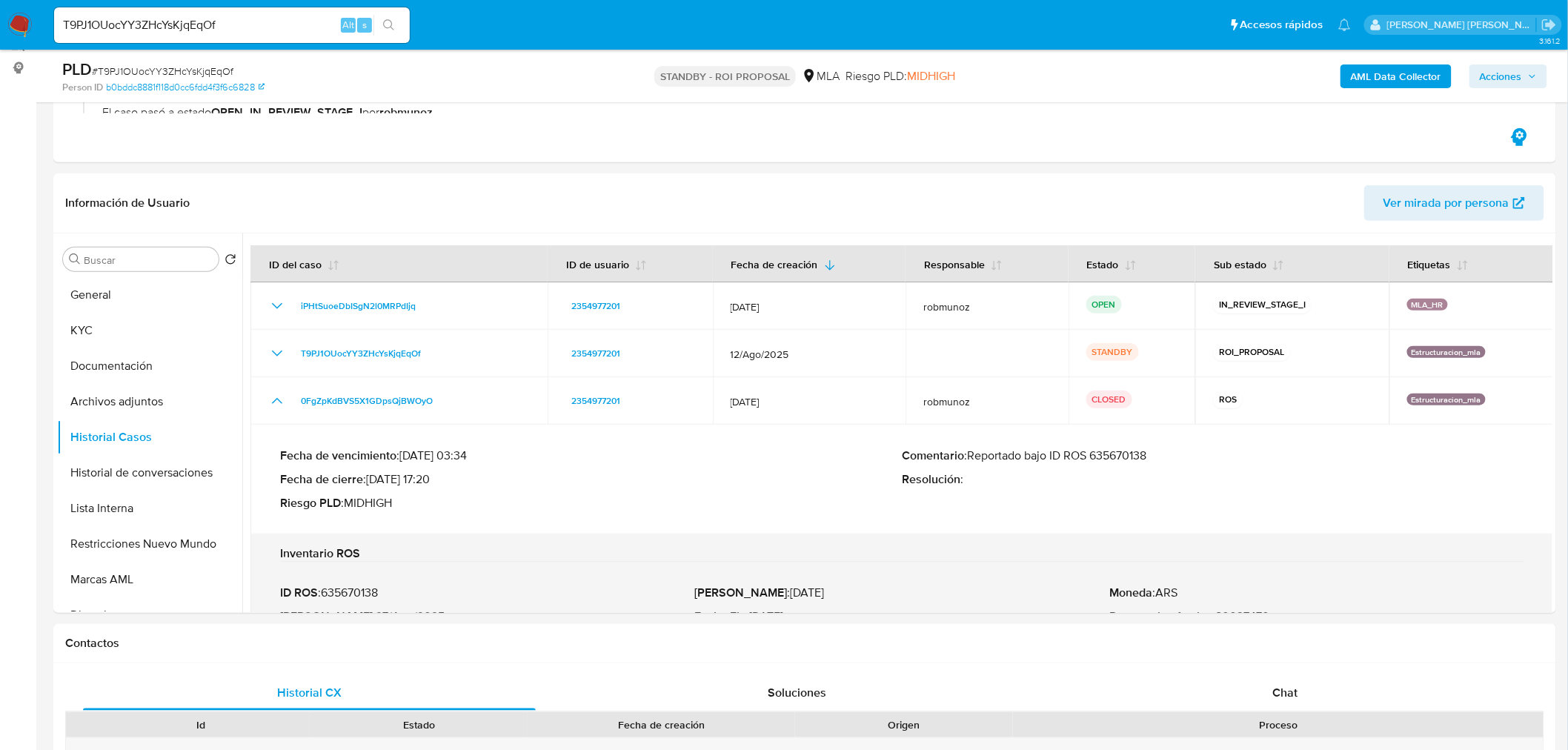
scroll to position [164, 0]
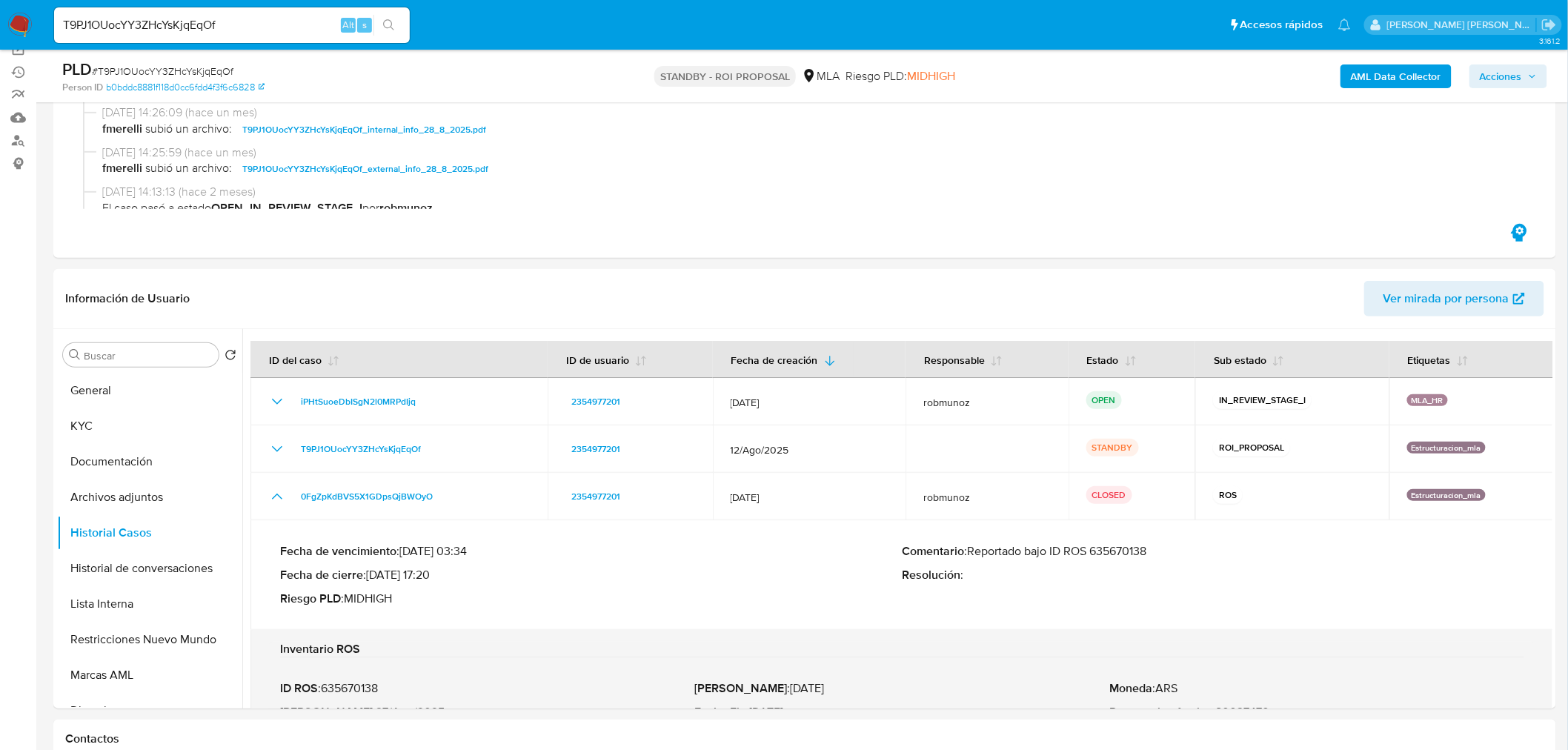
click at [223, 67] on span "# T9PJ1OUocYY3ZHcYsKjqEqOf" at bounding box center [162, 72] width 142 height 15
copy span "T9PJ1OUocYY3ZHcYsKjqEqOf"
drag, startPoint x: 27, startPoint y: 25, endPoint x: 780, endPoint y: 268, distance: 791.2
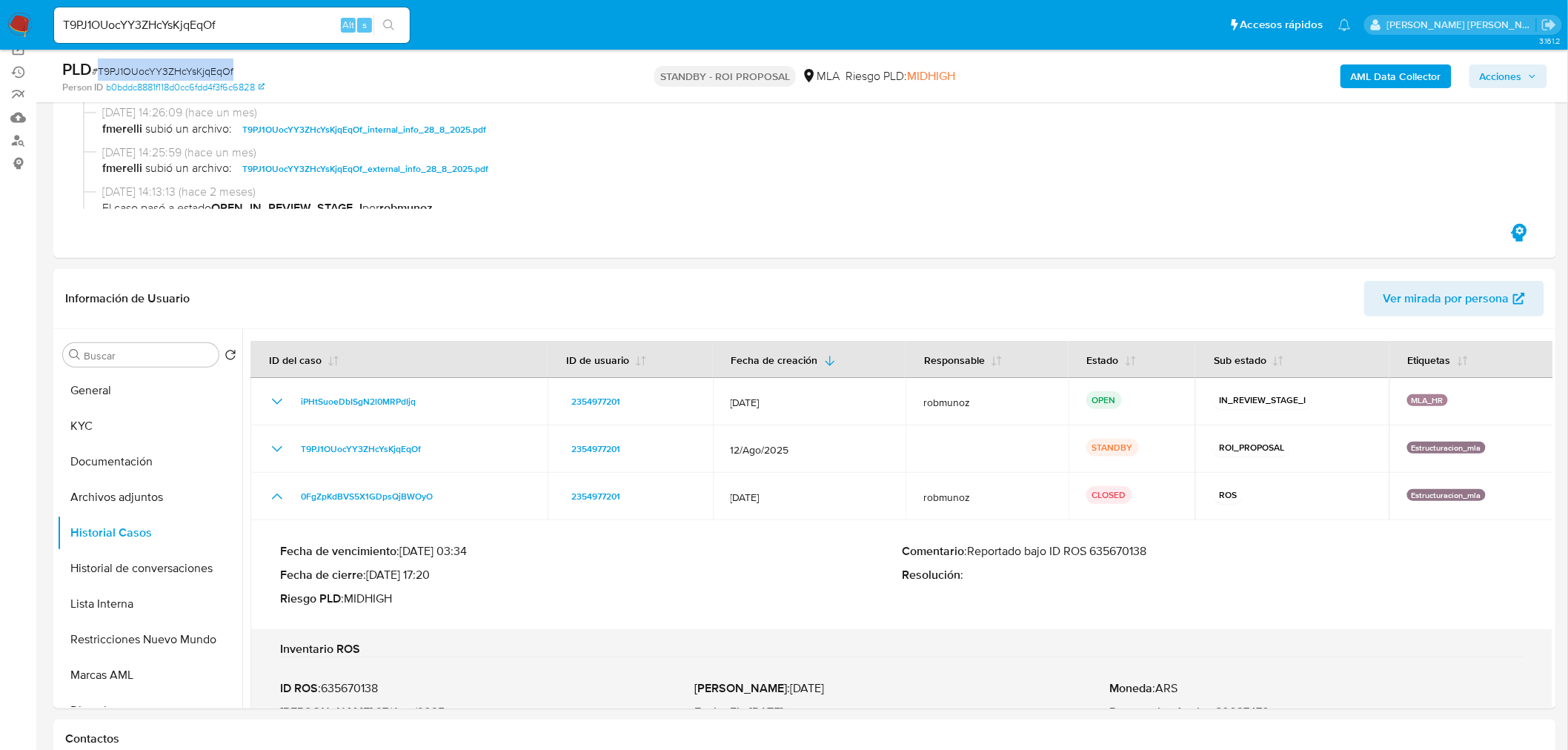
click at [27, 25] on img at bounding box center [20, 25] width 25 height 25
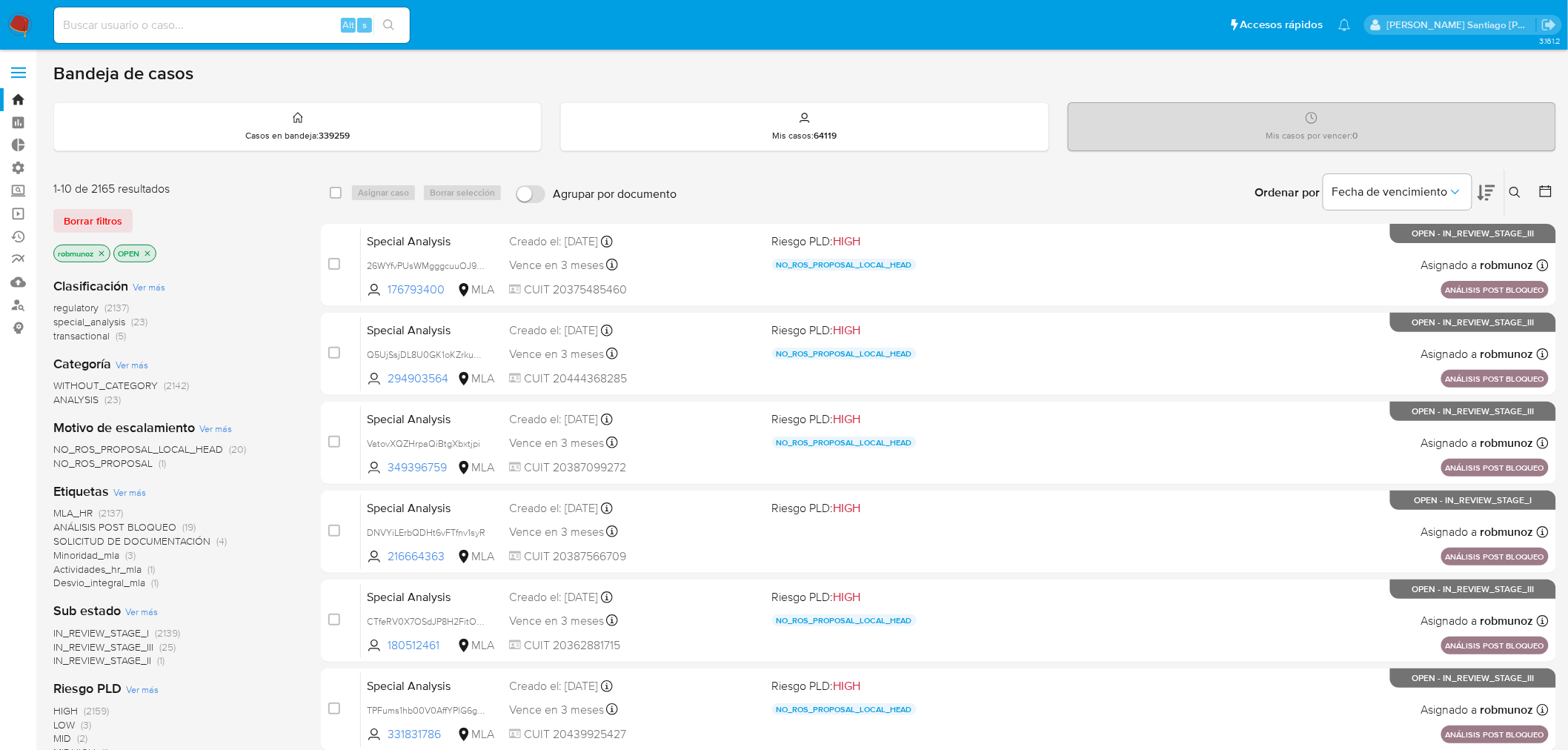
drag, startPoint x: 1513, startPoint y: 185, endPoint x: 1519, endPoint y: 192, distance: 9.2
click at [1514, 186] on button at bounding box center [1517, 192] width 25 height 18
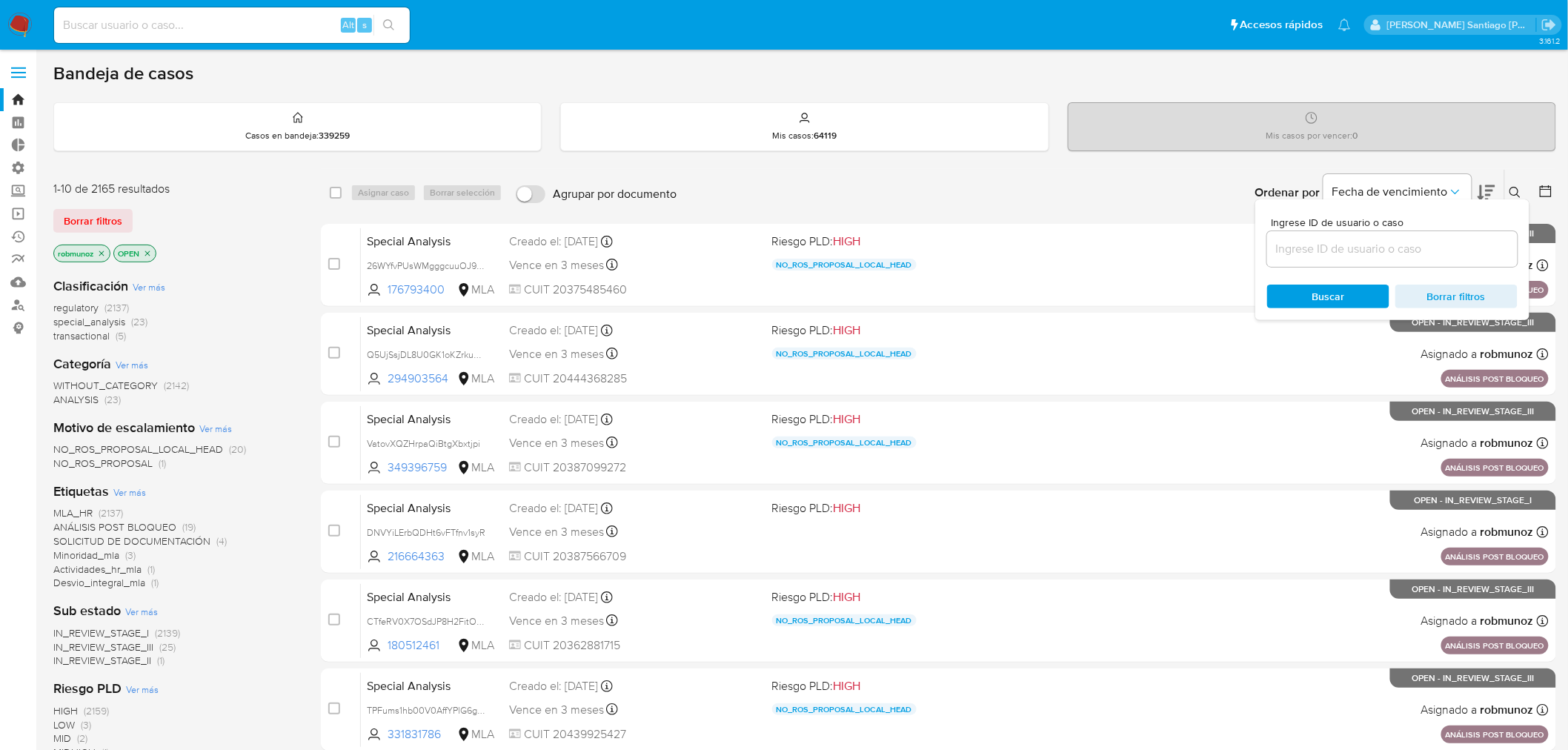
click at [1463, 226] on div "Ingrese ID de usuario o caso" at bounding box center [1393, 242] width 251 height 50
click at [1465, 242] on input at bounding box center [1393, 249] width 251 height 19
paste input "T9PJ1OUocYY3ZHcYsKjqEqOf"
type input "T9PJ1OUocYY3ZHcYsKjqEqOf"
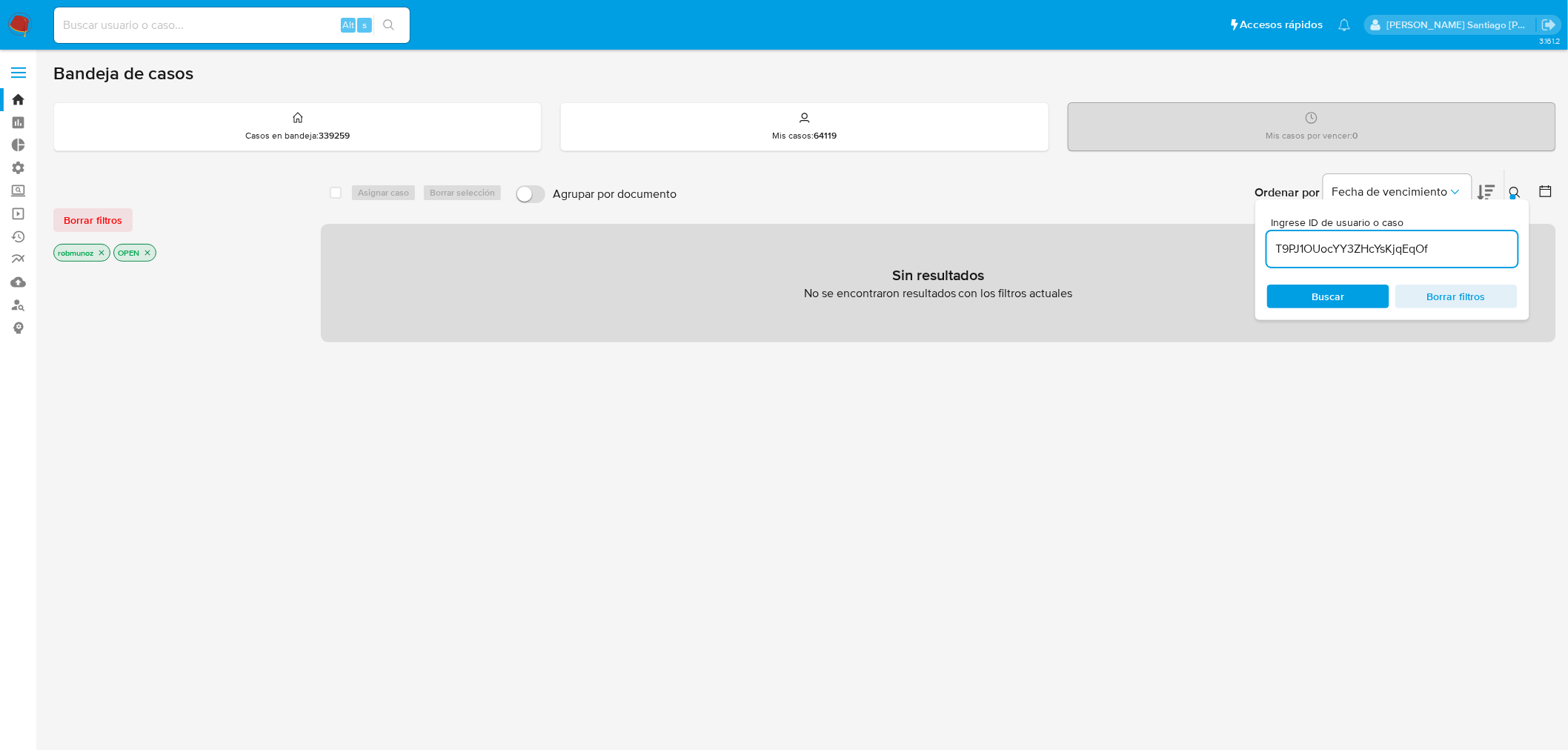
drag, startPoint x: 101, startPoint y: 220, endPoint x: 220, endPoint y: 231, distance: 119.5
click at [97, 220] on span "Borrar filtros" at bounding box center [93, 220] width 58 height 21
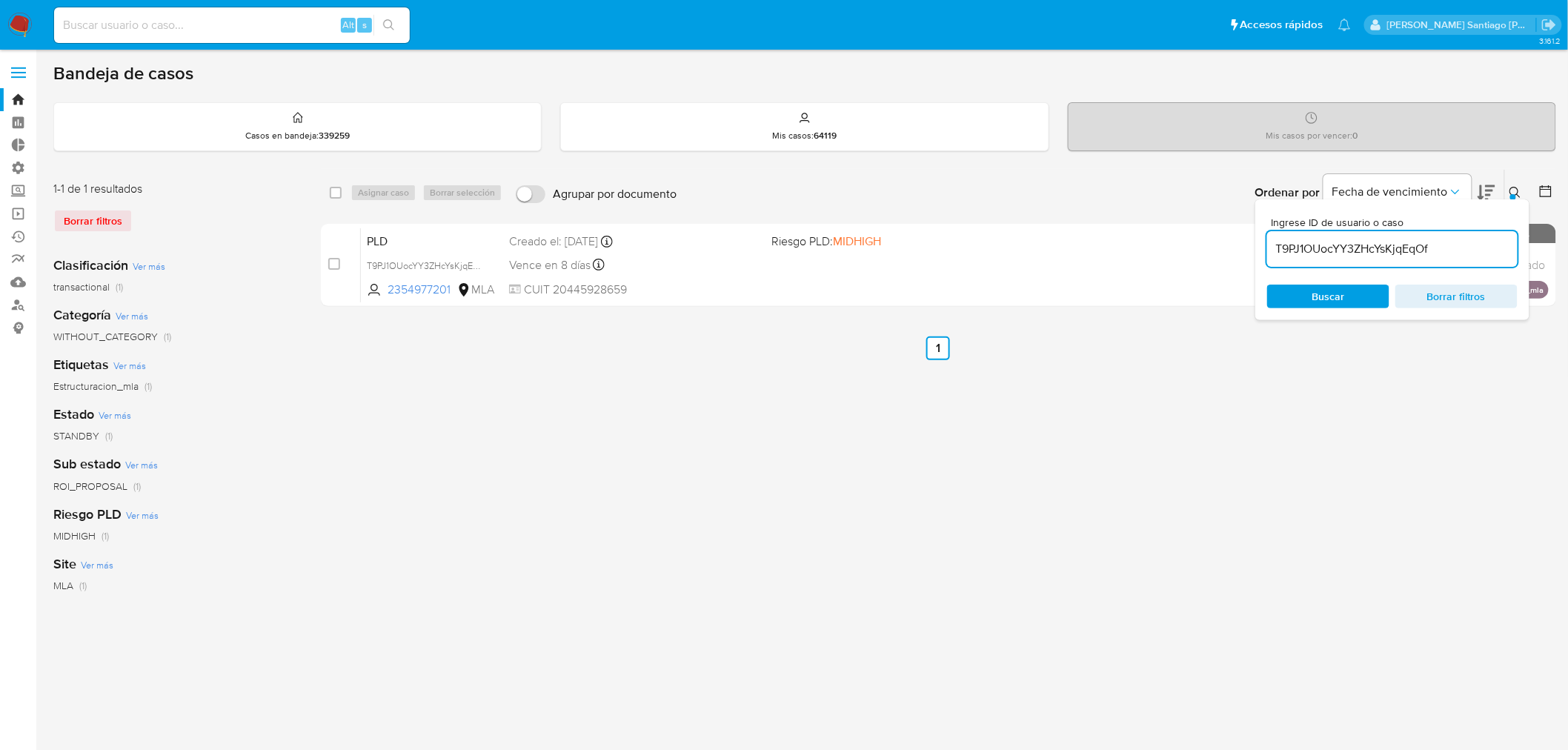
click at [1517, 192] on icon at bounding box center [1515, 192] width 12 height 12
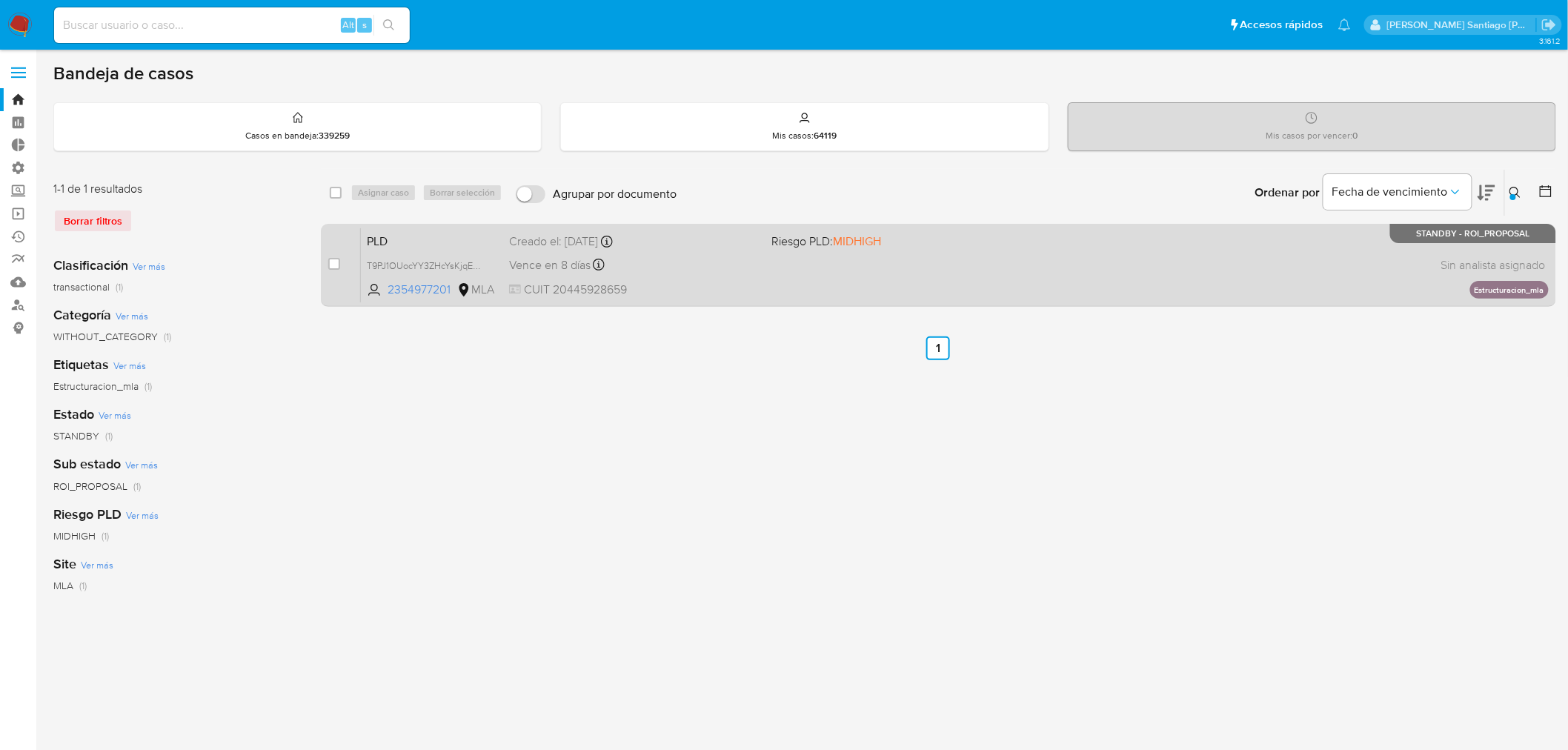
click at [330, 271] on div "case-item-checkbox" at bounding box center [334, 265] width 12 height 18
click at [331, 268] on input "checkbox" at bounding box center [334, 263] width 12 height 12
checkbox input "true"
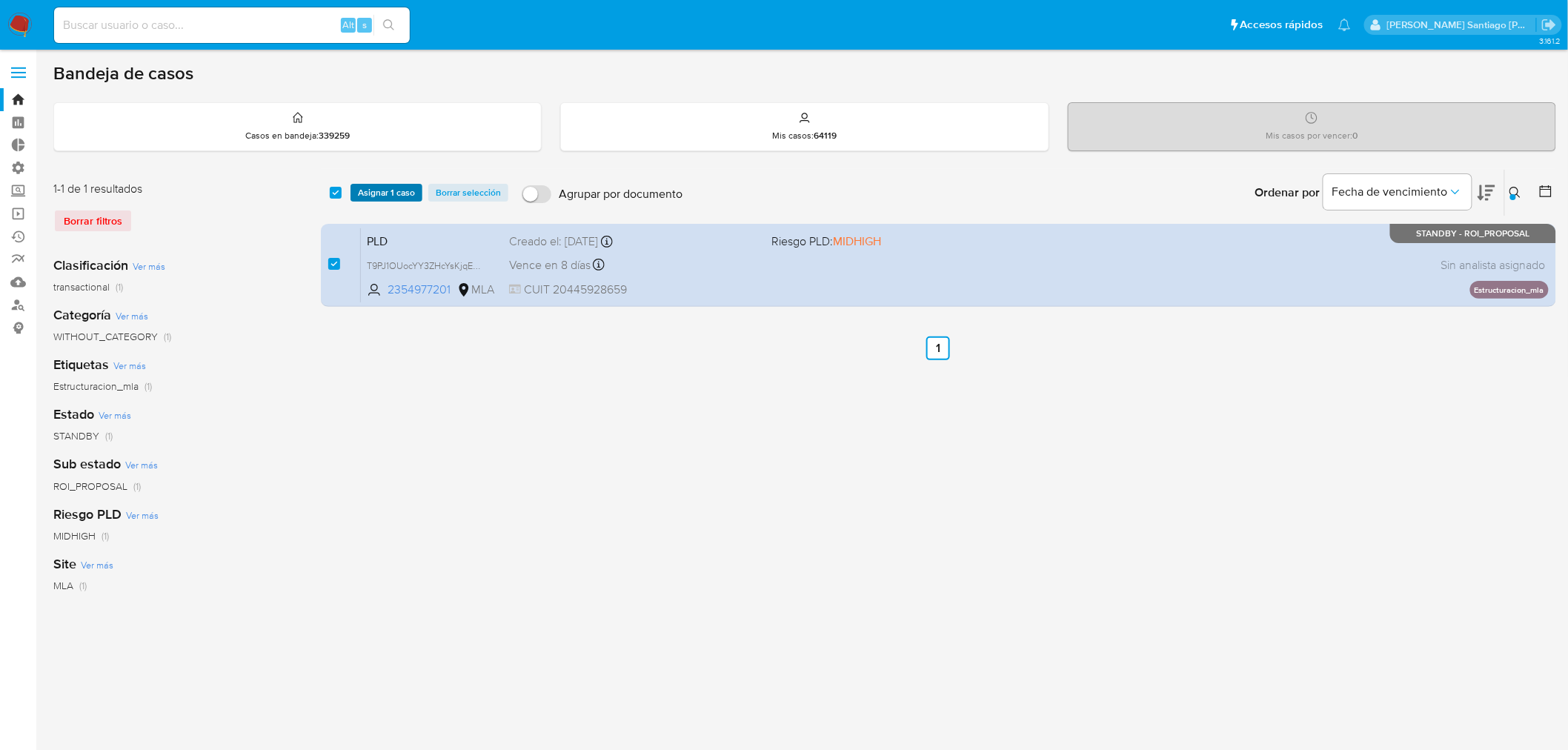
click at [354, 195] on button "Asignar 1 caso" at bounding box center [387, 192] width 72 height 18
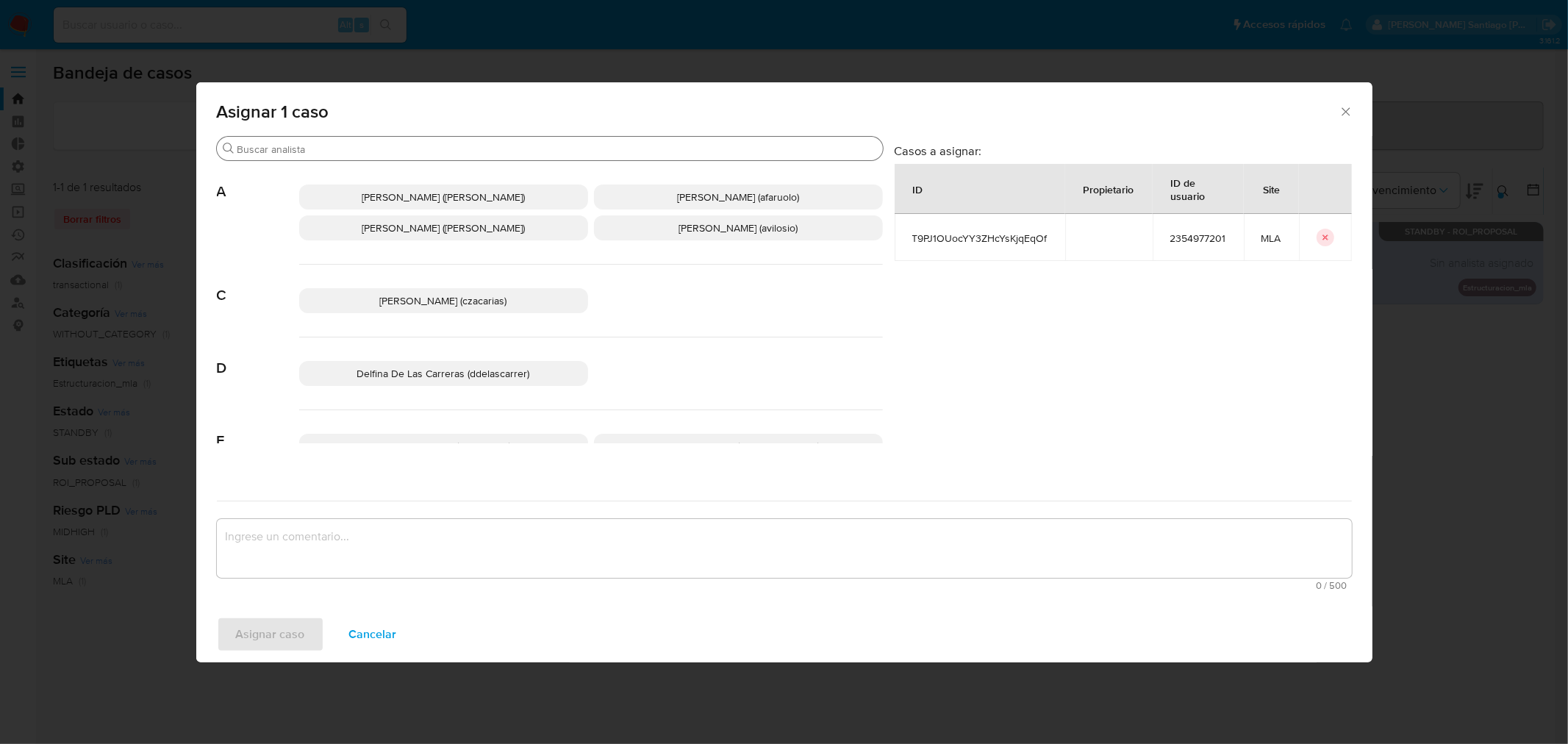
click at [382, 153] on input "Buscar" at bounding box center [557, 149] width 639 height 13
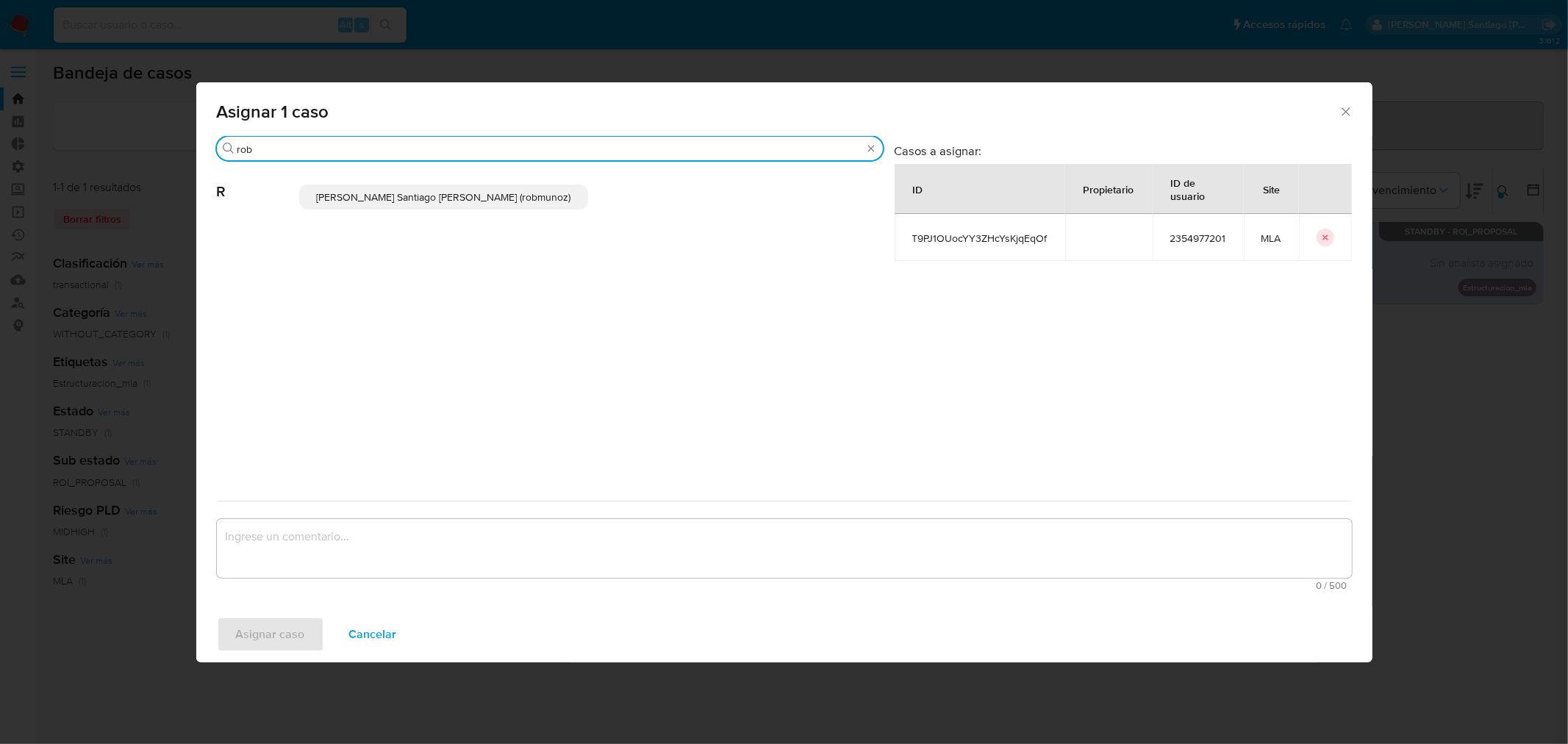
type input "rob"
click at [392, 188] on p "Roberto Santiago Munoz (robmunoz)" at bounding box center [444, 197] width 289 height 25
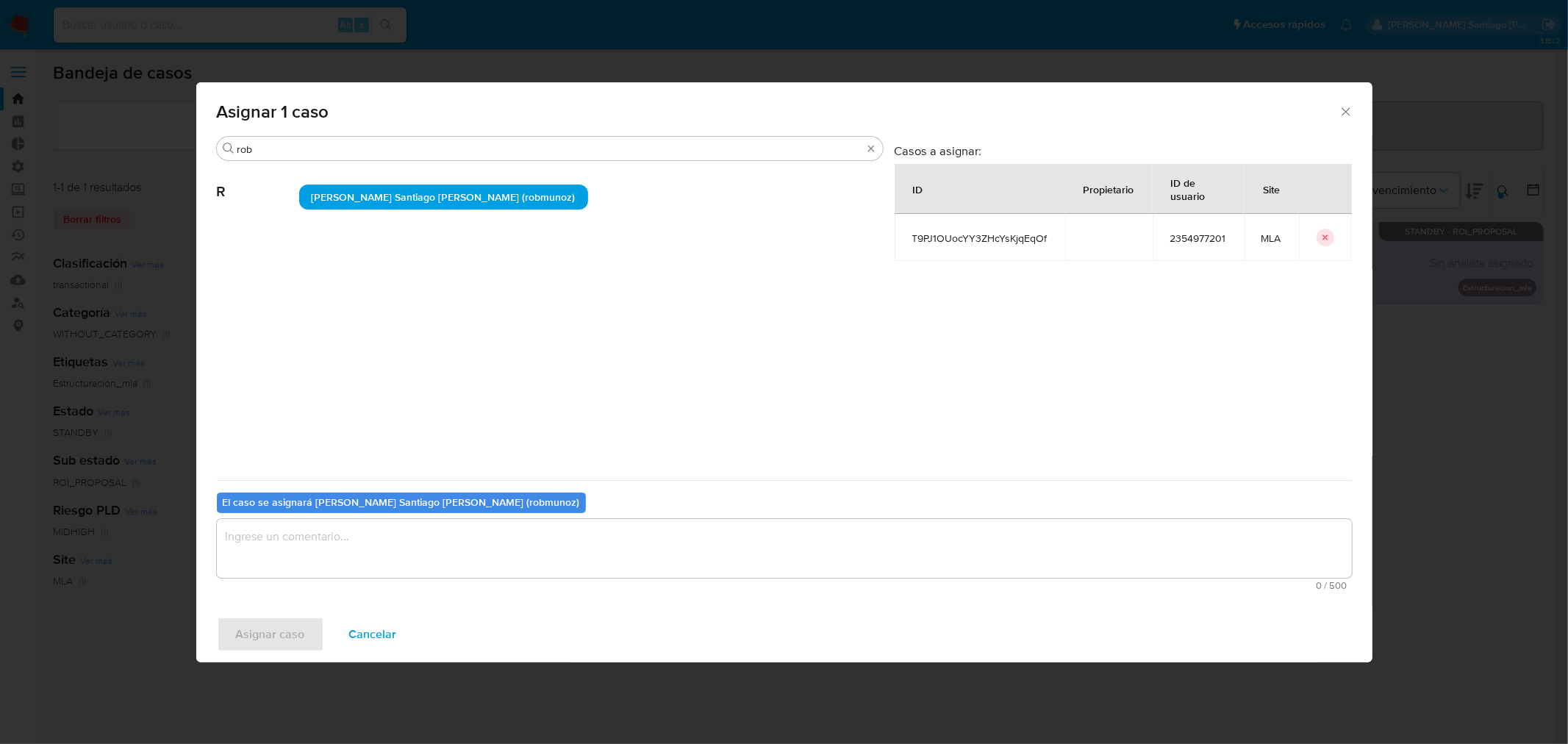
click at [379, 542] on textarea "assign-modal" at bounding box center [784, 548] width 1136 height 59
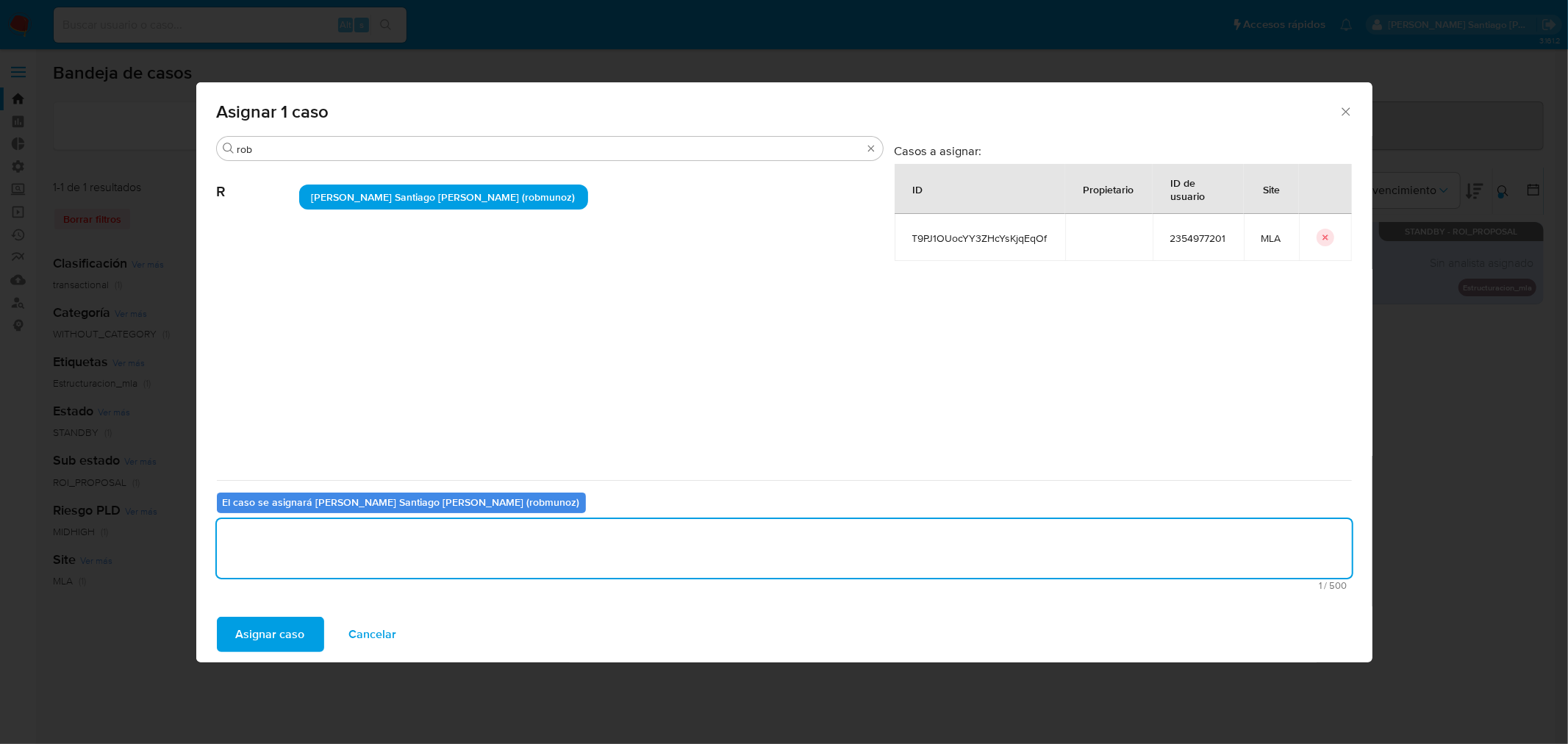
click at [278, 635] on span "Asignar caso" at bounding box center [271, 635] width 69 height 33
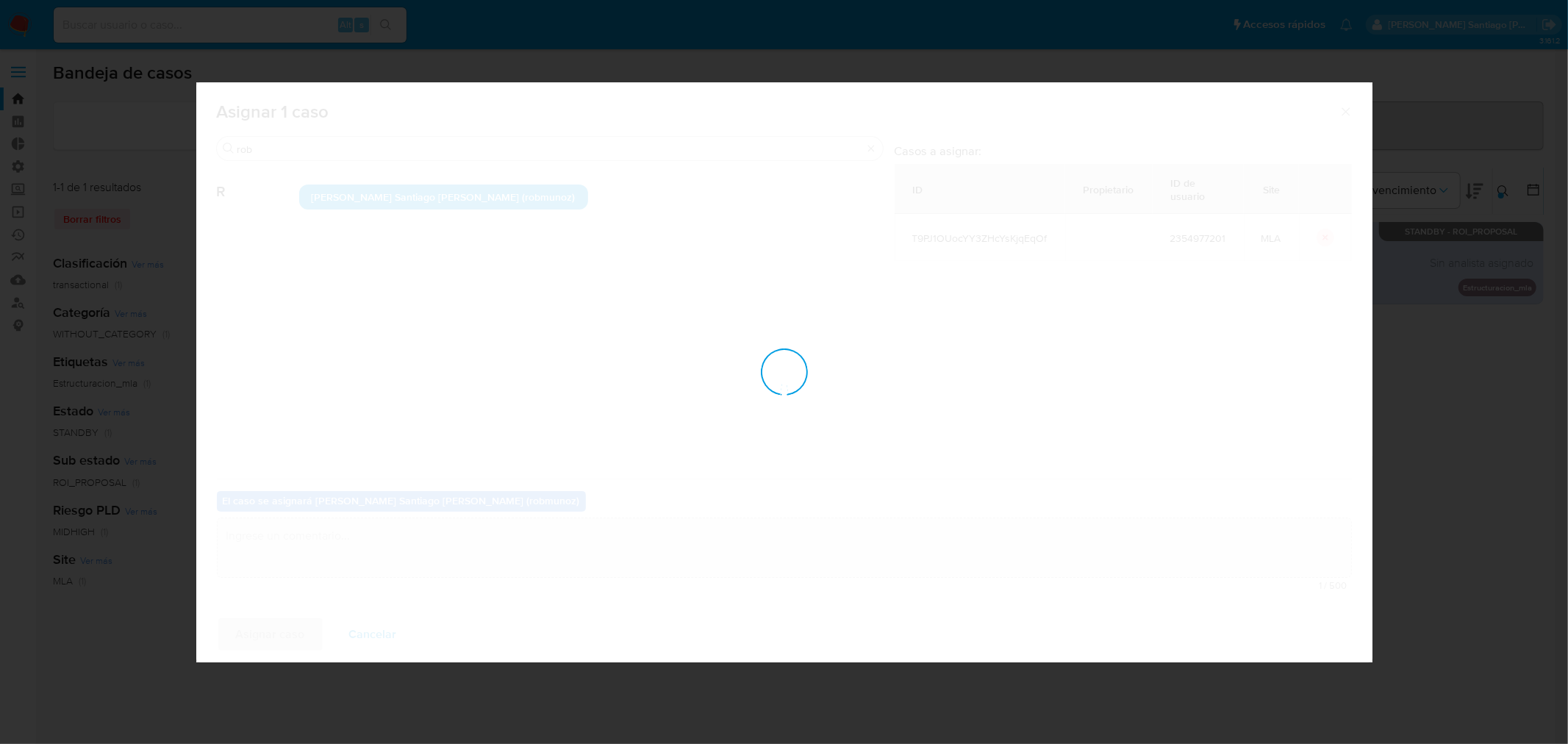
checkbox input "false"
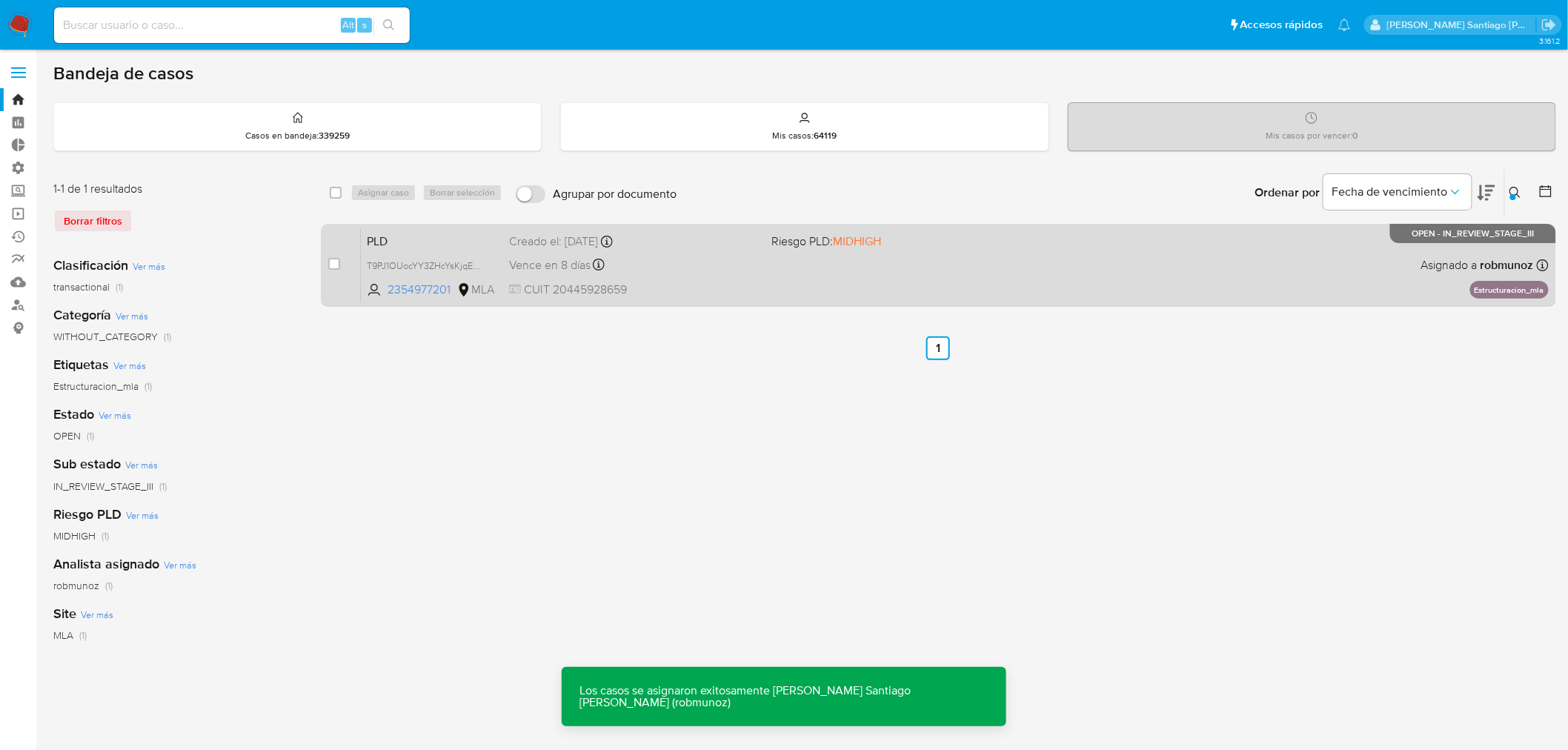
click at [1025, 282] on div "PLD T9PJ1OUocYY3ZHcYsKjqEqOf 2354977201 MLA Riesgo PLD: MIDHIGH Creado el: 12/0…" at bounding box center [955, 264] width 1188 height 75
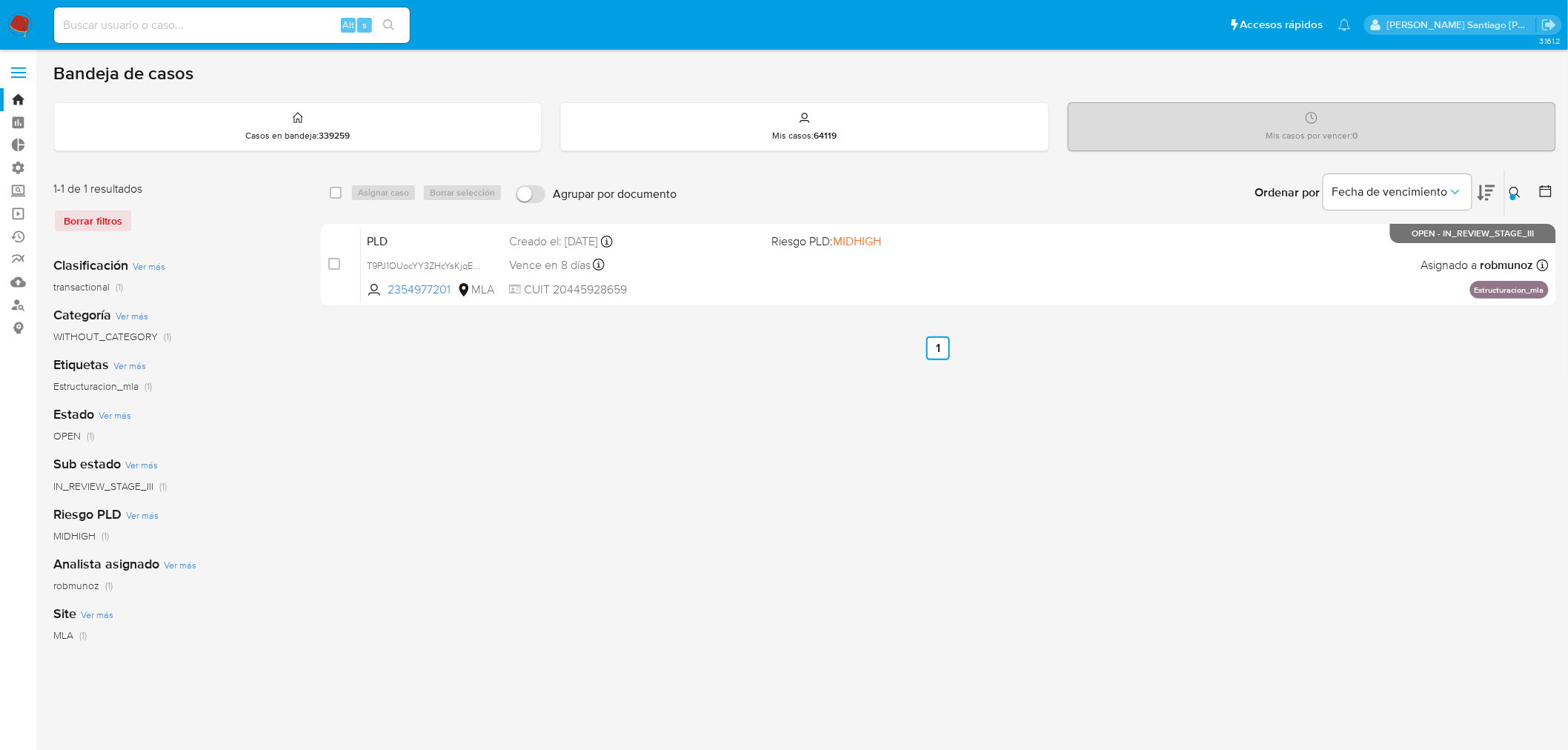
click at [313, 23] on input at bounding box center [231, 25] width 356 height 19
paste input "KhWkvmrhCa61ffndAyNsHE3u"
type input "KhWkvmrhCa61ffndAyNsHE3u"
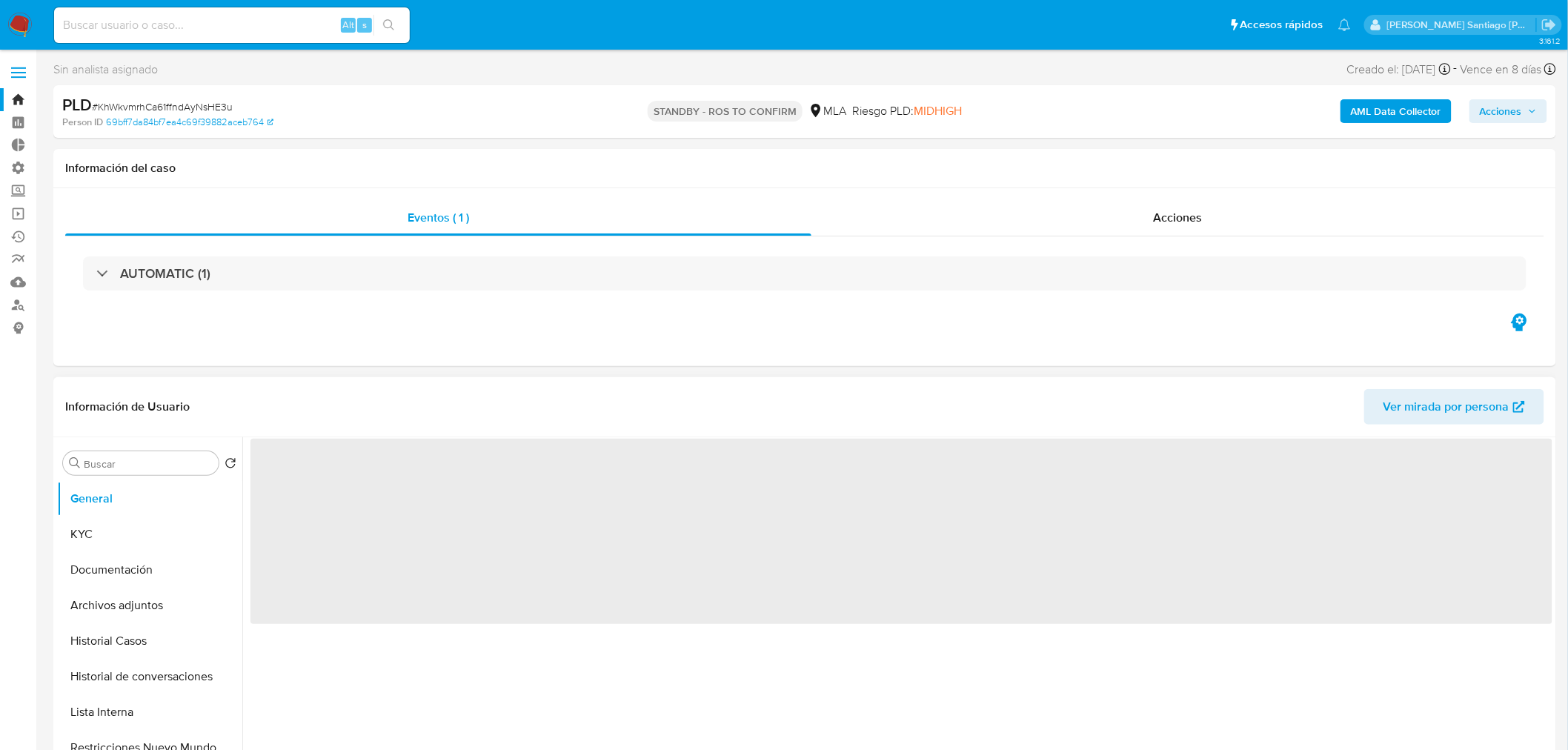
select select "10"
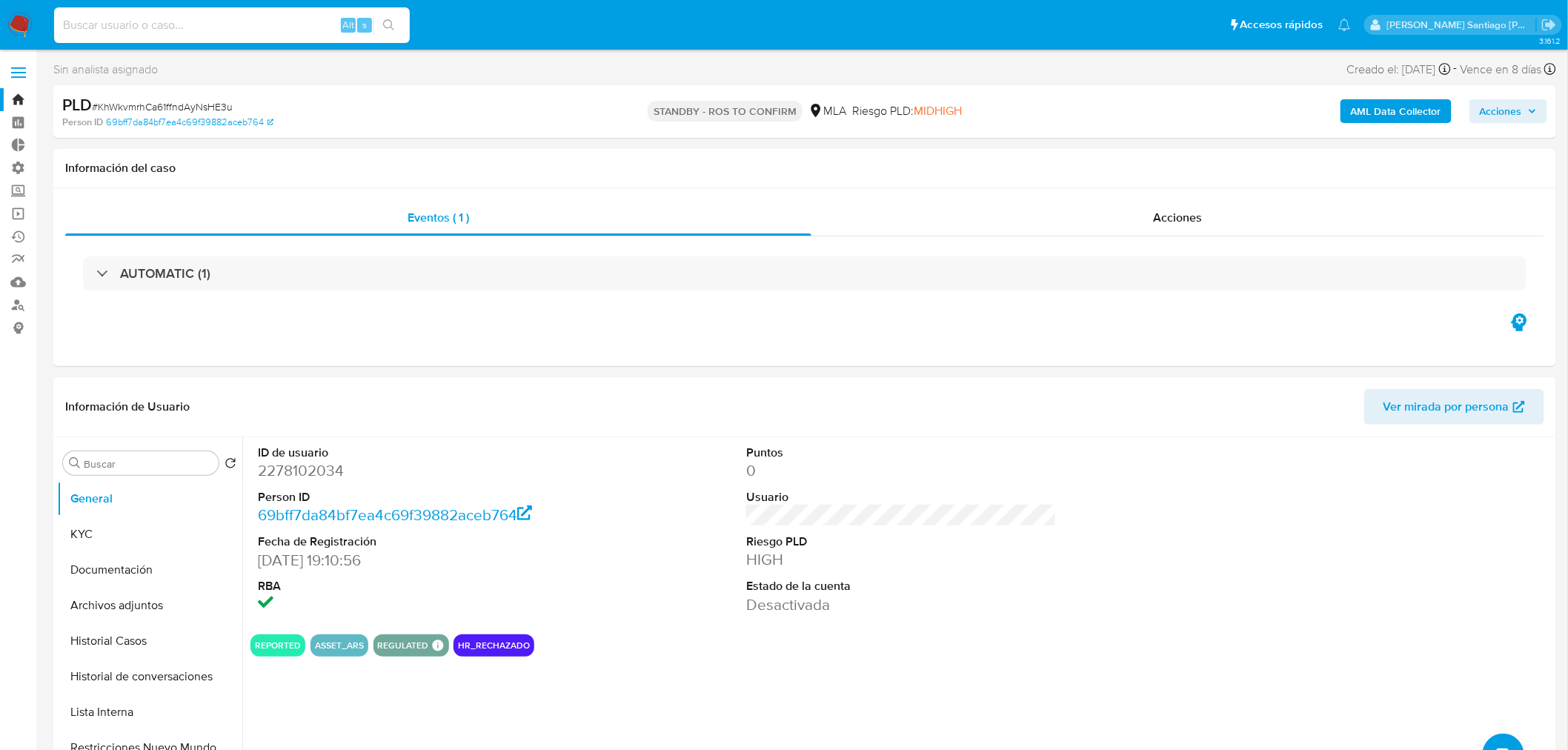
click at [288, 25] on input at bounding box center [231, 25] width 356 height 19
paste input "KhWkvmrhCa61ffndAyNsHE3u"
type input "KhWkvmrhCa61ffndAyNsHE3u"
click at [1204, 218] on div "Acciones" at bounding box center [1178, 218] width 734 height 36
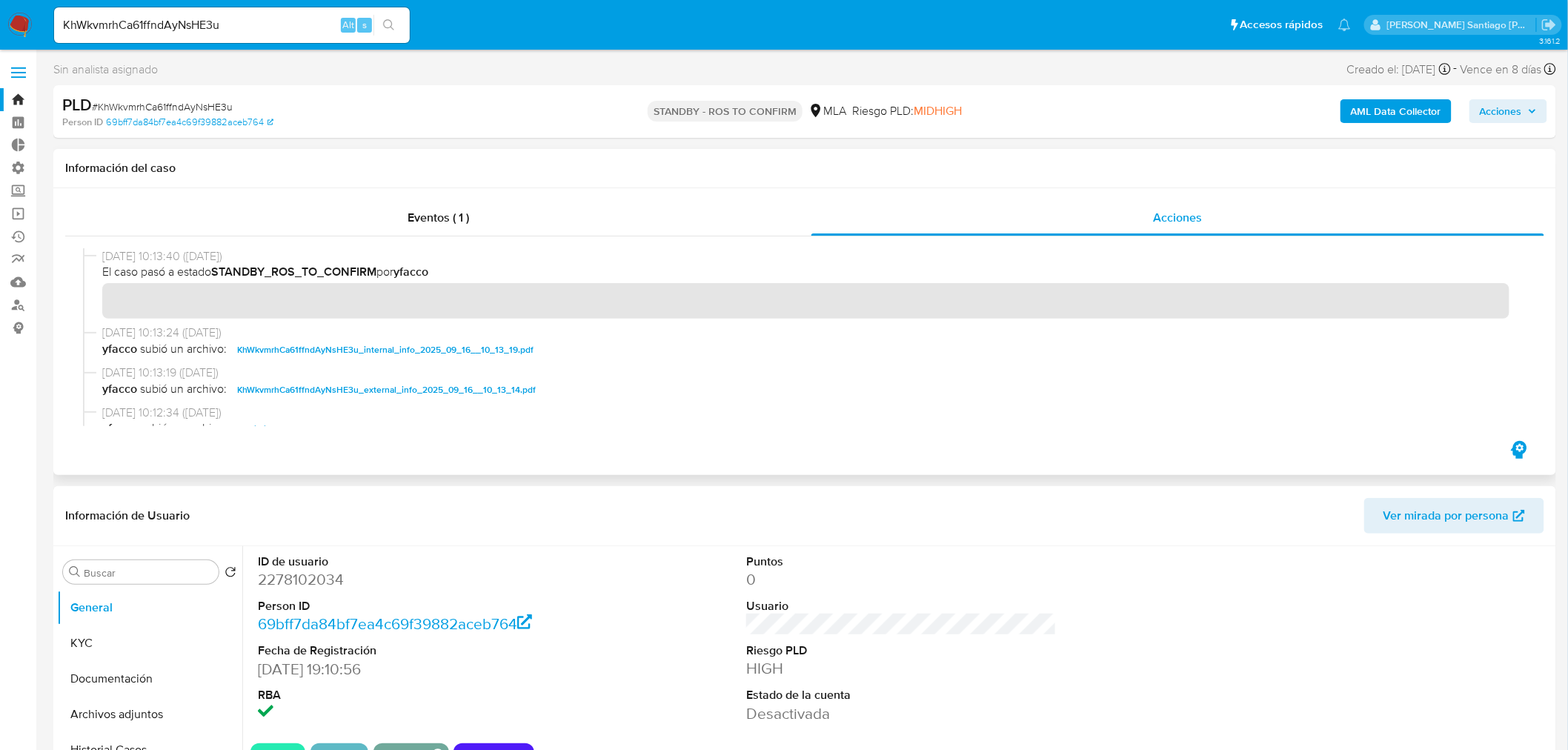
scroll to position [82, 0]
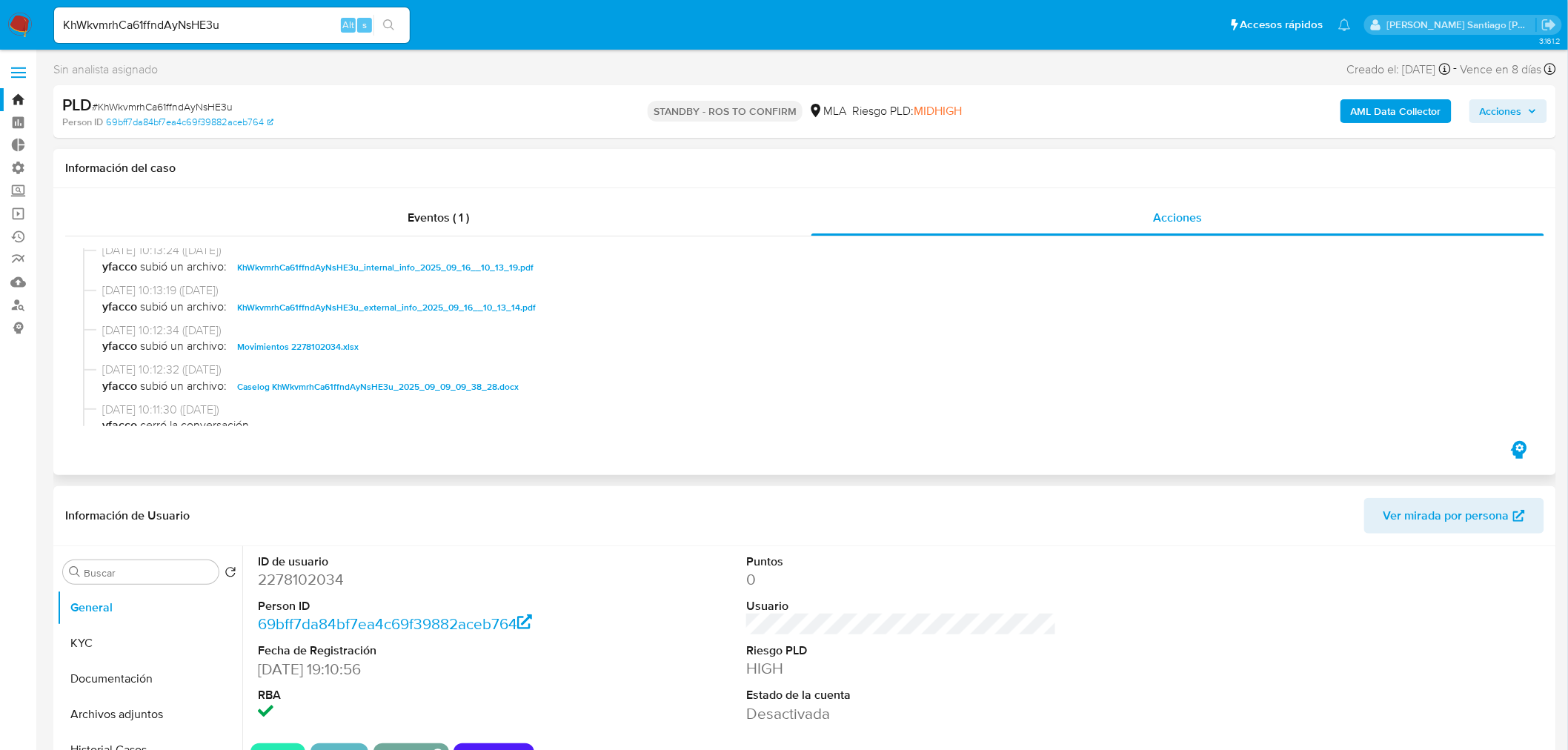
click at [376, 388] on span "Caselog KhWkvmrhCa61ffndAyNsHE3u_2025_09_09_09_38_28.docx" at bounding box center [377, 387] width 281 height 18
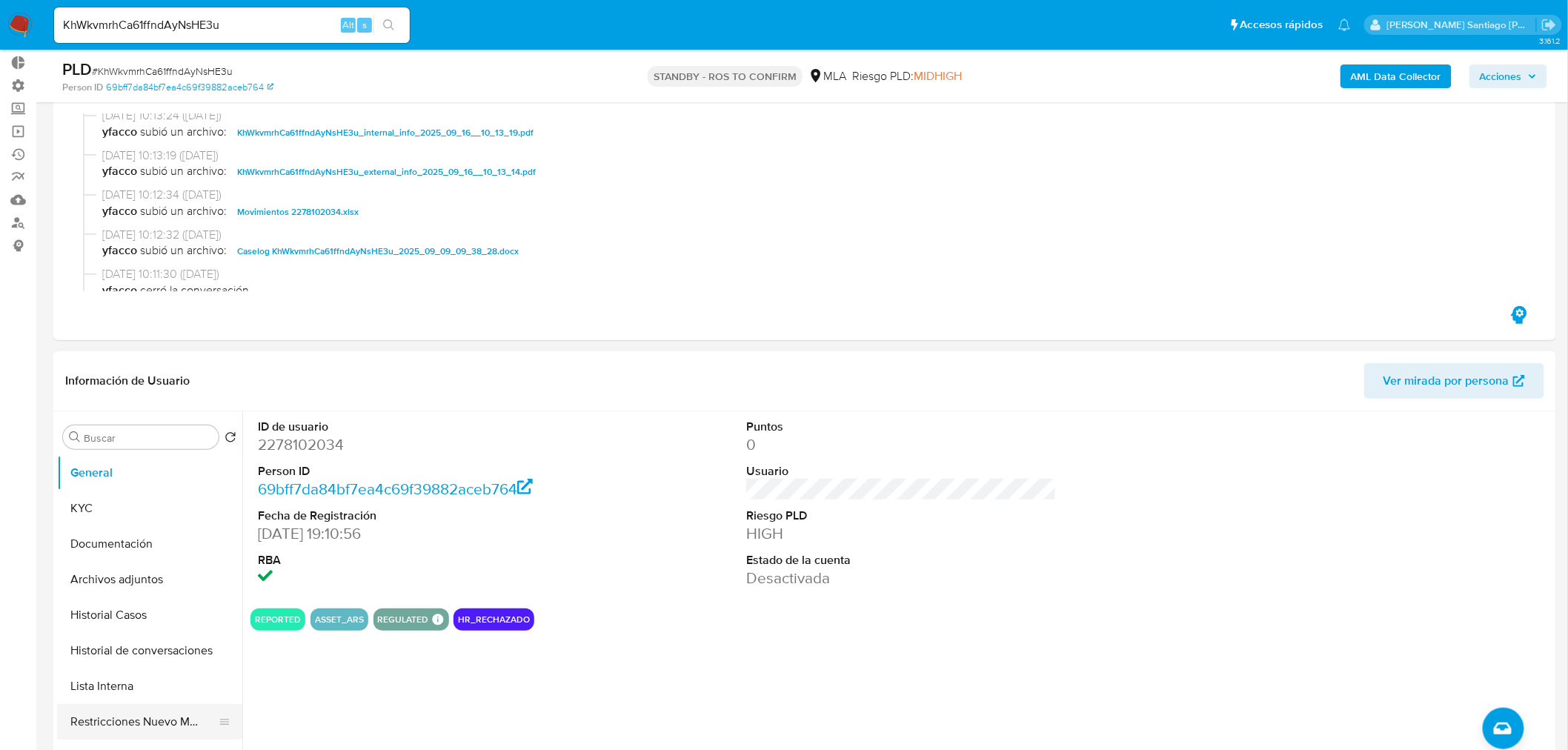
click at [176, 709] on button "Restricciones Nuevo Mundo" at bounding box center [143, 722] width 174 height 36
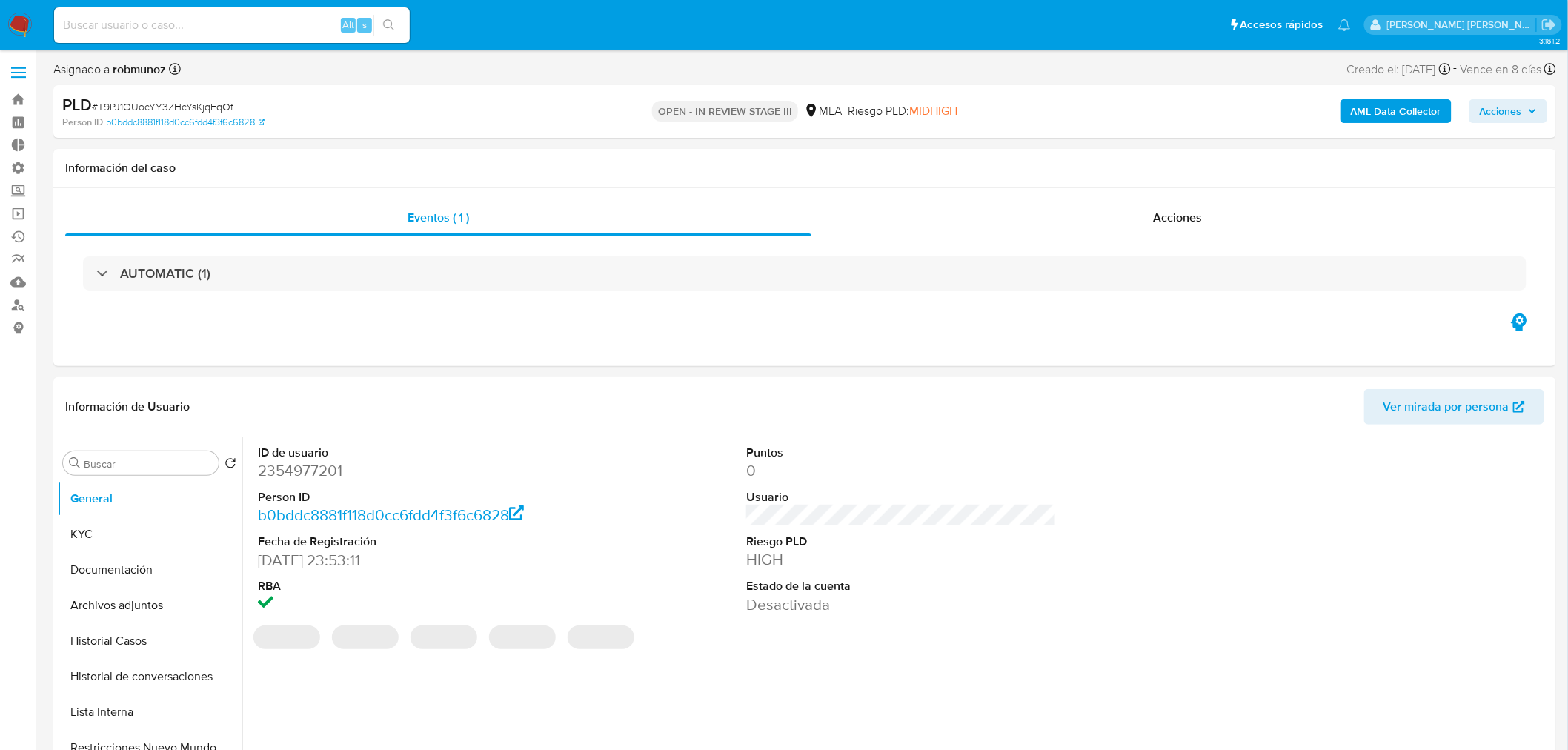
select select "10"
click at [1498, 100] on span "Acciones" at bounding box center [1501, 110] width 42 height 24
click at [1182, 164] on button "Resolución del caso Alt r" at bounding box center [1106, 158] width 177 height 39
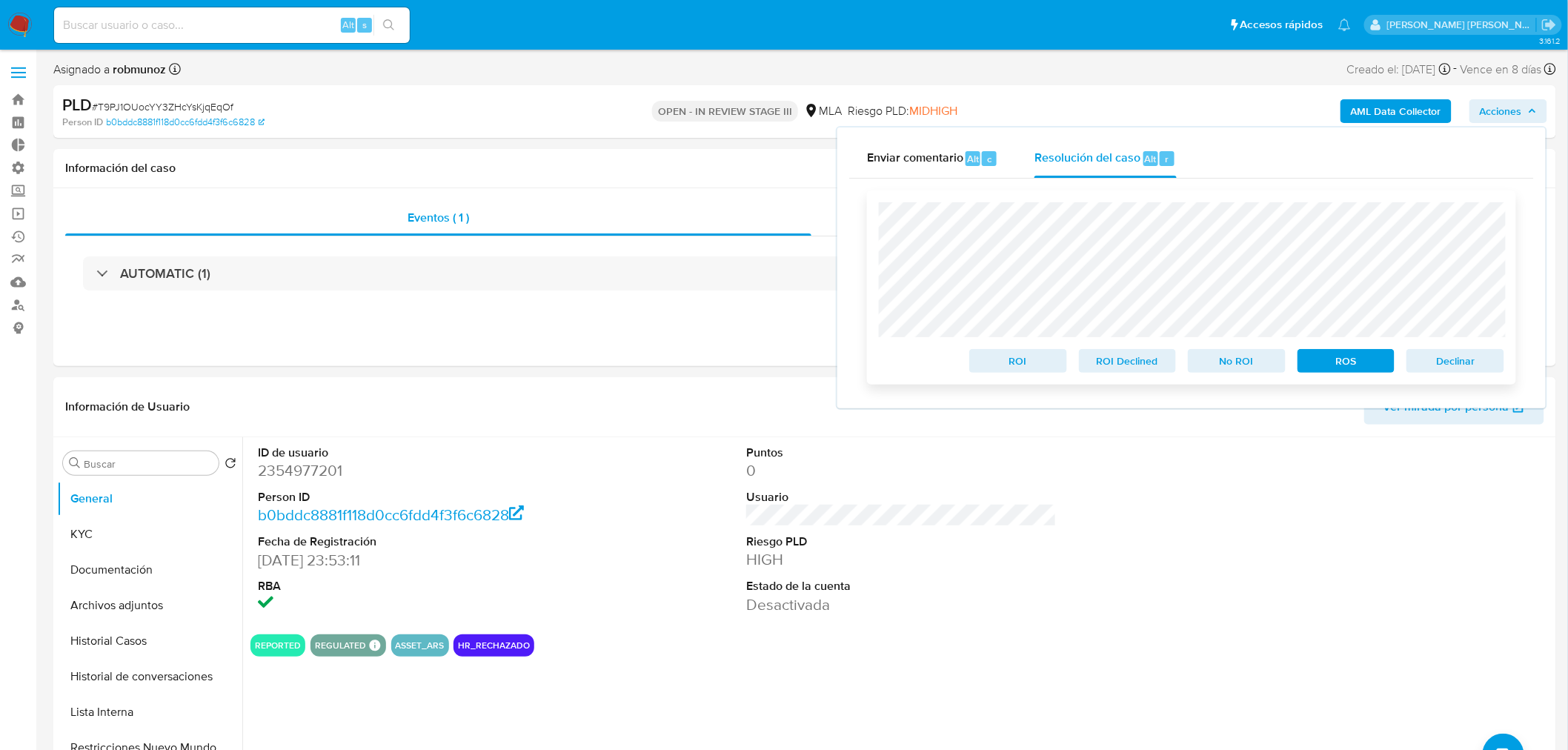
click at [1463, 368] on span "Declinar" at bounding box center [1456, 361] width 77 height 21
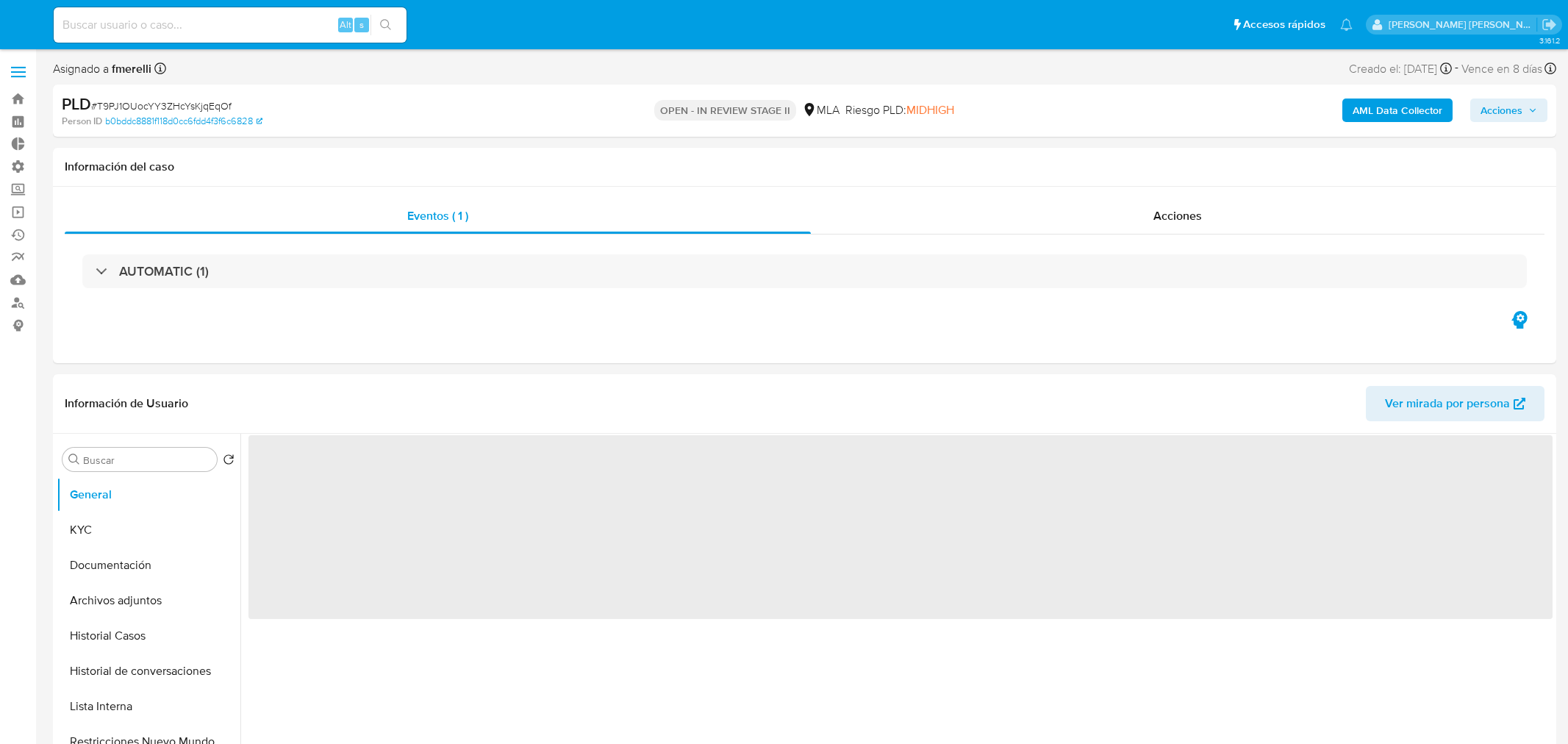
select select "10"
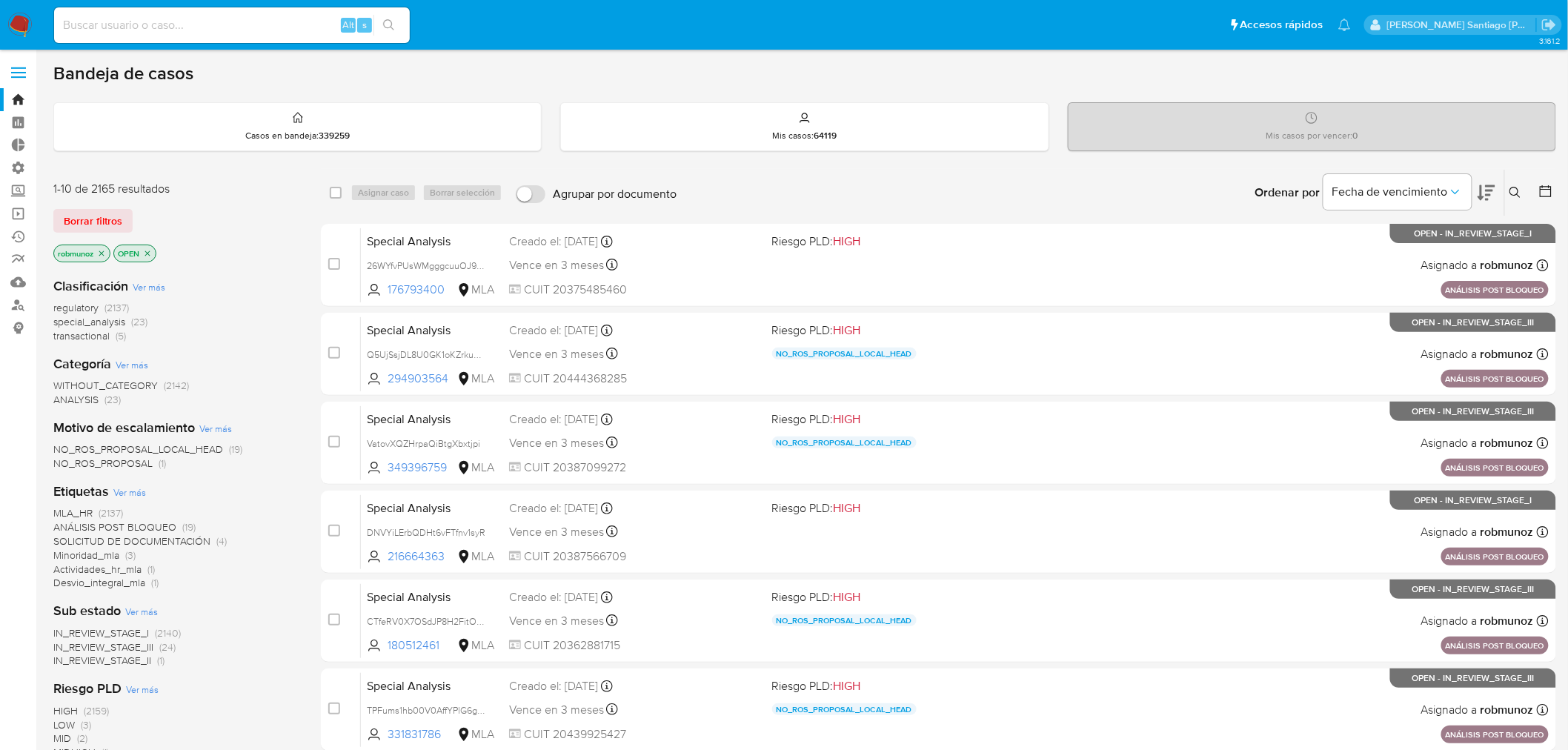
drag, startPoint x: 115, startPoint y: 41, endPoint x: 125, endPoint y: 23, distance: 20.6
click at [117, 36] on div "Alt s" at bounding box center [231, 25] width 356 height 36
click at [126, 19] on input at bounding box center [231, 25] width 356 height 19
paste input "em6snFmVcveLyqrpNAVVvEOD"
type input "em6snFmVcveLyqrpNAVVvEOD"
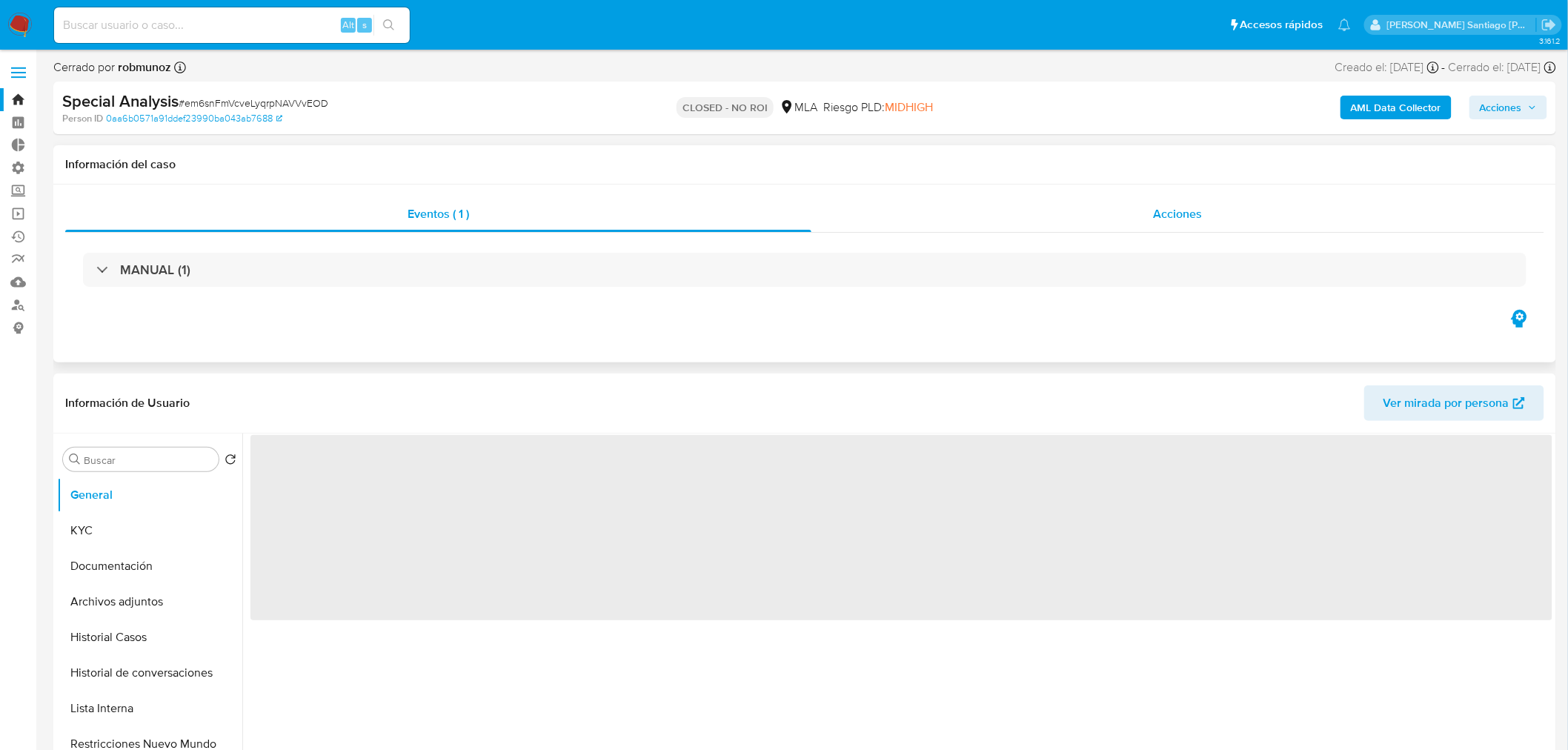
click at [1093, 215] on div "Acciones" at bounding box center [1178, 214] width 734 height 36
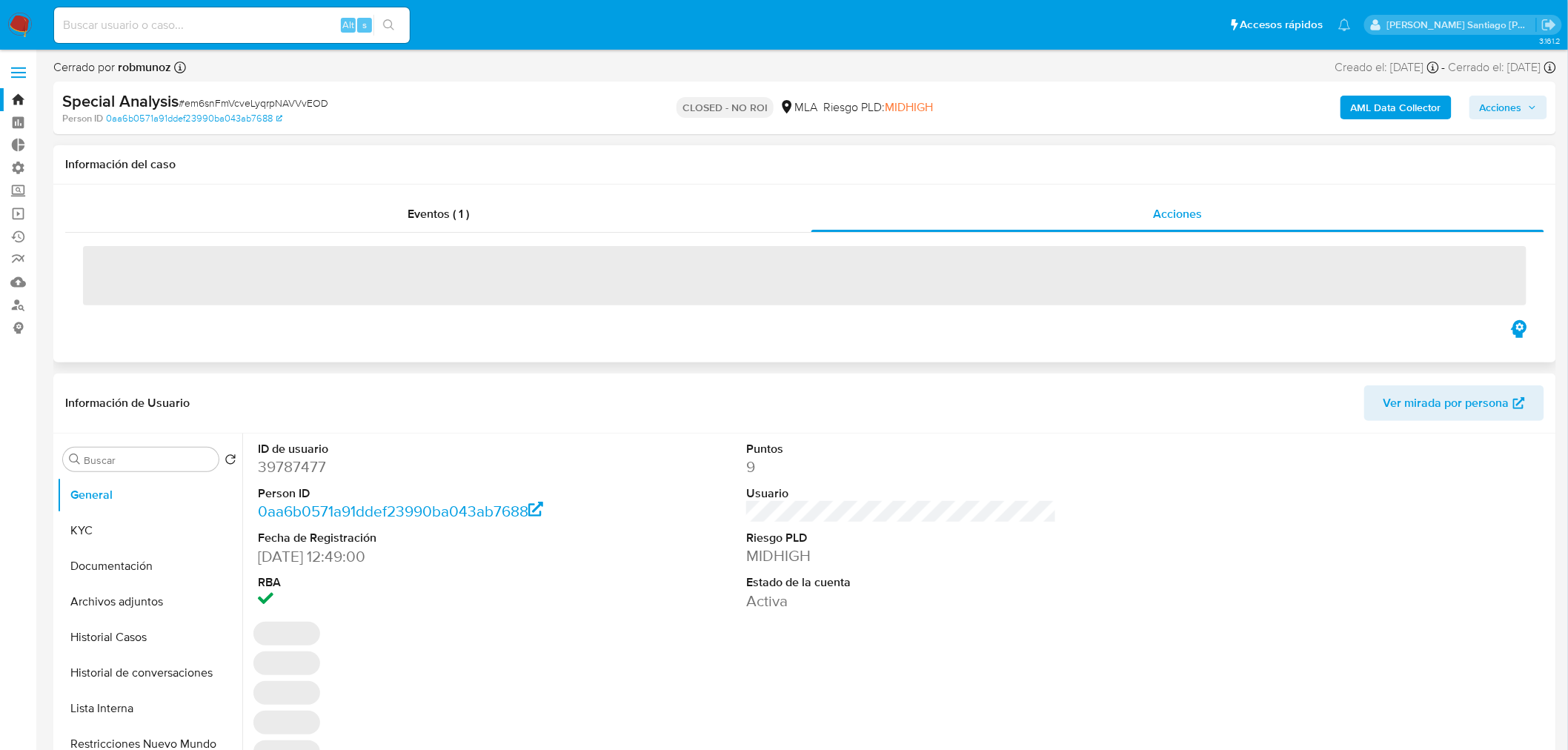
select select "10"
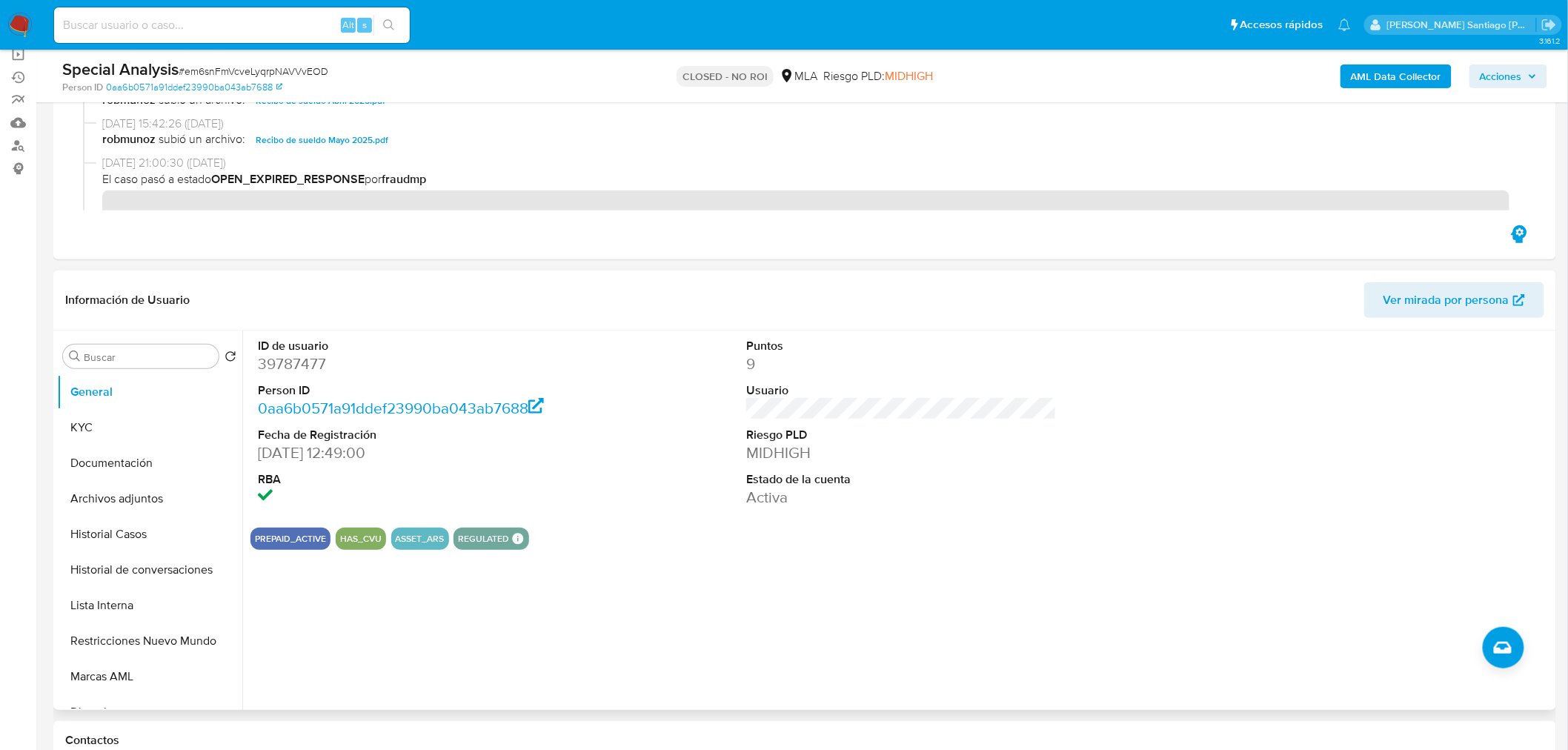
scroll to position [164, 0]
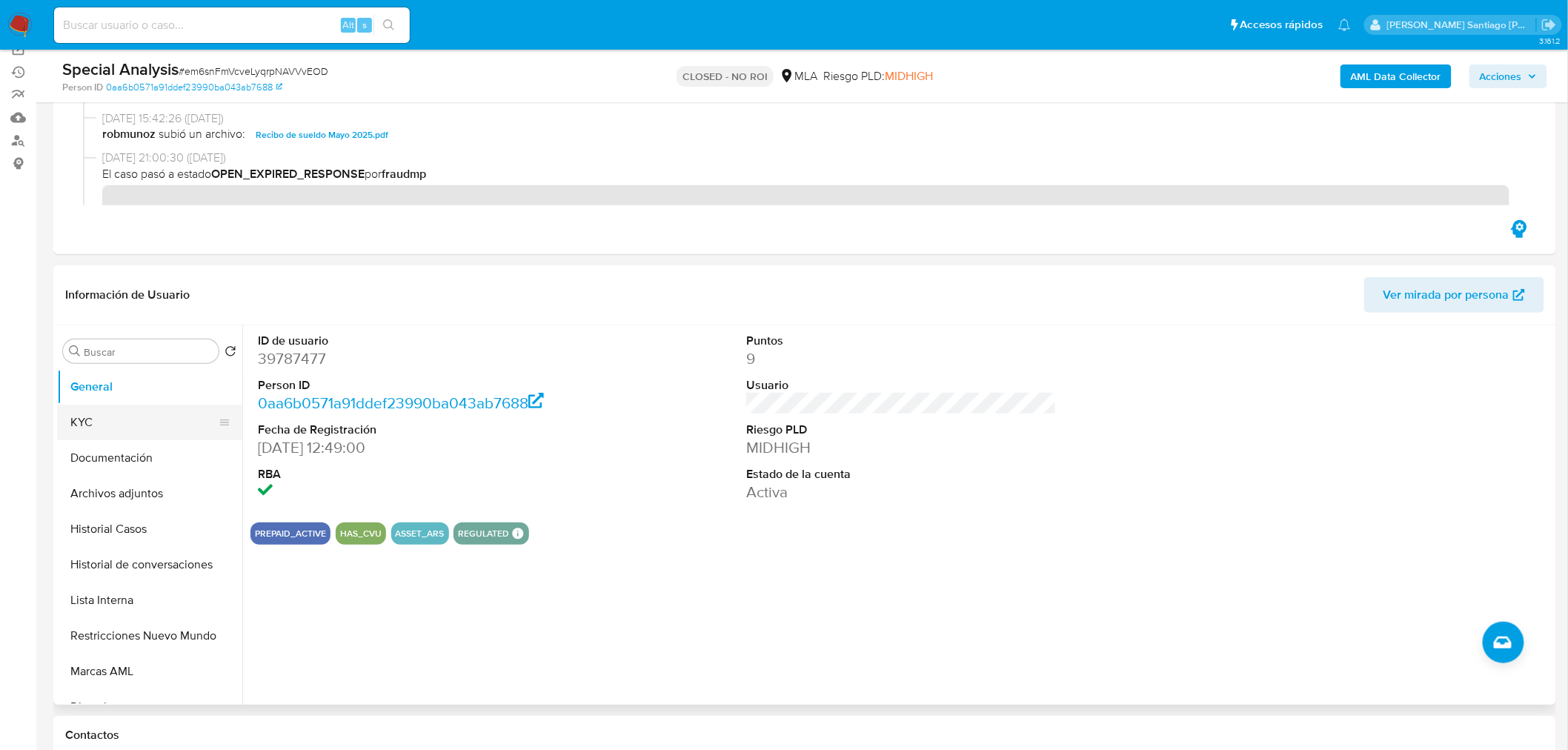
click at [92, 421] on button "KYC" at bounding box center [143, 423] width 174 height 36
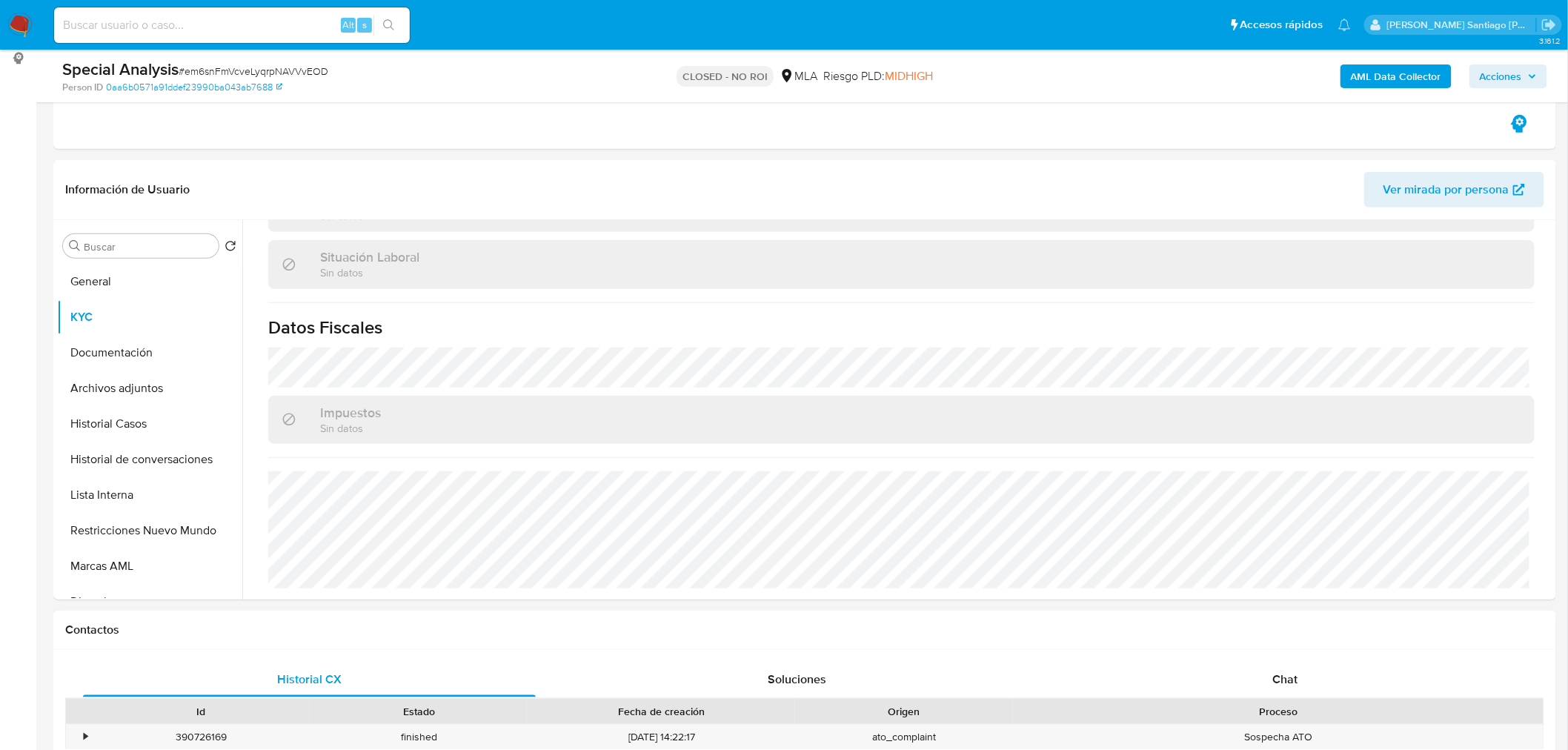
scroll to position [411, 0]
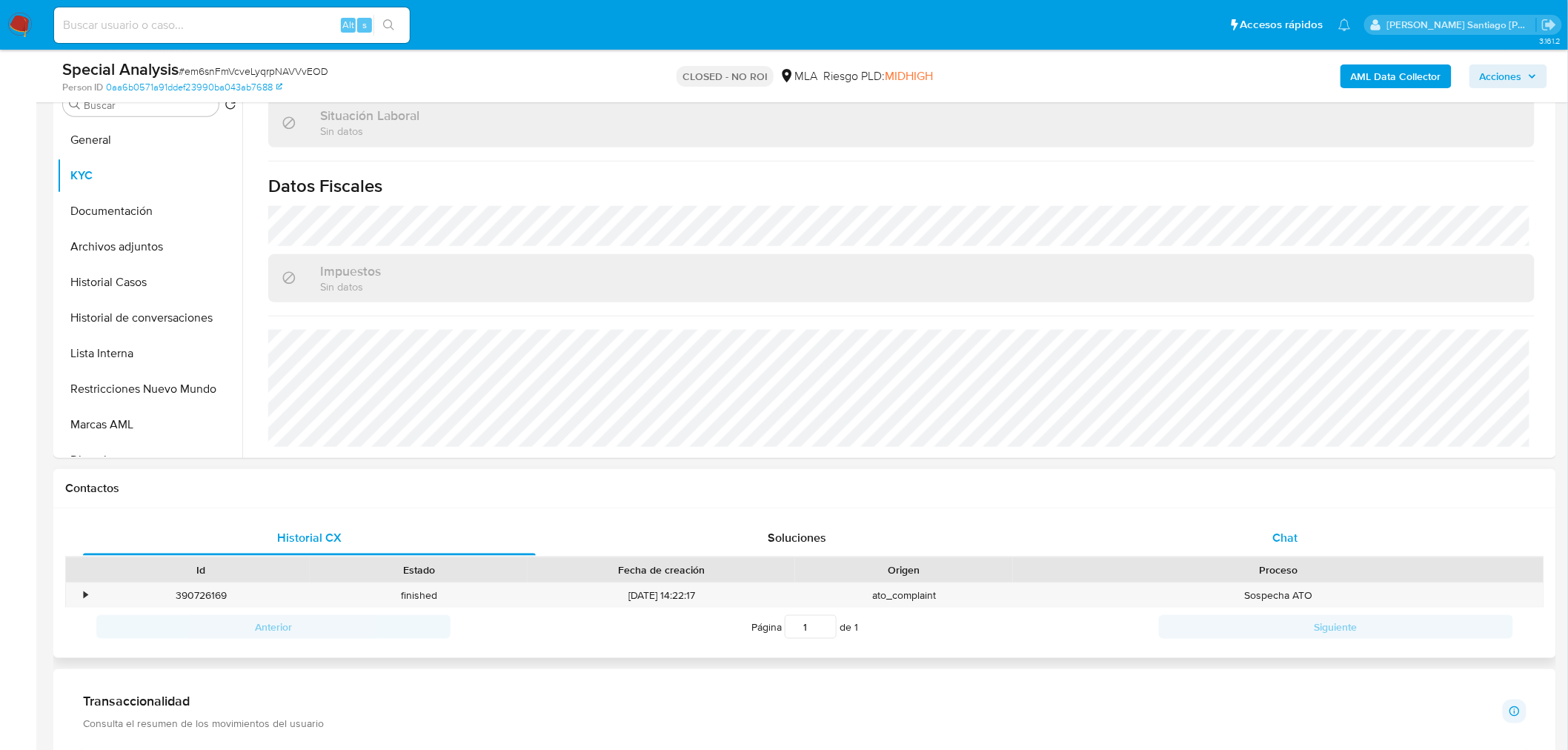
click at [1227, 534] on div "Chat" at bounding box center [1285, 538] width 453 height 36
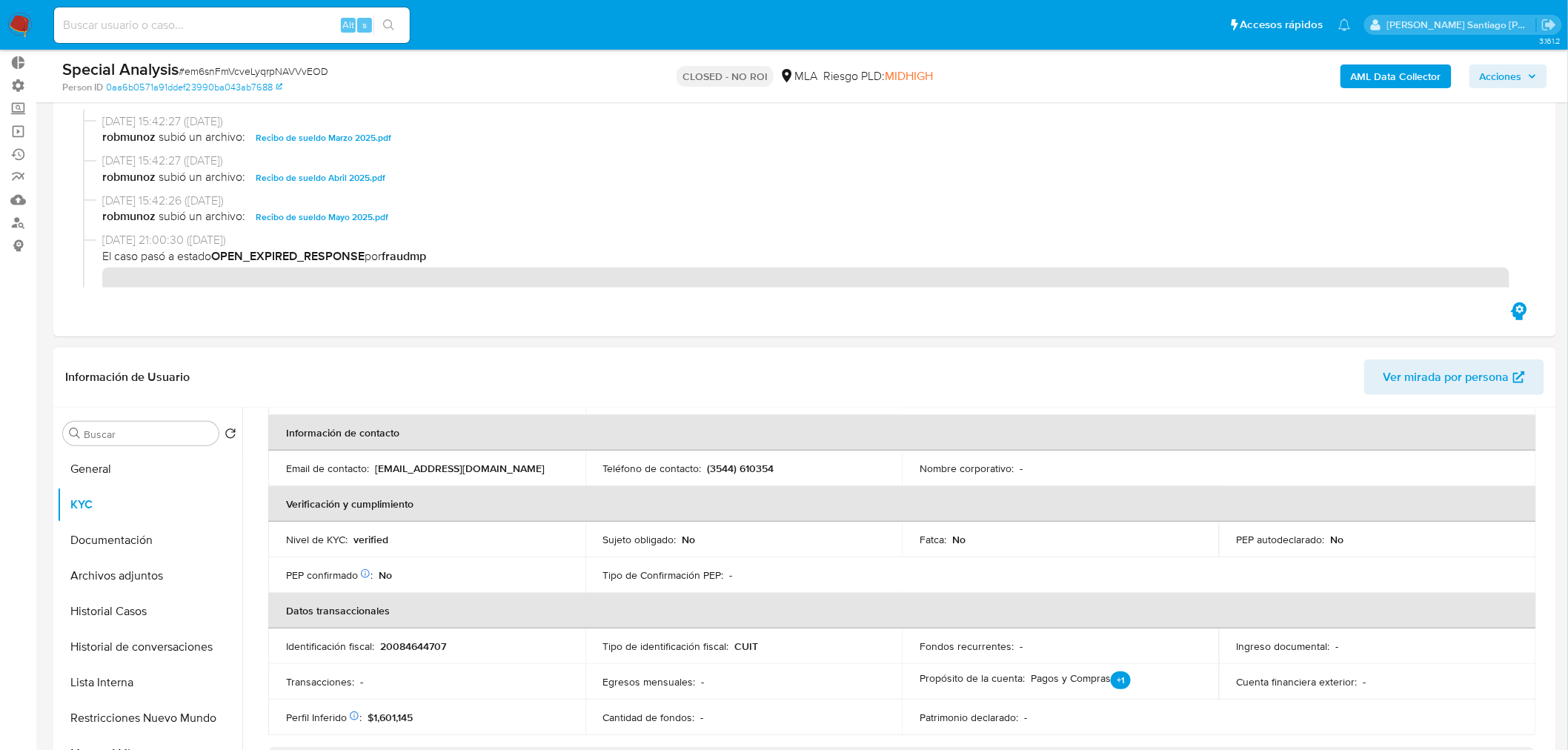
scroll to position [272, 0]
click at [143, 686] on button "Lista Interna" at bounding box center [143, 683] width 174 height 36
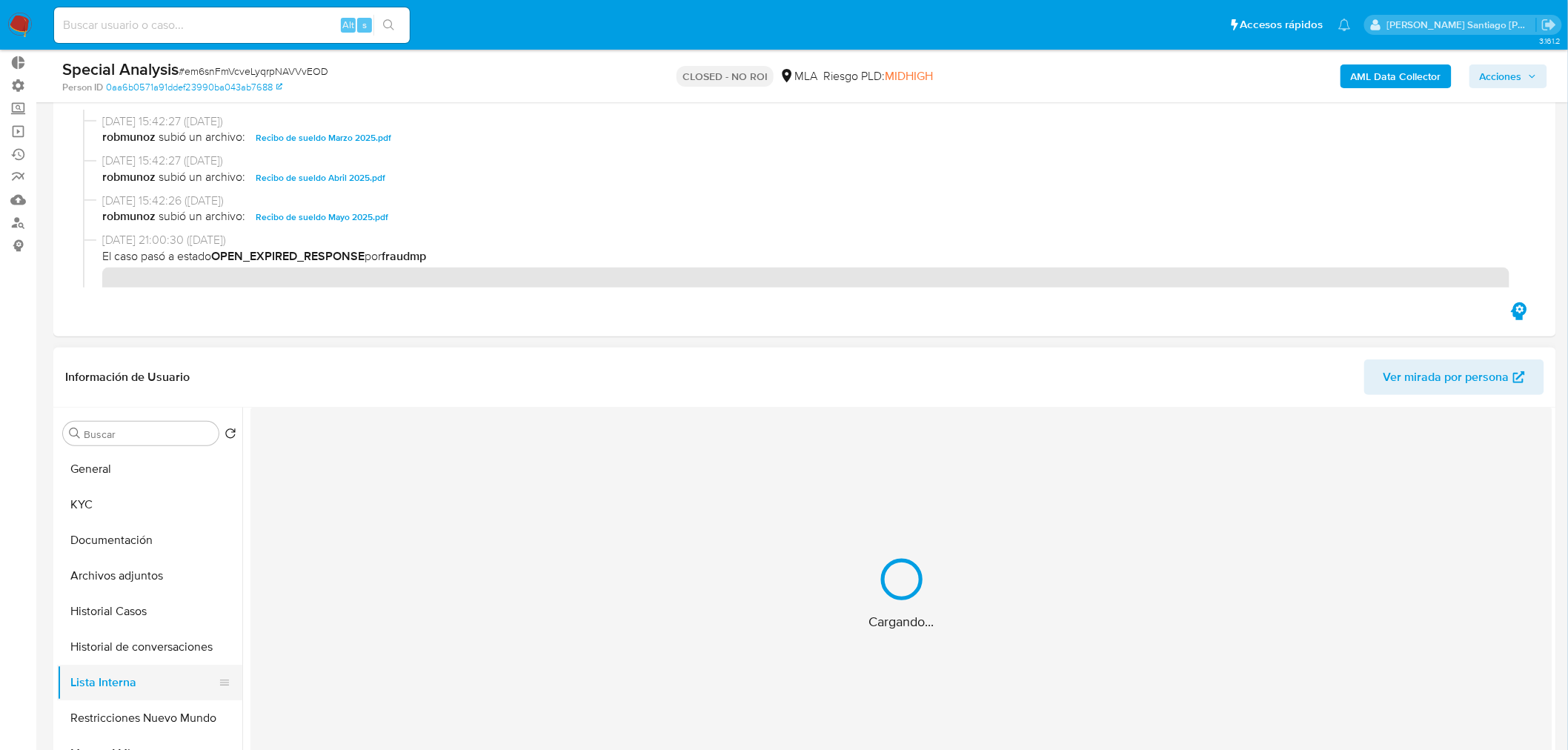
scroll to position [0, 0]
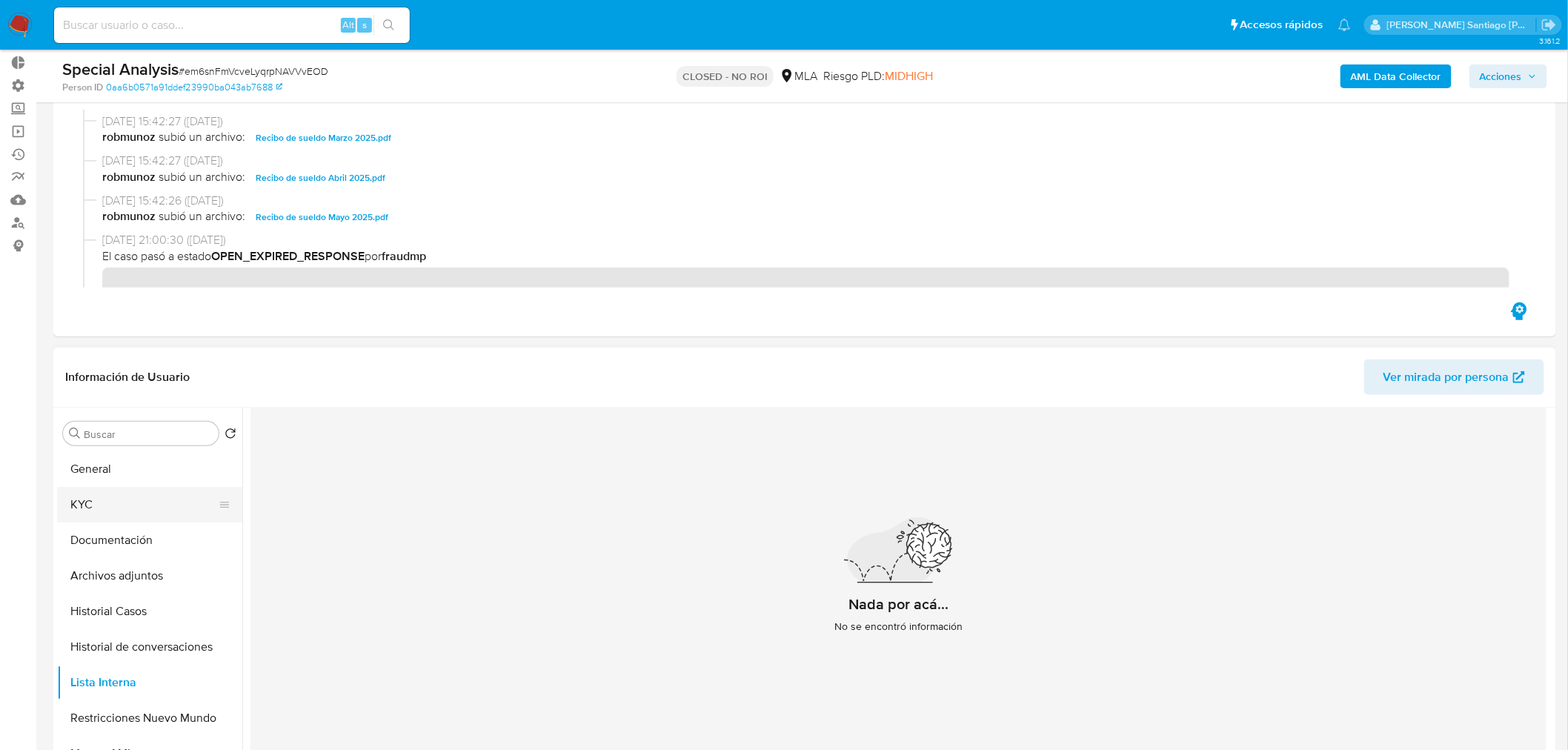
click at [101, 516] on button "KYC" at bounding box center [143, 505] width 174 height 36
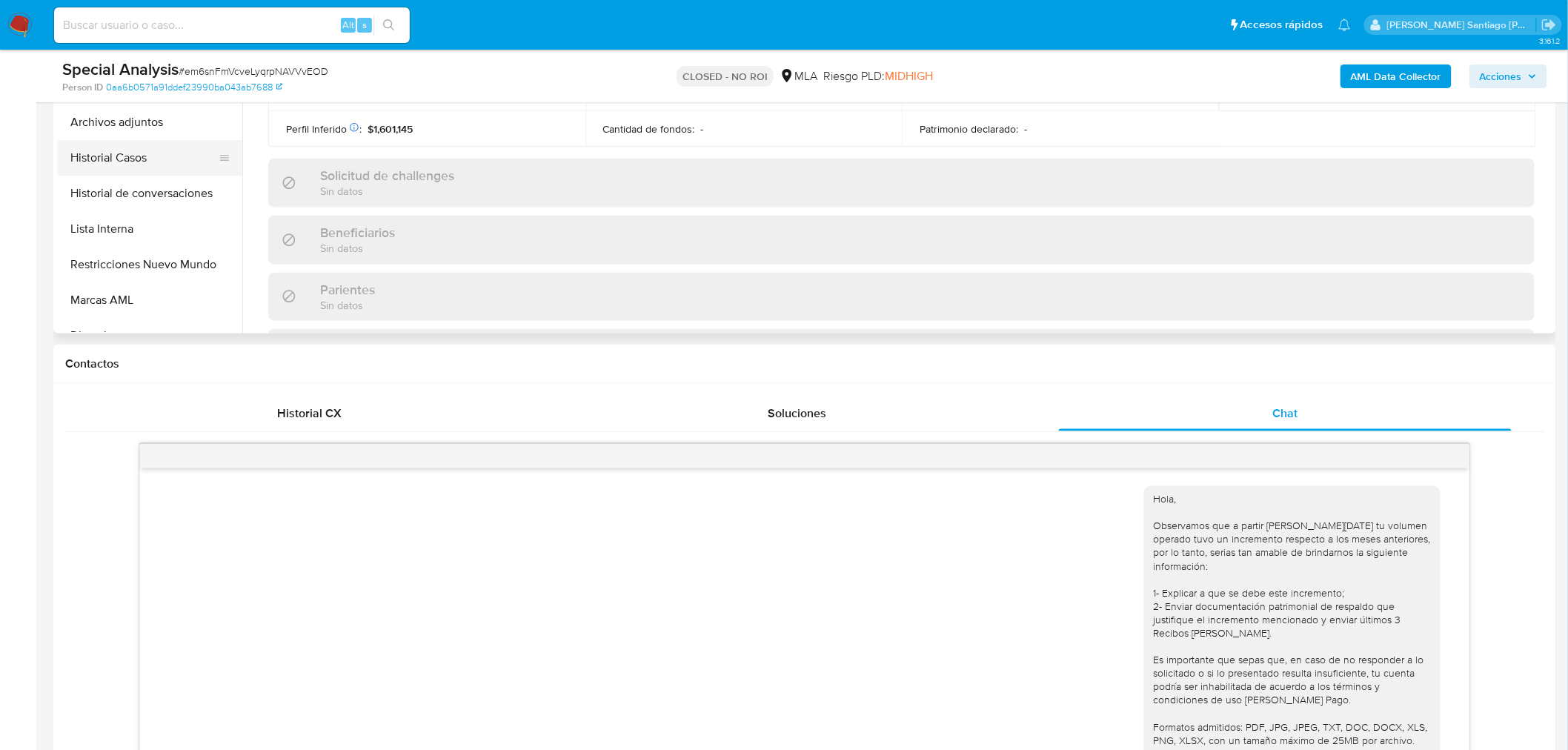
scroll to position [329, 0]
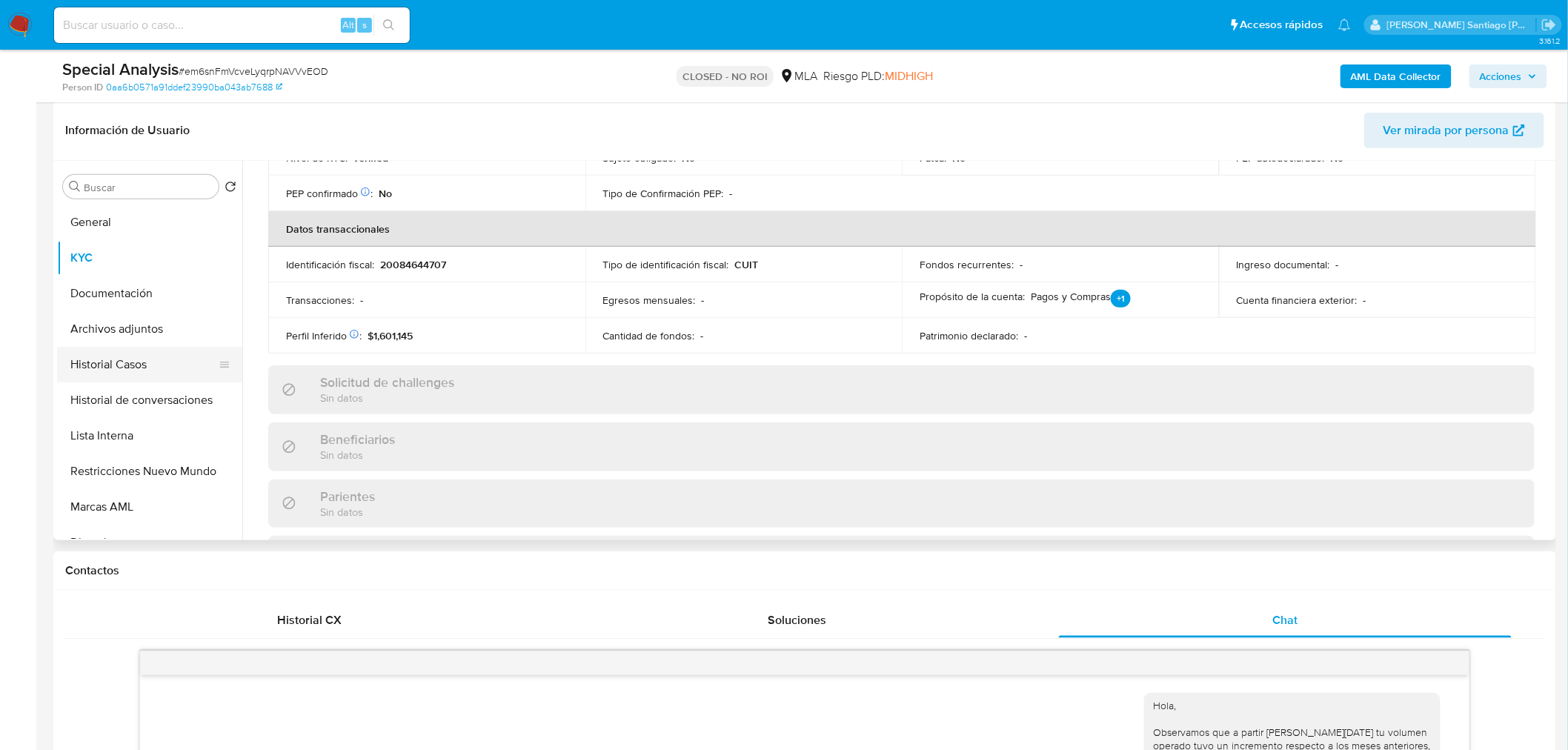
click at [129, 367] on button "Historial Casos" at bounding box center [143, 365] width 174 height 36
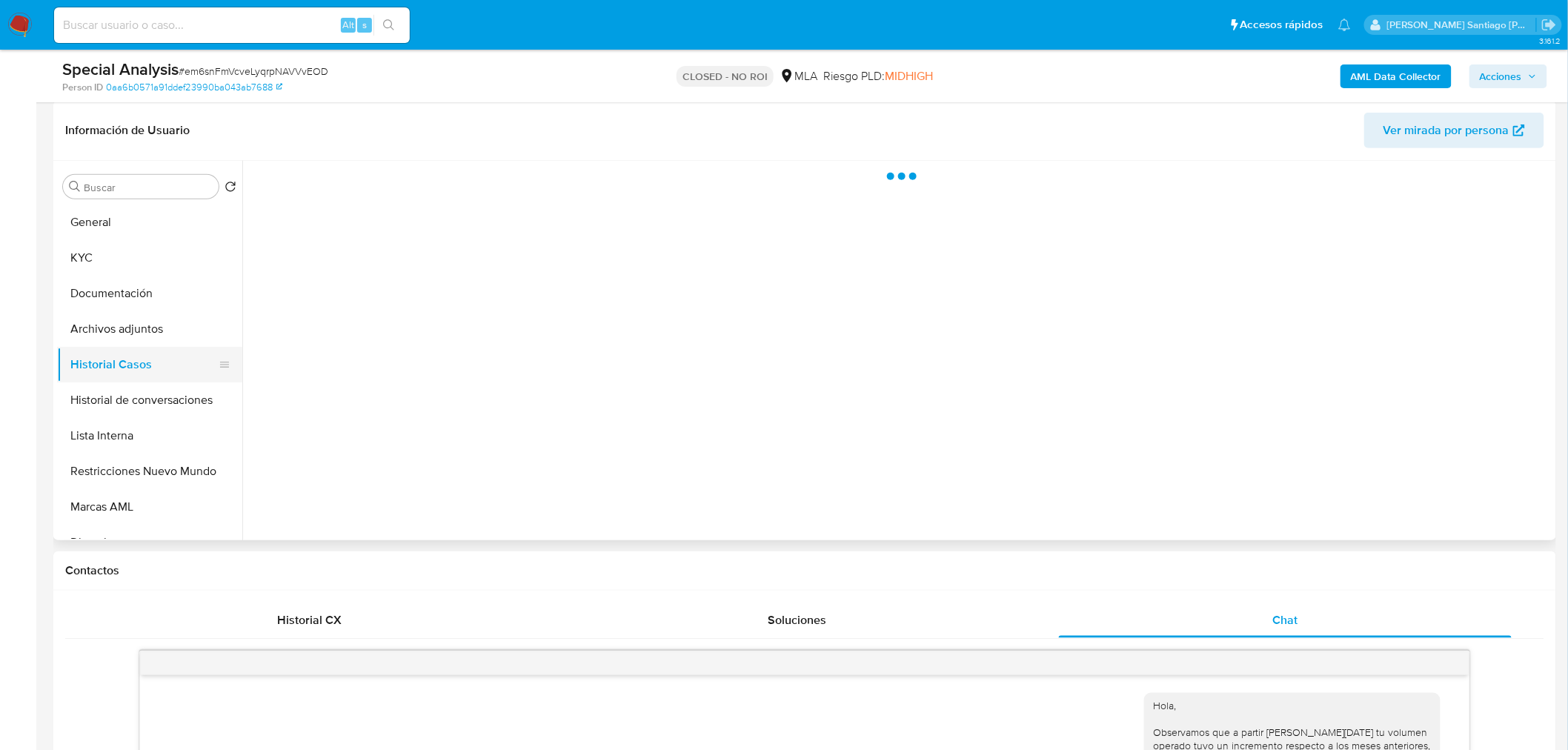
scroll to position [0, 0]
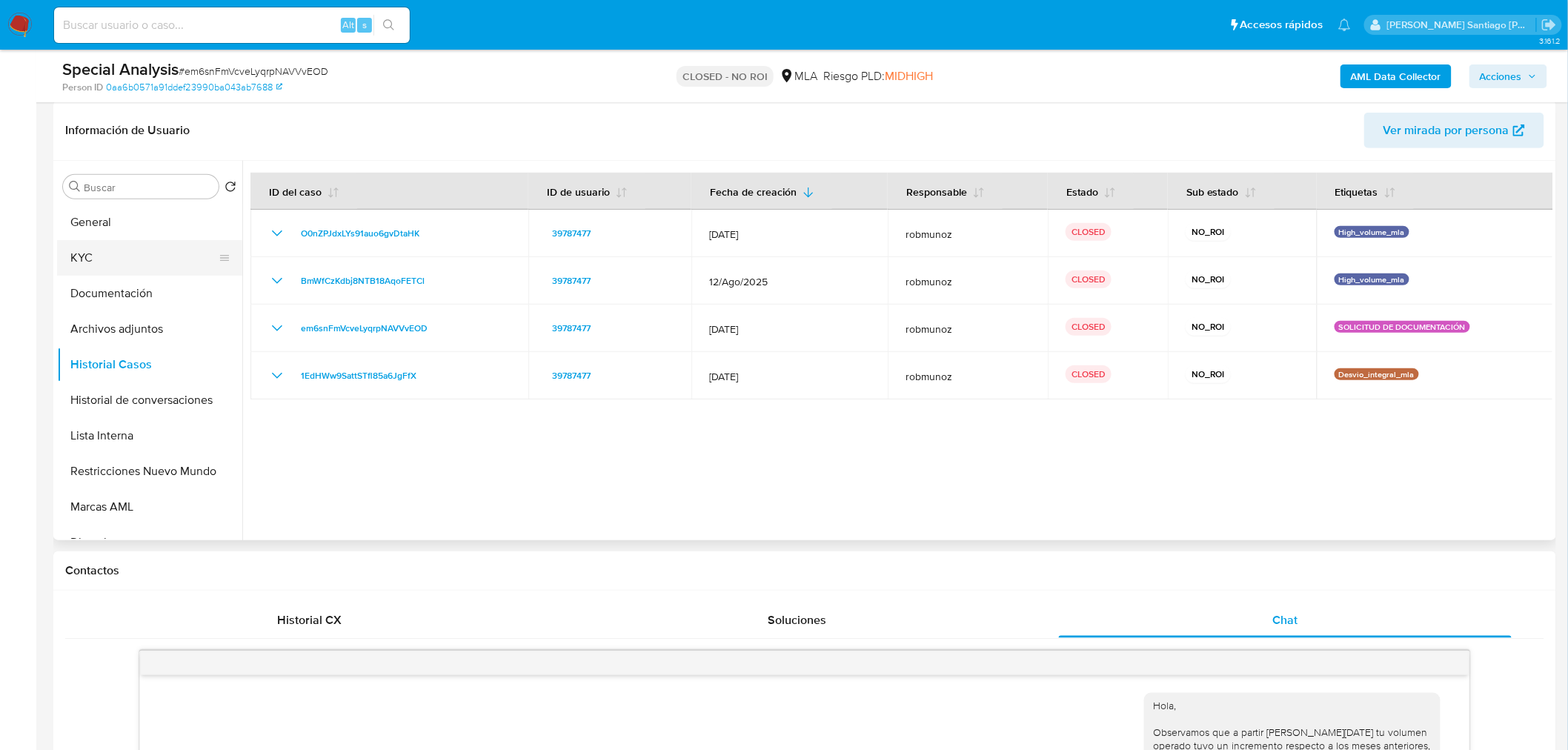
click at [77, 242] on button "KYC" at bounding box center [143, 258] width 174 height 36
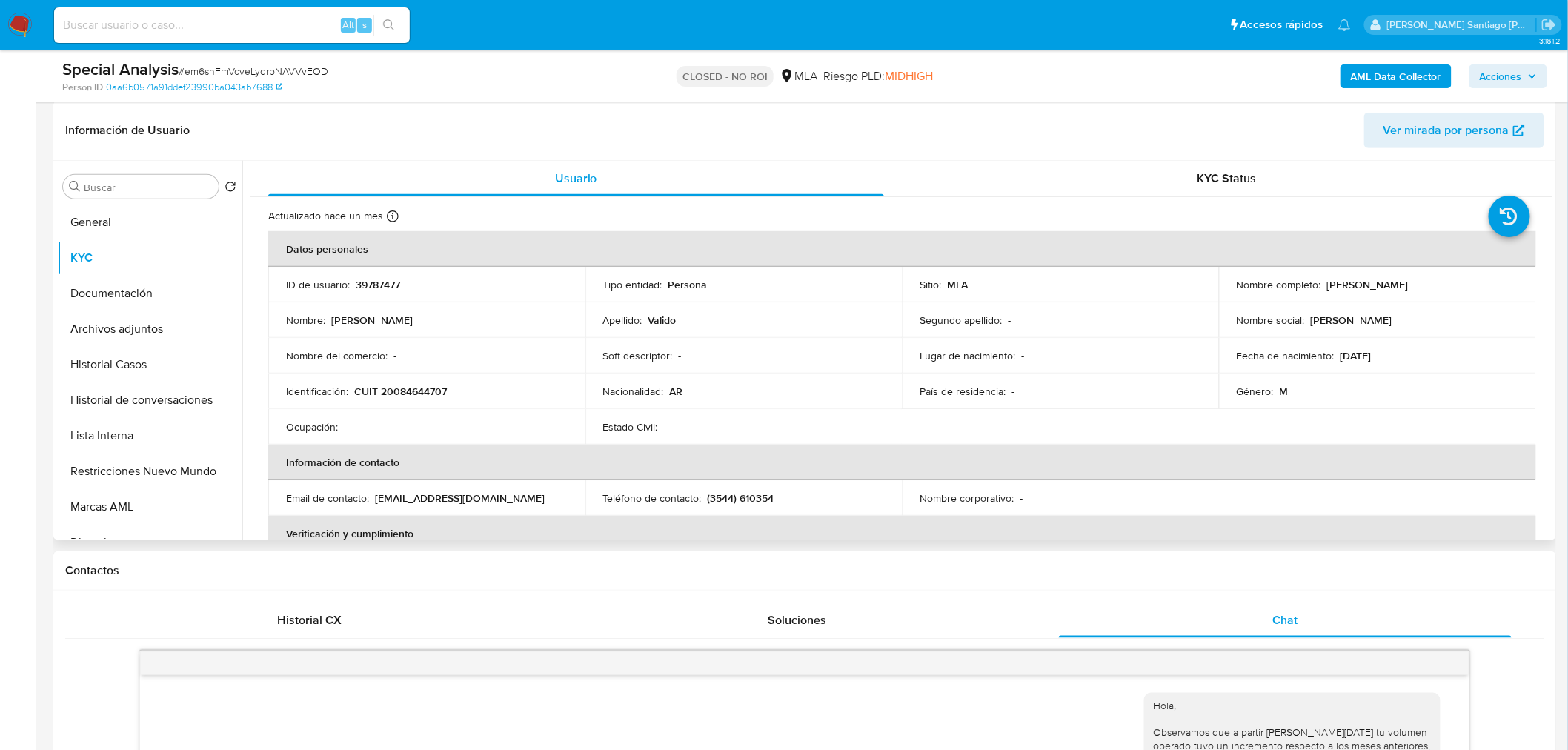
click at [430, 396] on p "CUIT 20084644707" at bounding box center [400, 392] width 92 height 13
click at [430, 395] on p "CUIT 20084644707" at bounding box center [400, 392] width 92 height 13
copy p "20084644707"
